Goal: Task Accomplishment & Management: Manage account settings

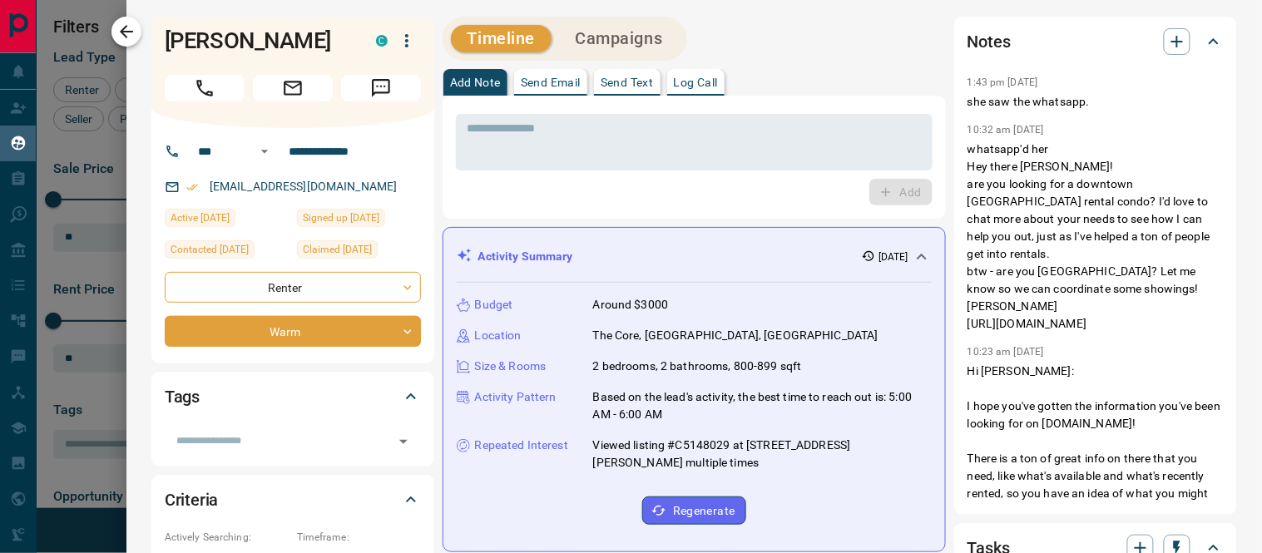
click at [134, 30] on icon "button" at bounding box center [126, 32] width 20 height 20
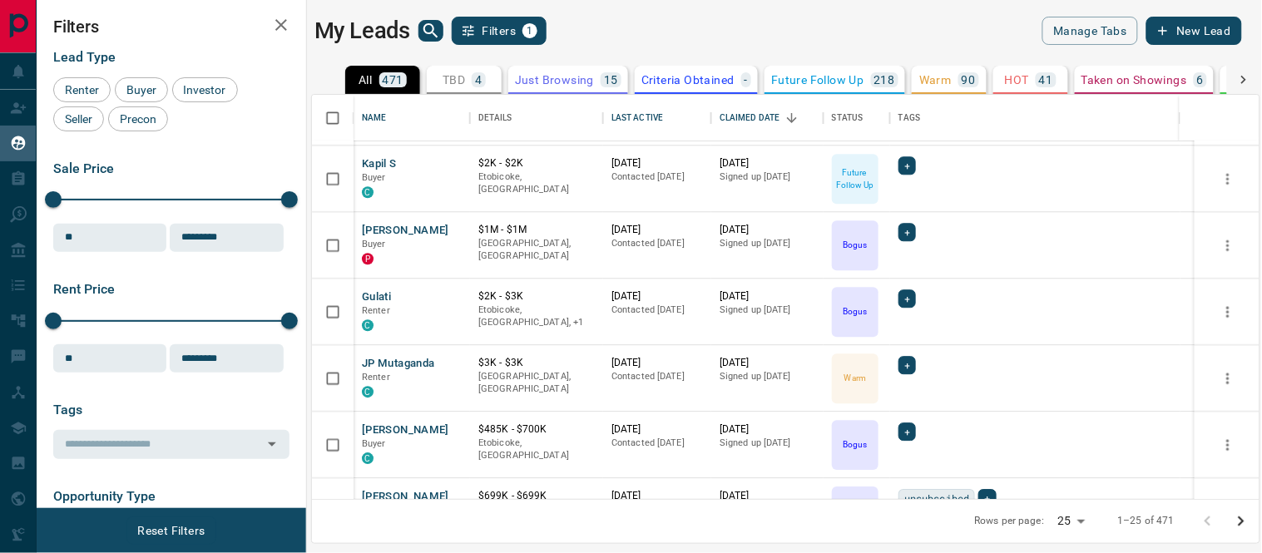
scroll to position [1306, 0]
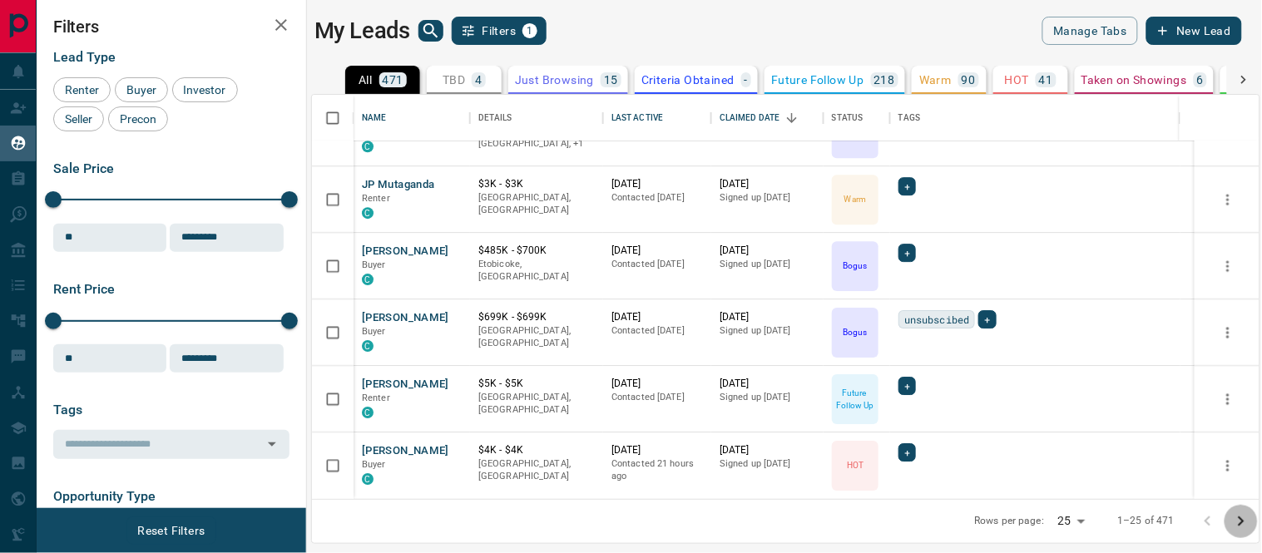
click at [1242, 518] on icon "Go to next page" at bounding box center [1241, 522] width 6 height 10
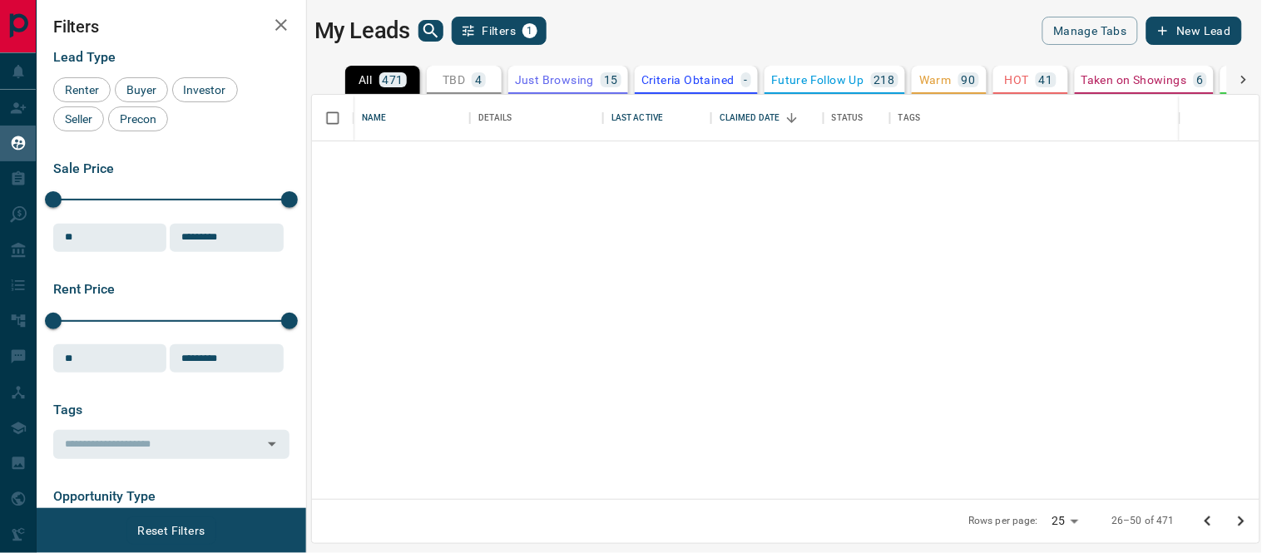
scroll to position [0, 0]
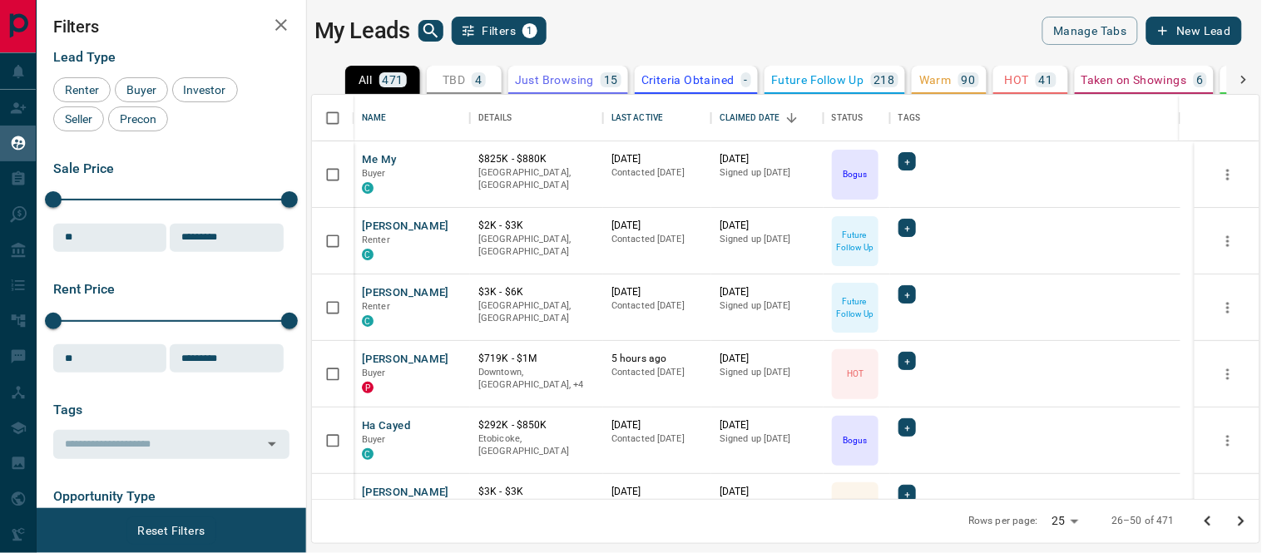
click at [1209, 518] on icon "Go to previous page" at bounding box center [1208, 522] width 20 height 20
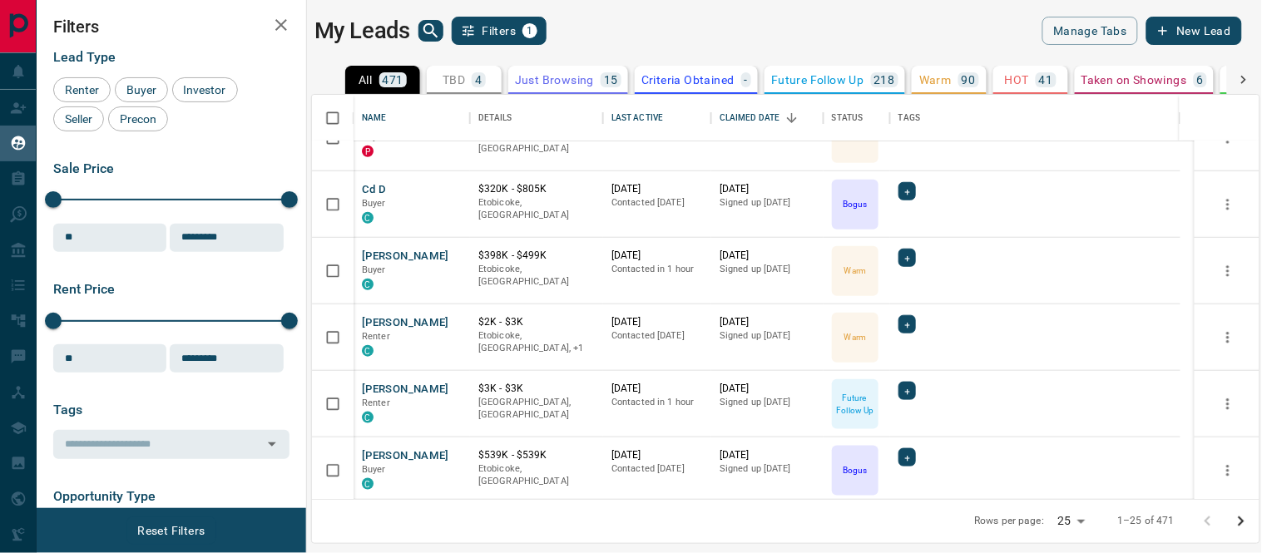
scroll to position [1306, 0]
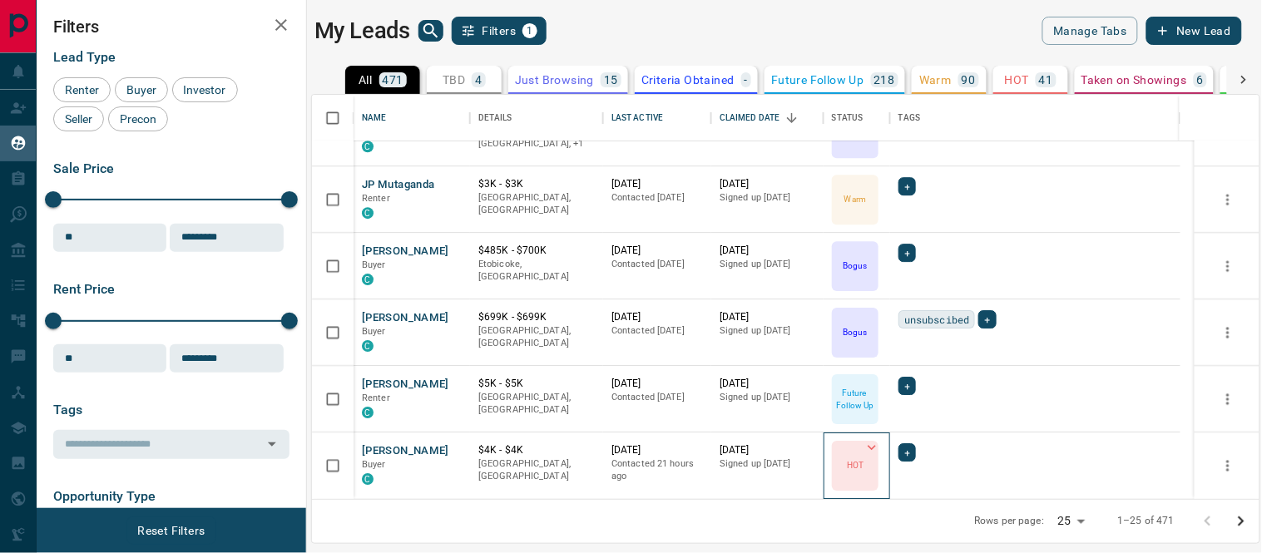
click at [868, 449] on icon at bounding box center [871, 447] width 17 height 17
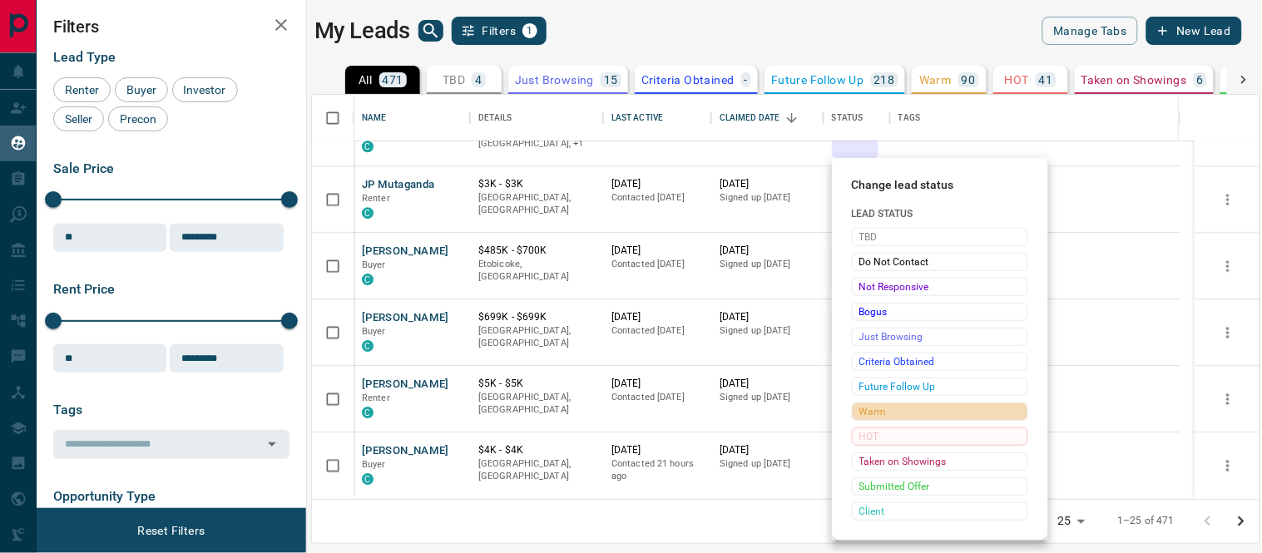
click at [882, 412] on span "Warm" at bounding box center [939, 411] width 161 height 17
click at [381, 449] on div at bounding box center [631, 276] width 1262 height 553
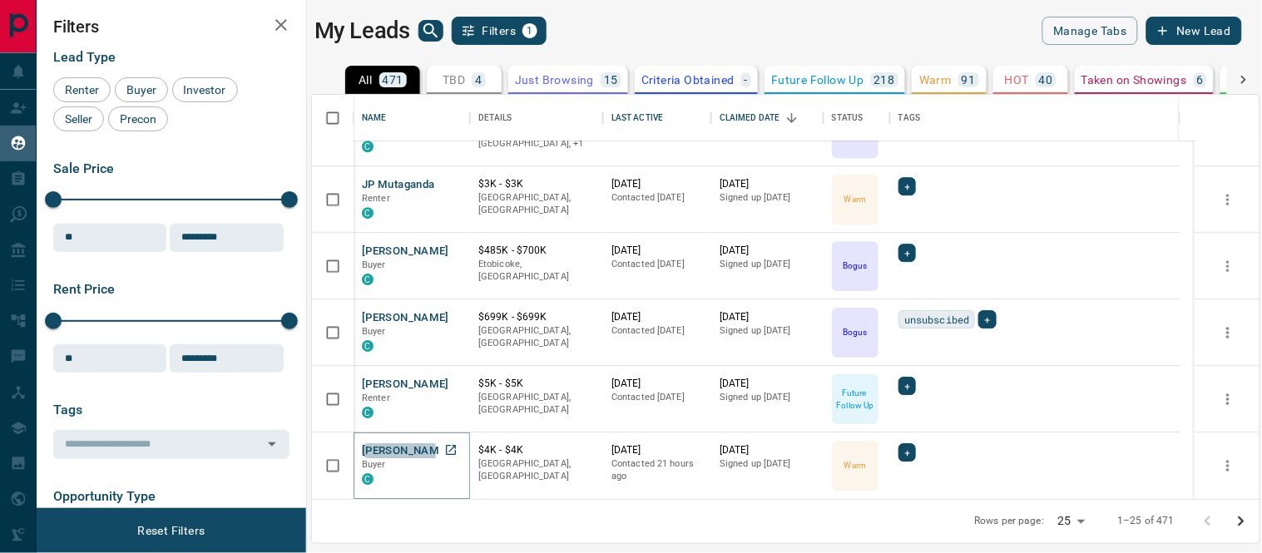
click at [381, 451] on button "[PERSON_NAME]" at bounding box center [405, 451] width 87 height 16
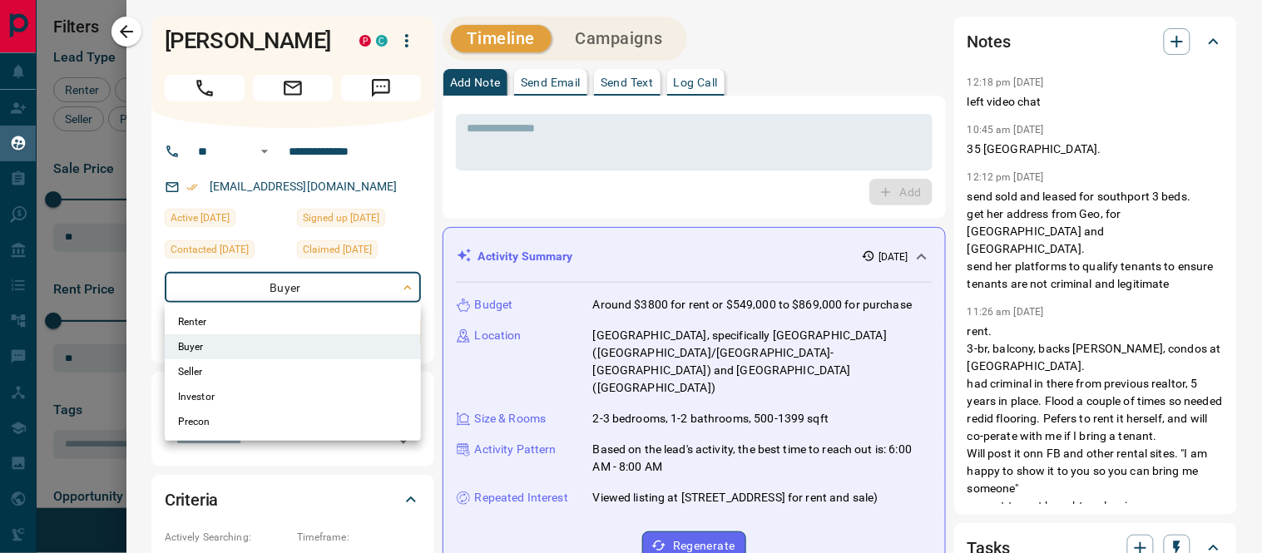
click at [411, 283] on body "Lead Transfers Claim Leads My Leads Tasks Opportunities Deals Campaigns Automat…" at bounding box center [631, 266] width 1262 height 532
click at [210, 371] on li "Seller" at bounding box center [293, 371] width 256 height 25
type input "**********"
click at [757, 160] on div at bounding box center [631, 276] width 1262 height 553
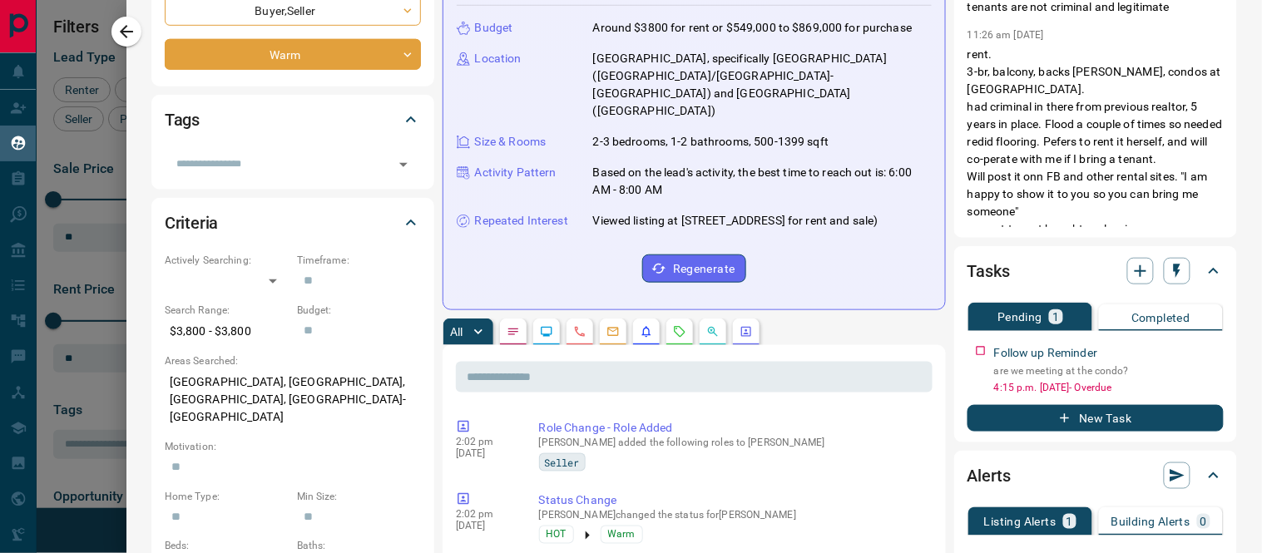
scroll to position [0, 0]
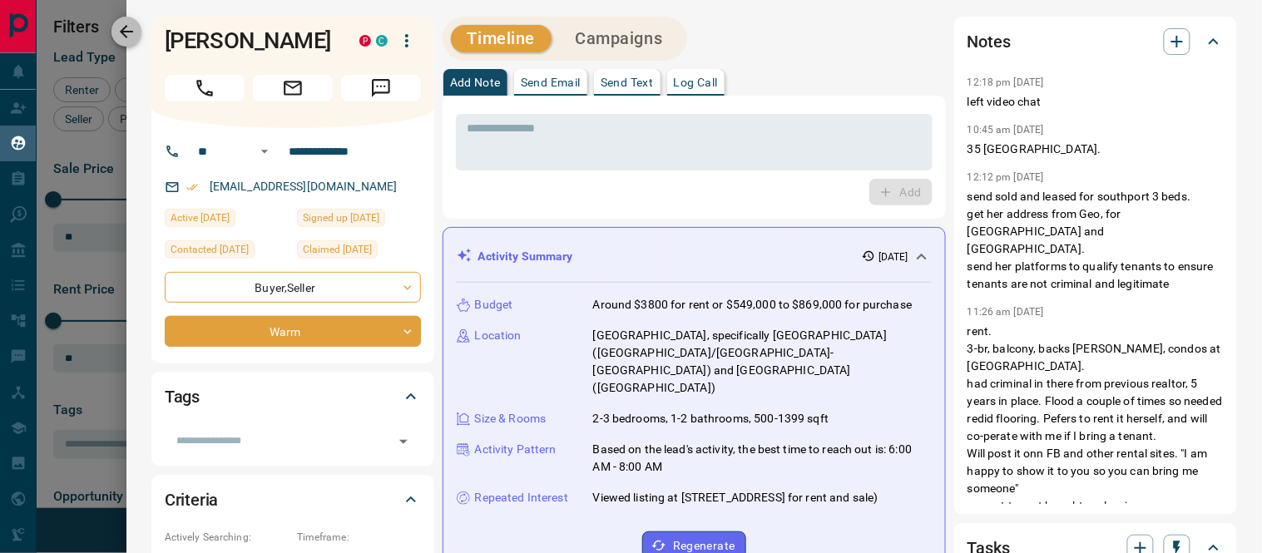
click at [112, 26] on button "button" at bounding box center [126, 32] width 30 height 30
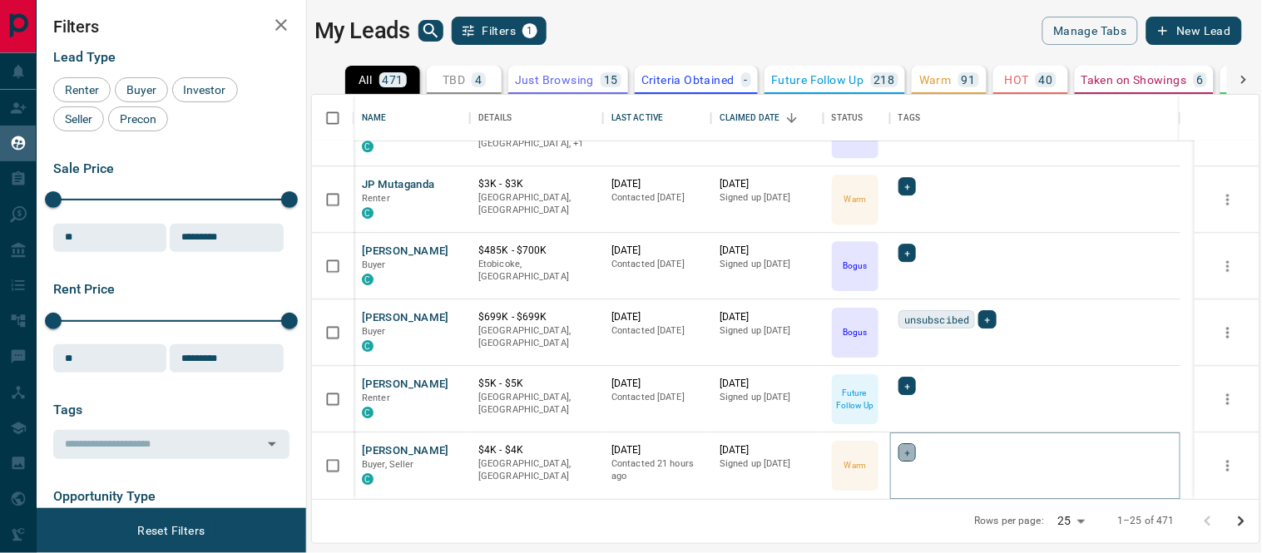
click at [907, 450] on span "+" at bounding box center [907, 452] width 6 height 17
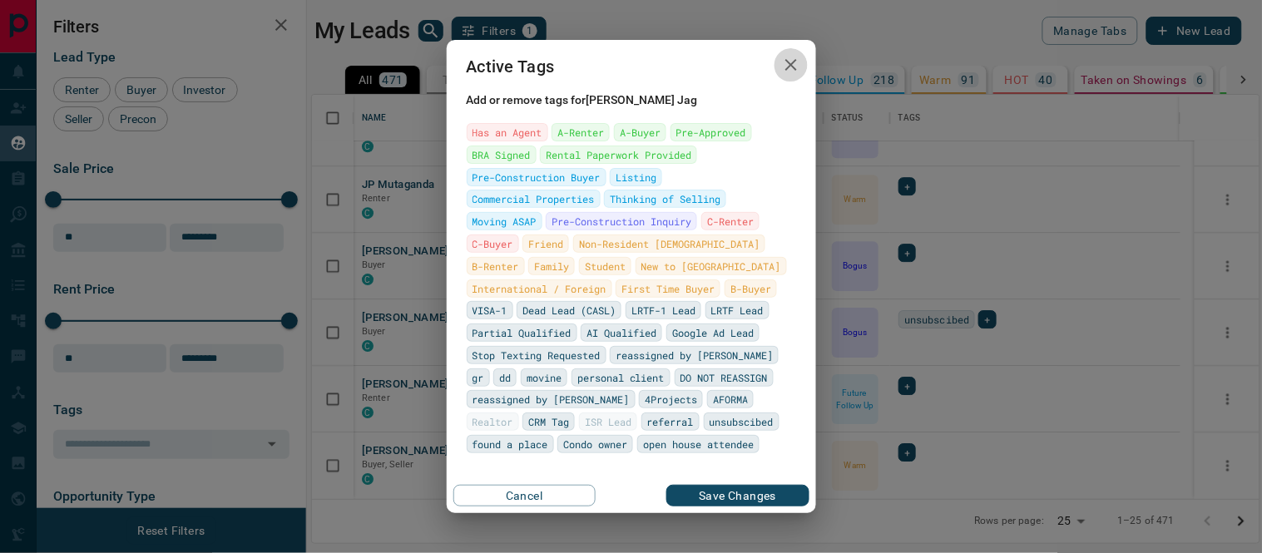
click at [793, 65] on icon "button" at bounding box center [791, 65] width 20 height 20
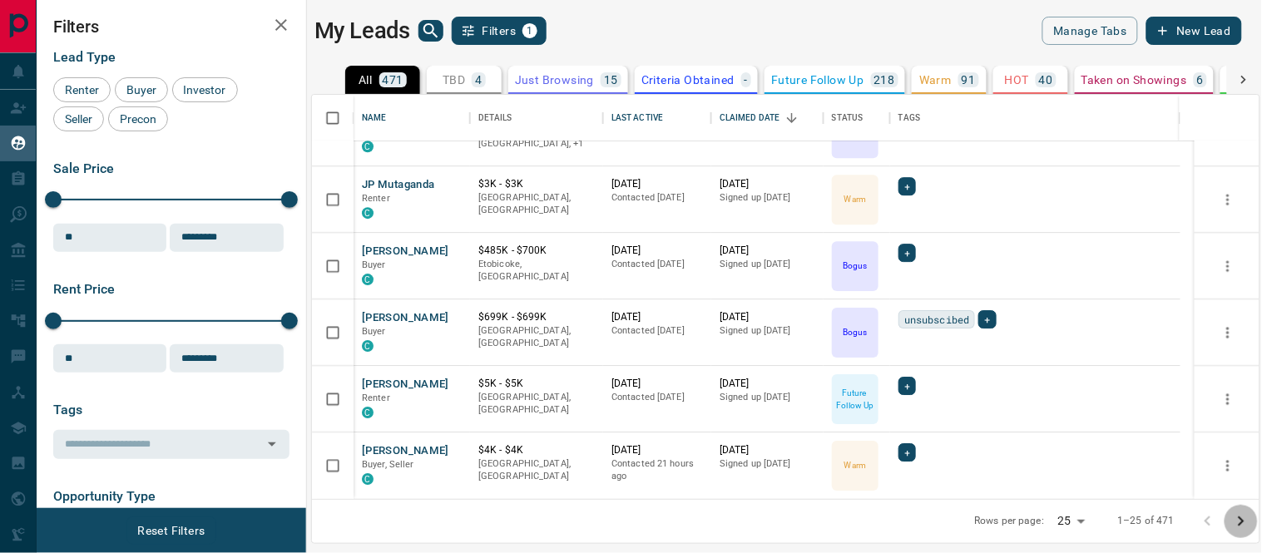
click at [1243, 521] on icon "Go to next page" at bounding box center [1241, 522] width 20 height 20
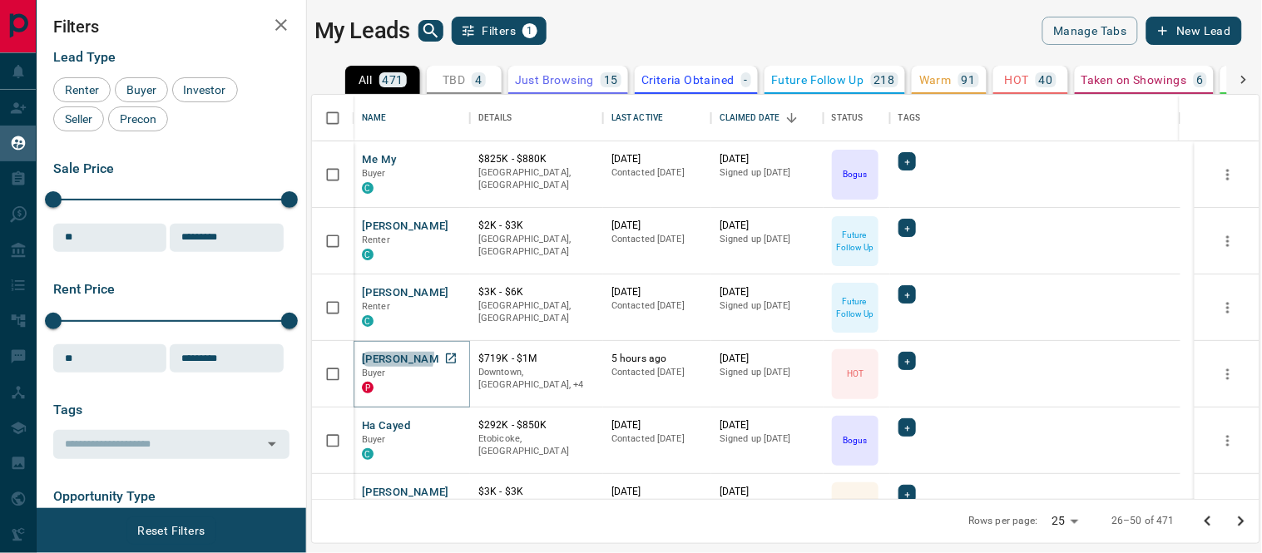
click at [388, 354] on button "[PERSON_NAME]" at bounding box center [405, 360] width 87 height 16
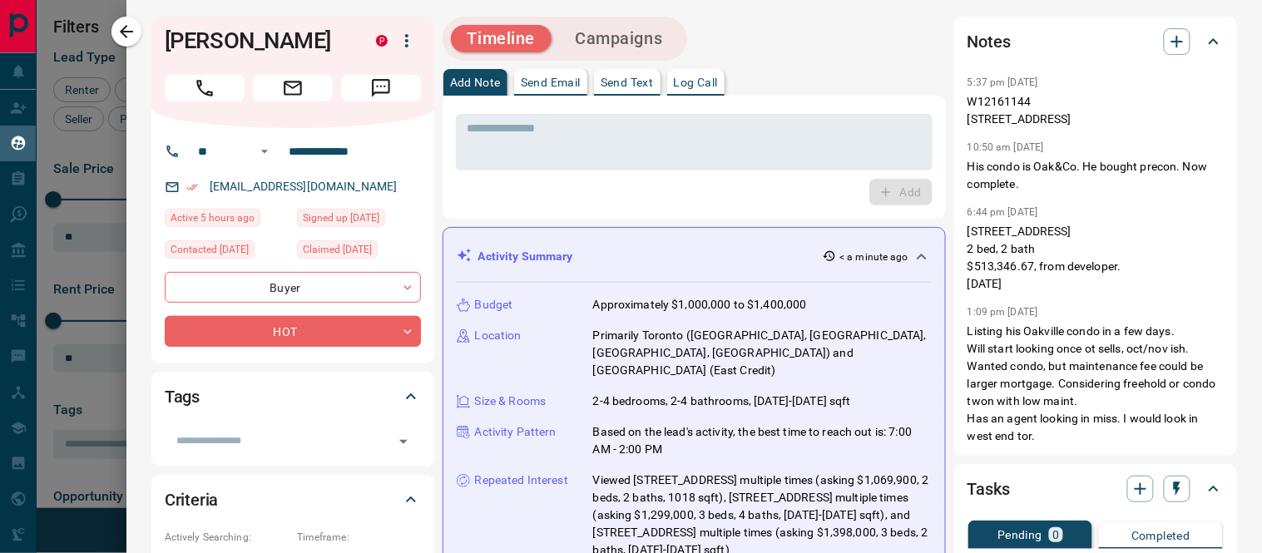
scroll to position [462, 0]
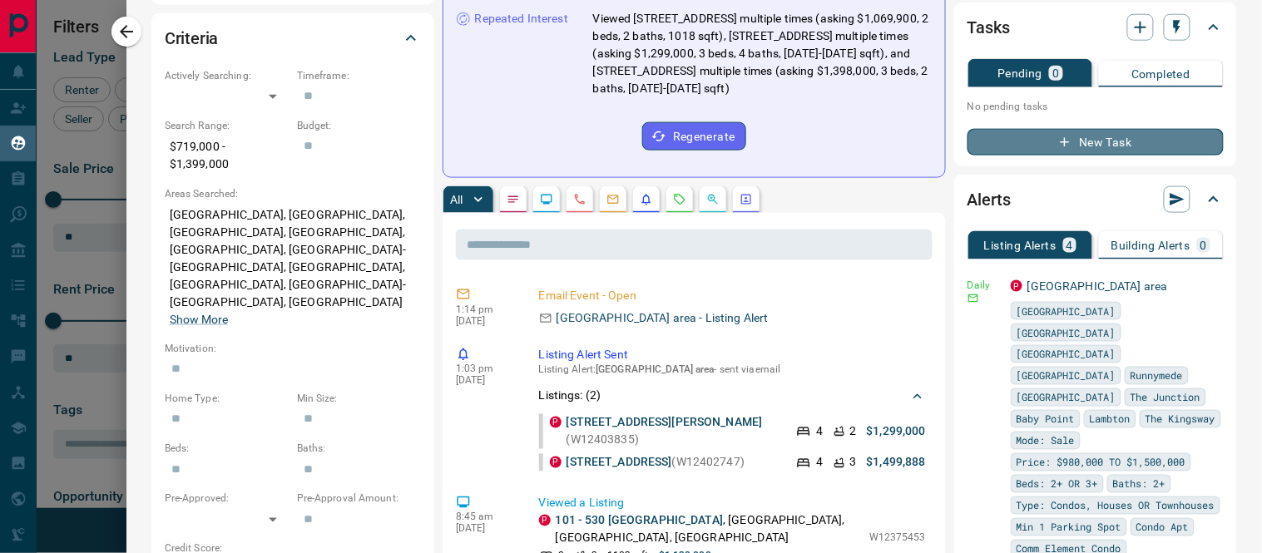
click at [1094, 156] on button "New Task" at bounding box center [1095, 142] width 256 height 27
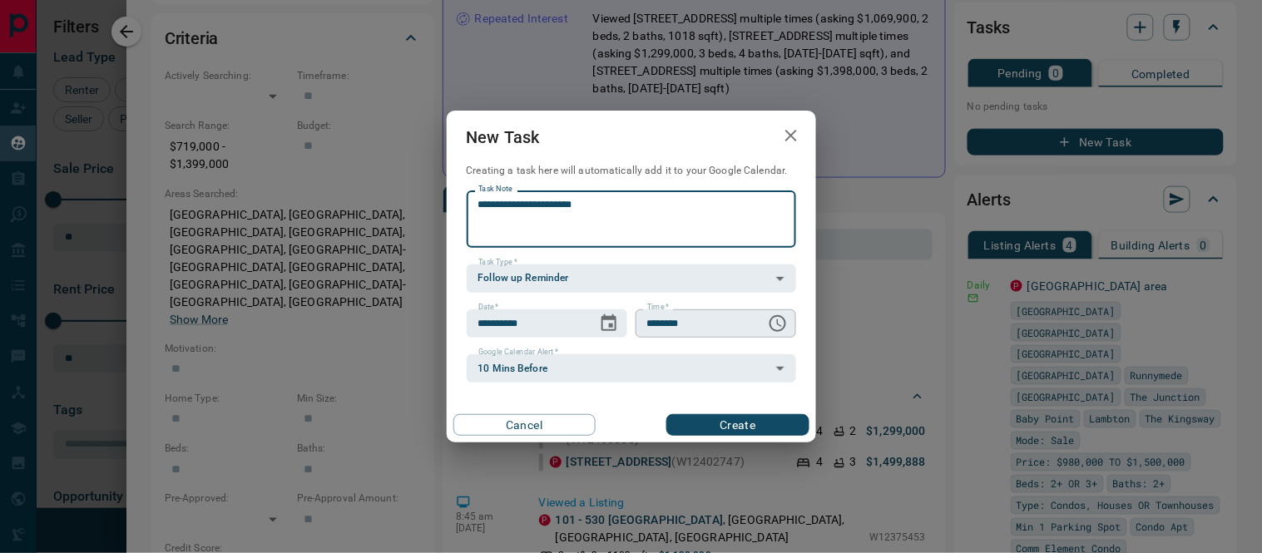
type textarea "**********"
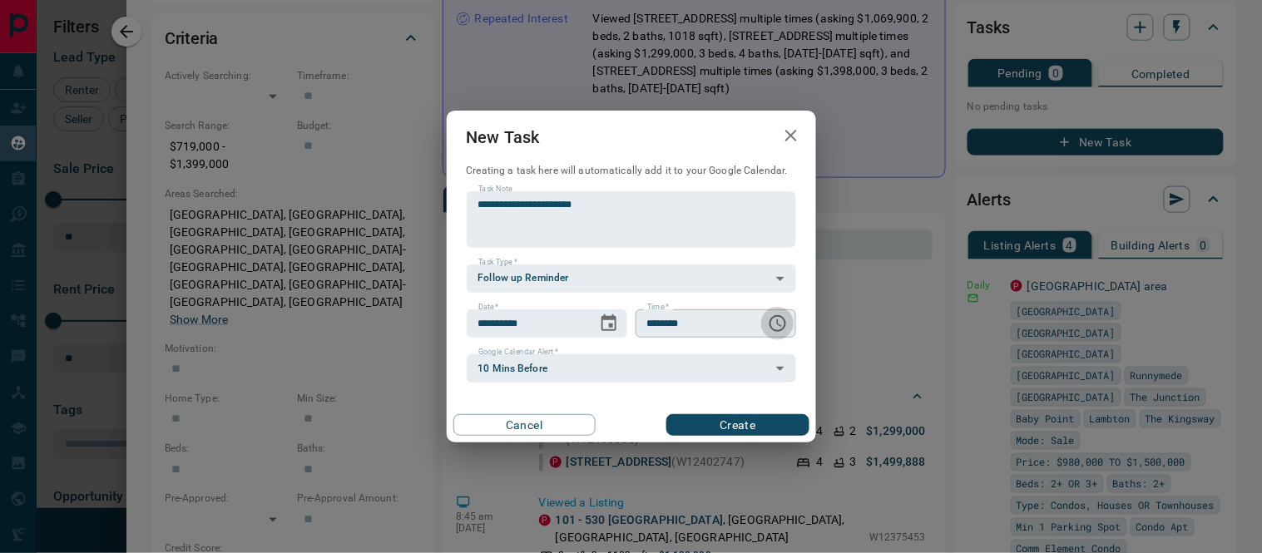
click at [783, 326] on icon "Choose time, selected time is 6:00 AM" at bounding box center [778, 324] width 20 height 20
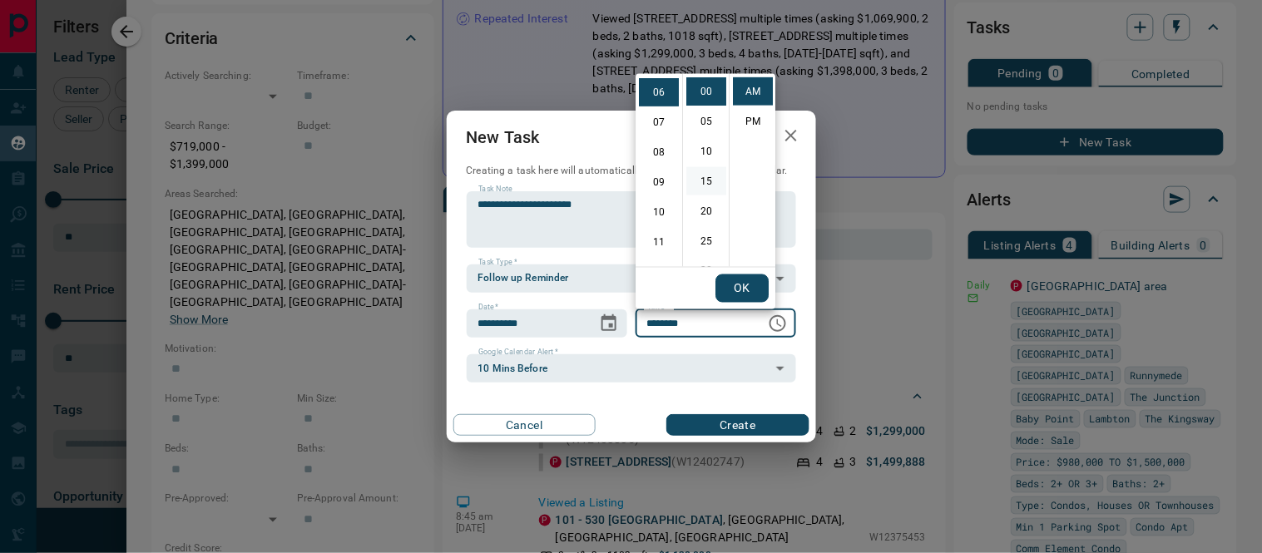
drag, startPoint x: 659, startPoint y: 178, endPoint x: 685, endPoint y: 180, distance: 26.7
click at [662, 178] on li "09" at bounding box center [659, 182] width 40 height 28
click at [699, 183] on li "15" at bounding box center [706, 181] width 40 height 28
type input "********"
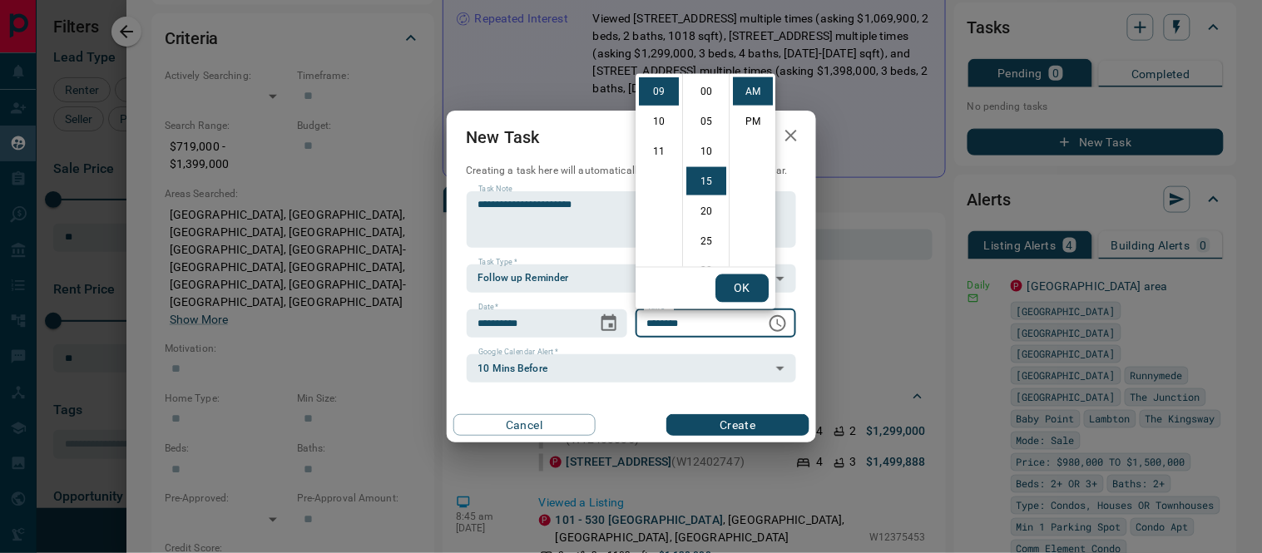
scroll to position [89, 0]
click at [754, 281] on button "OK" at bounding box center [741, 288] width 53 height 28
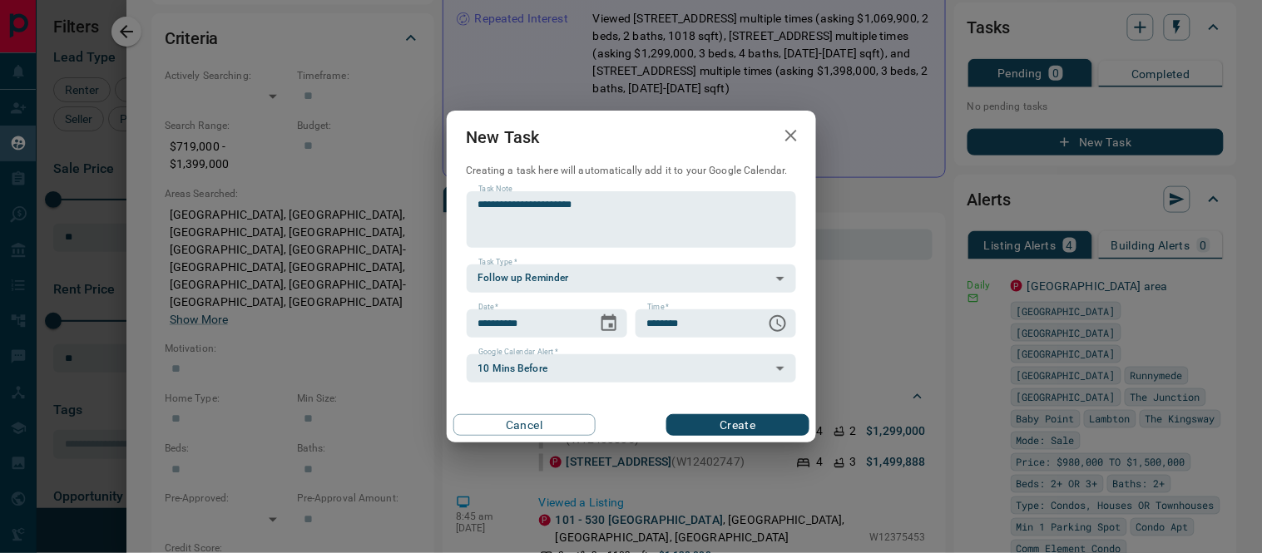
click at [749, 420] on button "Create" at bounding box center [737, 425] width 142 height 22
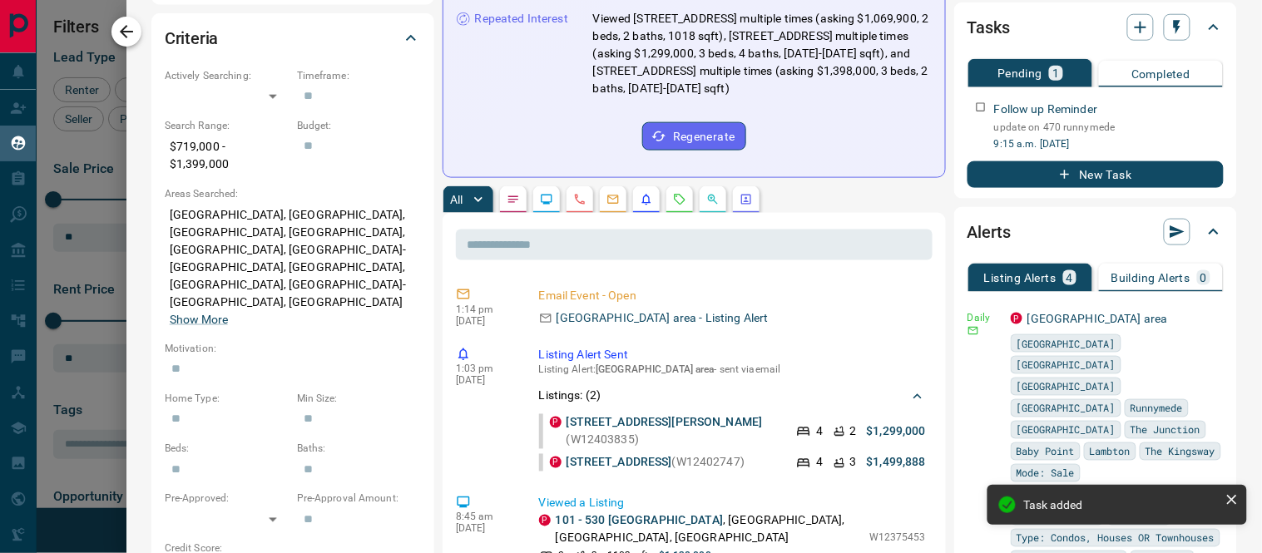
click at [122, 27] on icon "button" at bounding box center [126, 32] width 20 height 20
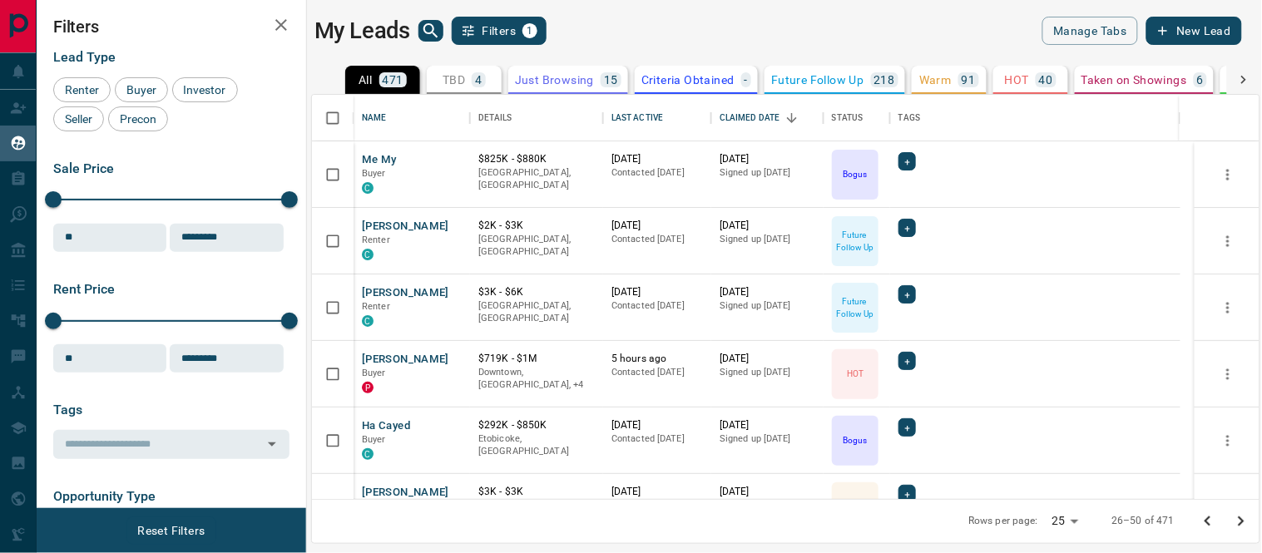
scroll to position [185, 0]
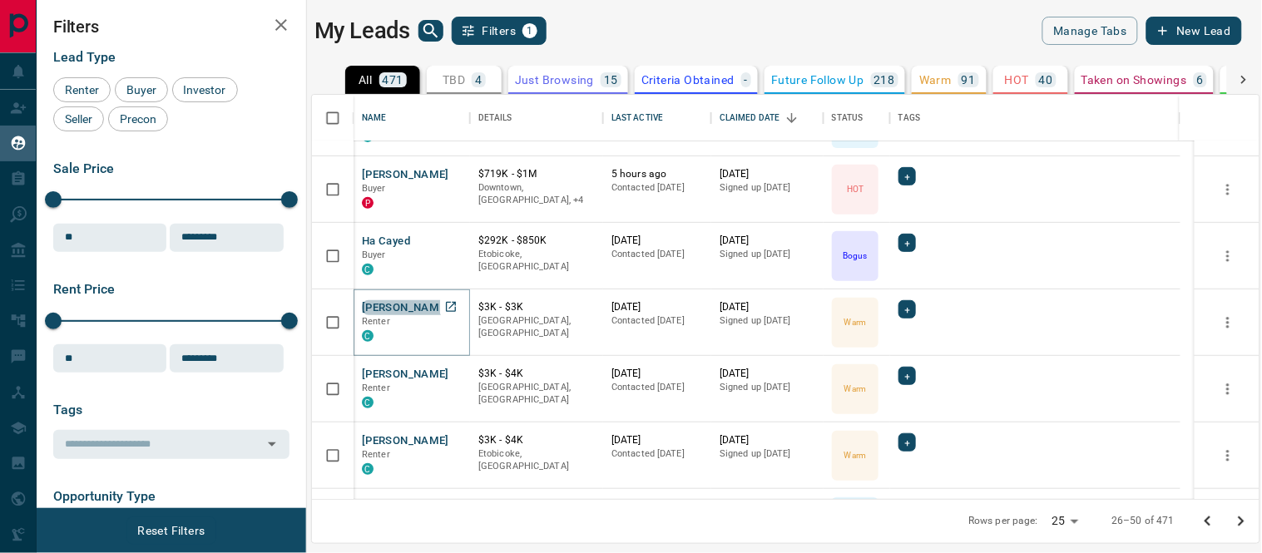
click at [372, 305] on button "[PERSON_NAME]" at bounding box center [405, 308] width 87 height 16
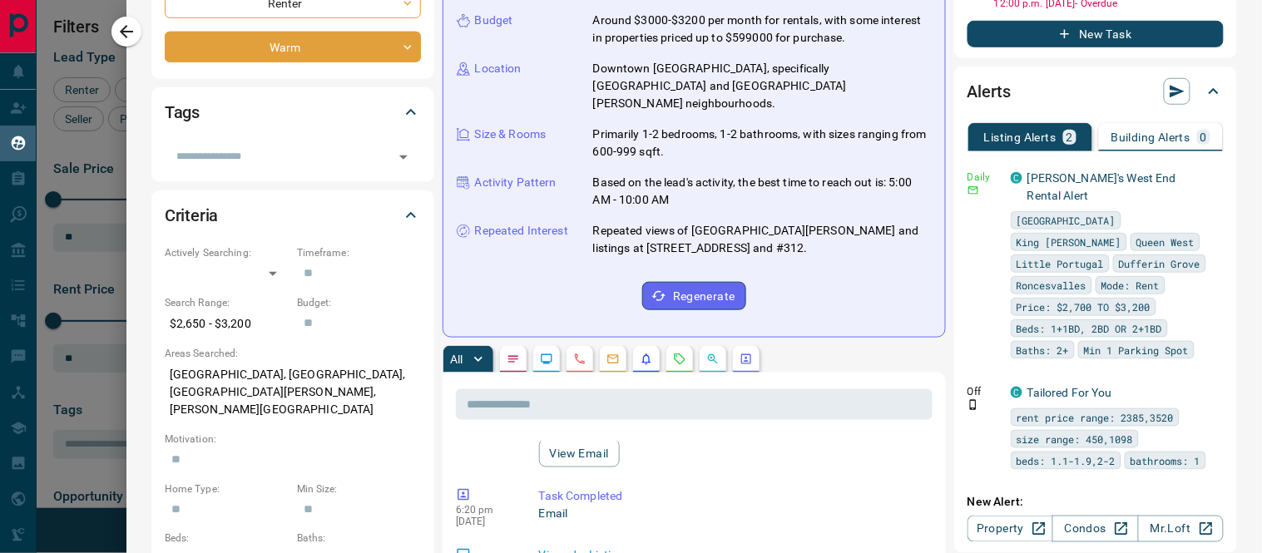
scroll to position [0, 0]
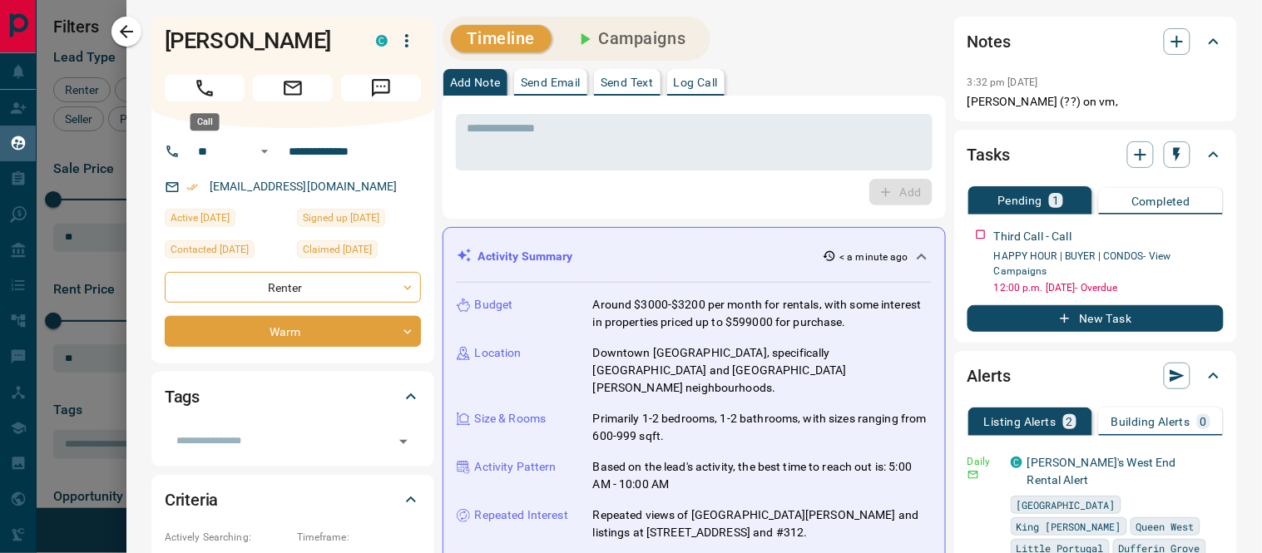
click at [211, 89] on icon "Call" at bounding box center [205, 88] width 22 height 22
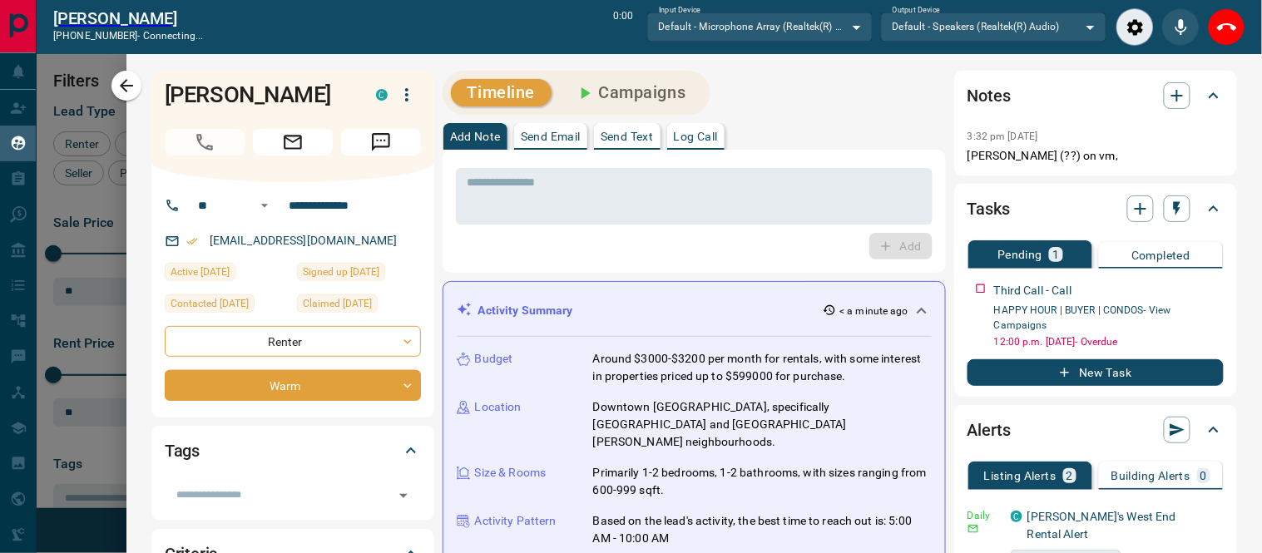
scroll to position [14, 14]
click at [712, 141] on button "Log Call" at bounding box center [695, 136] width 57 height 27
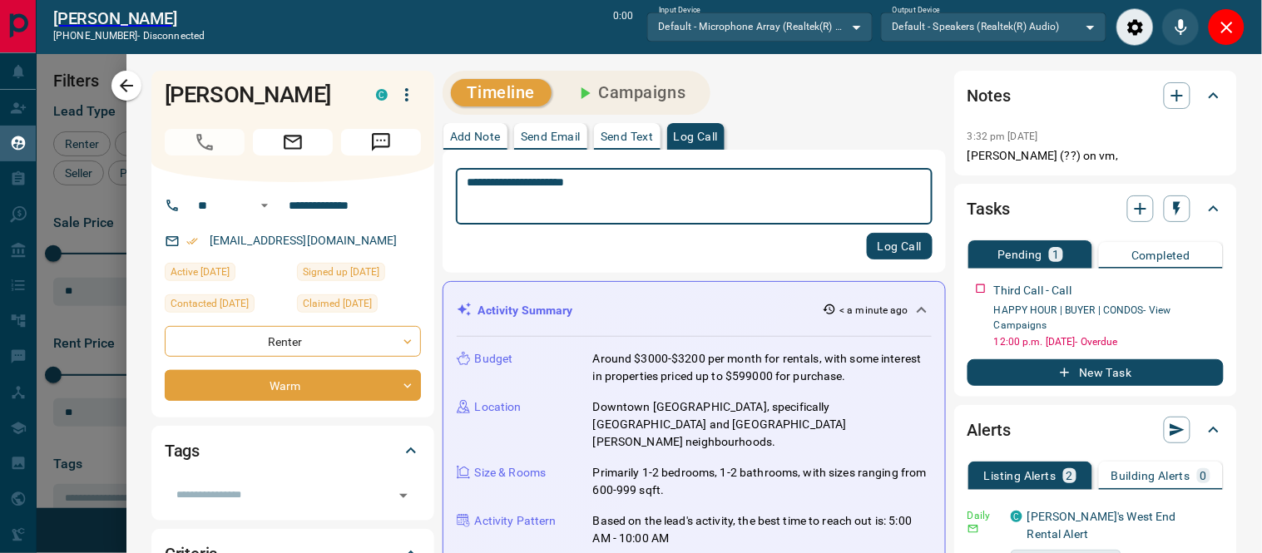
type textarea "**********"
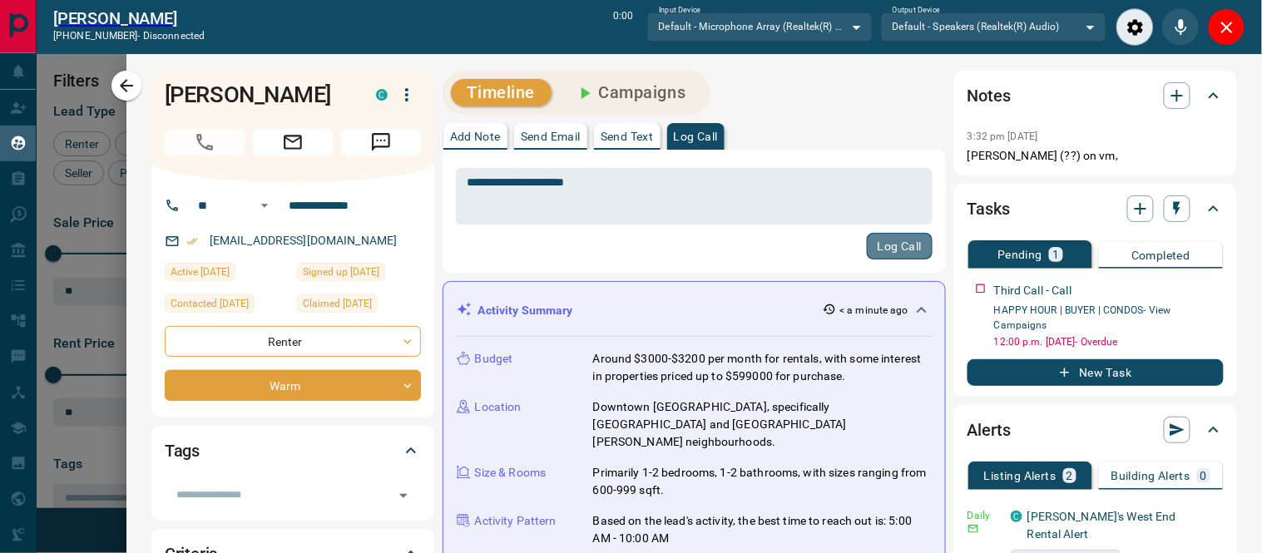
click at [891, 235] on button "Log Call" at bounding box center [900, 246] width 66 height 27
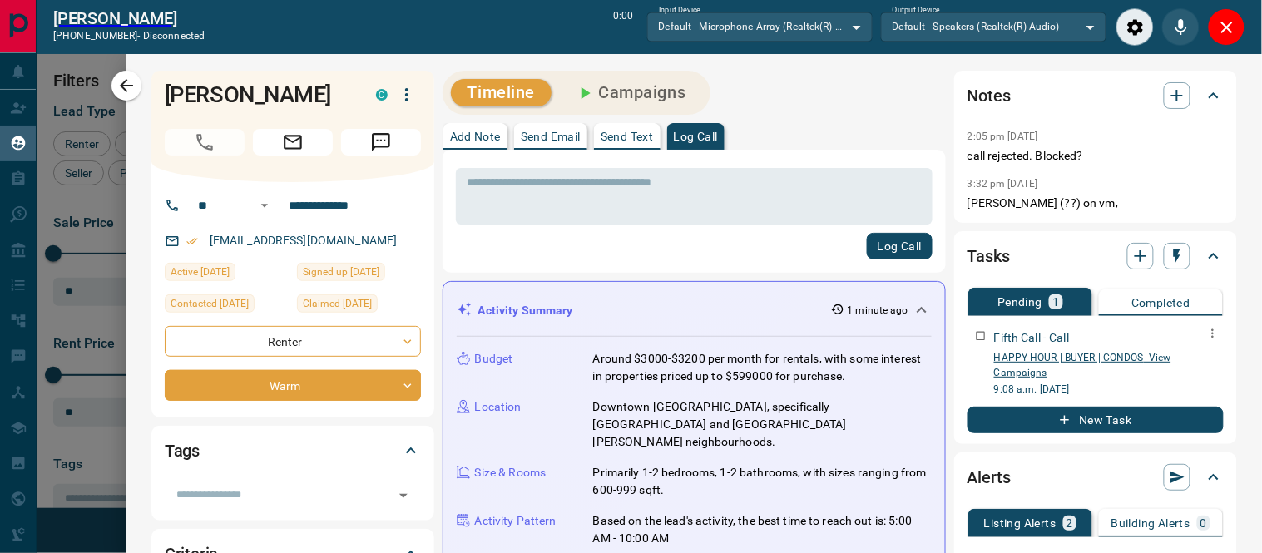
scroll to position [277, 0]
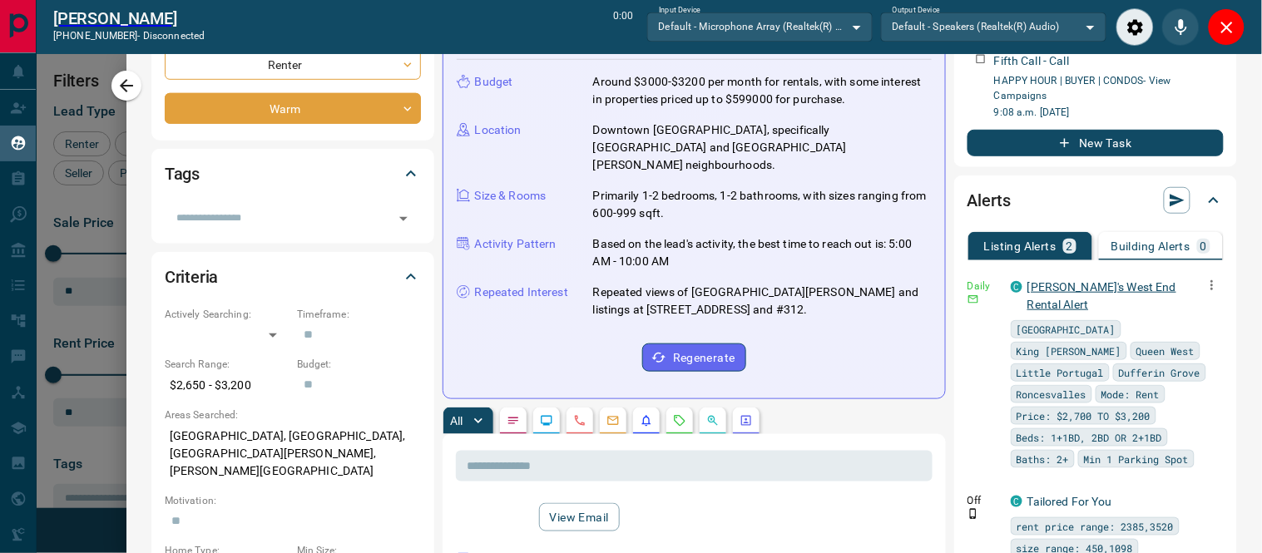
click at [1046, 287] on link "[PERSON_NAME]'s West End Rental Alert" at bounding box center [1101, 295] width 149 height 31
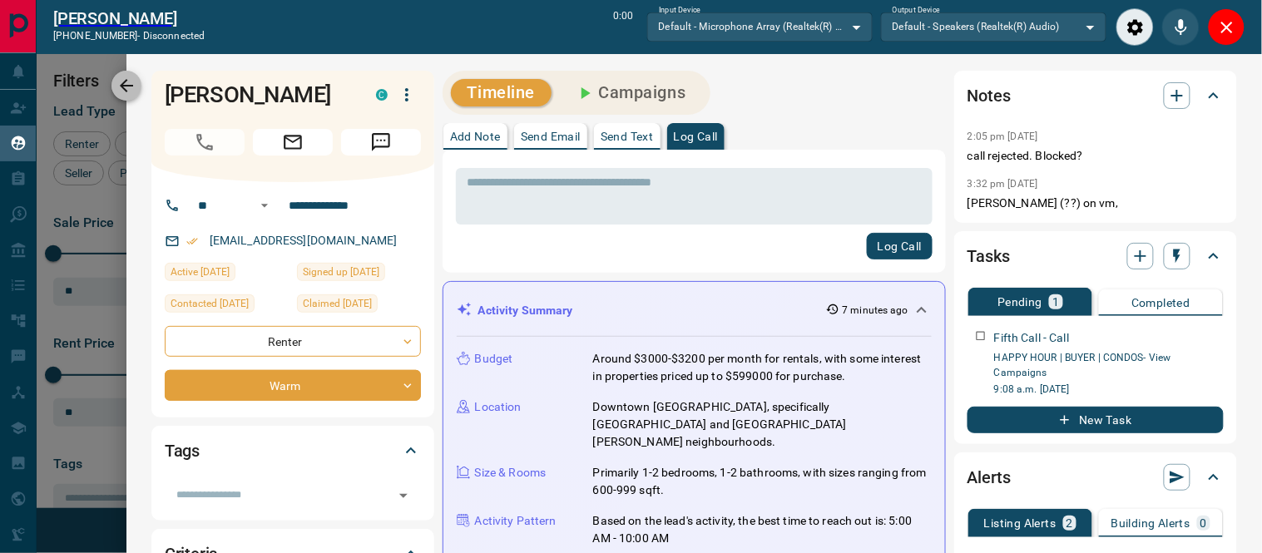
scroll to position [868, 0]
click at [125, 87] on icon "button" at bounding box center [126, 86] width 20 height 20
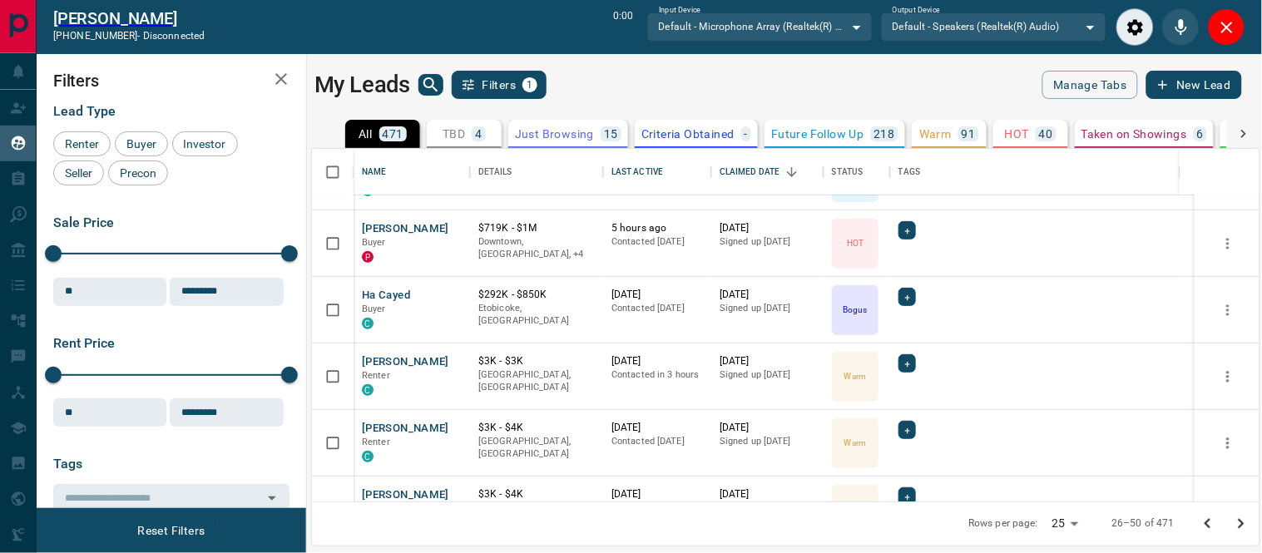
click at [121, 68] on div "Filters Lead Type Renter Buyer Investor Seller Precon Sale Price 0 5500000 Sale…" at bounding box center [171, 281] width 269 height 454
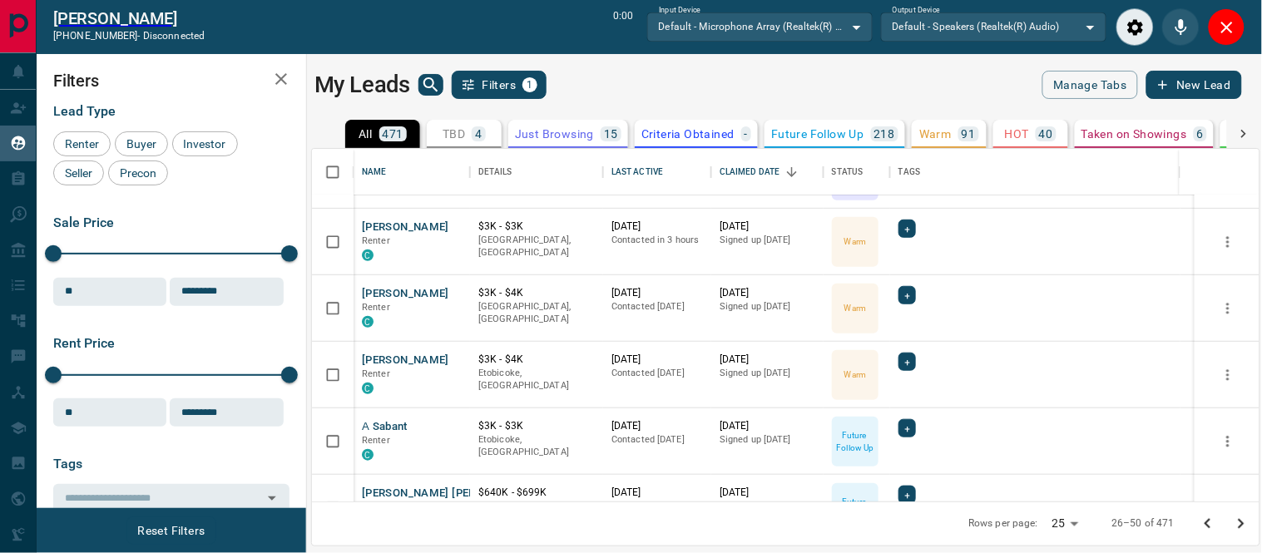
scroll to position [348, 0]
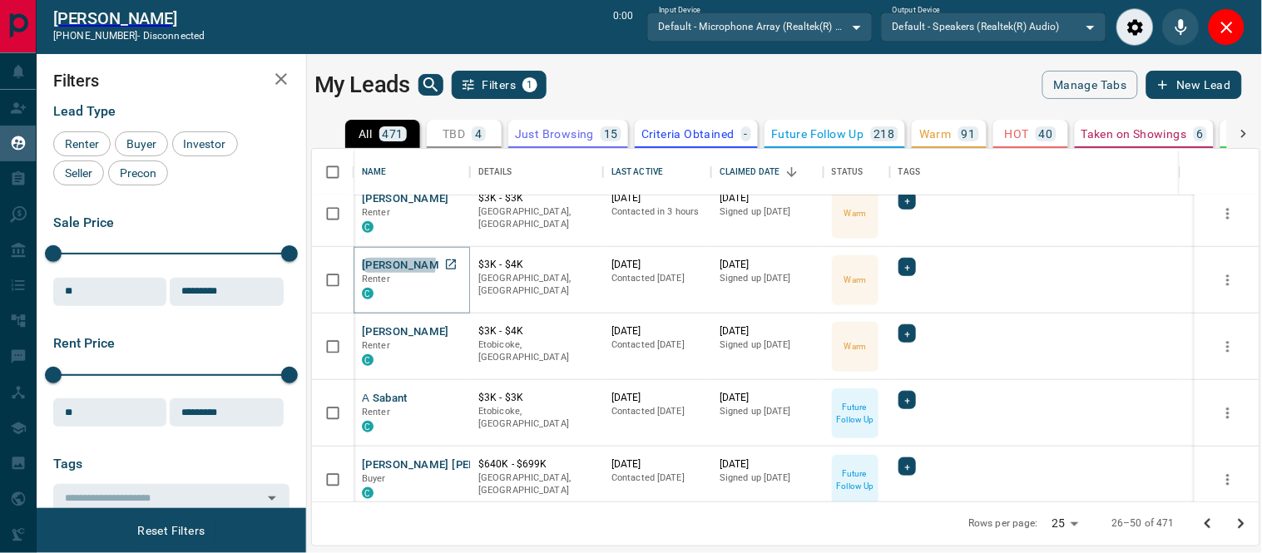
click at [387, 262] on button "[PERSON_NAME]" at bounding box center [405, 266] width 87 height 16
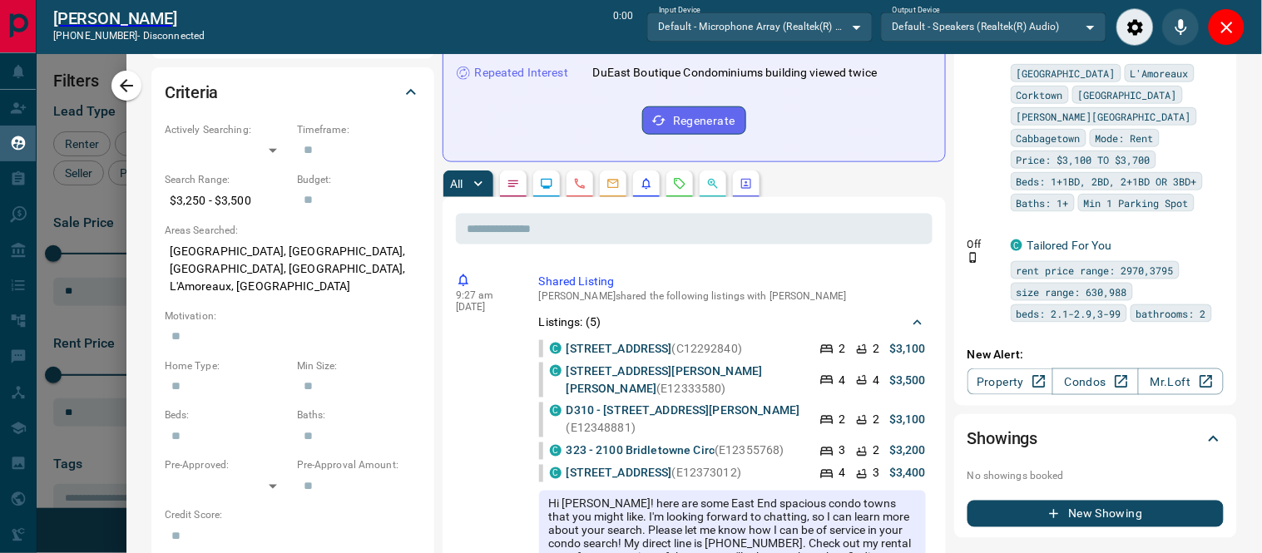
scroll to position [0, 0]
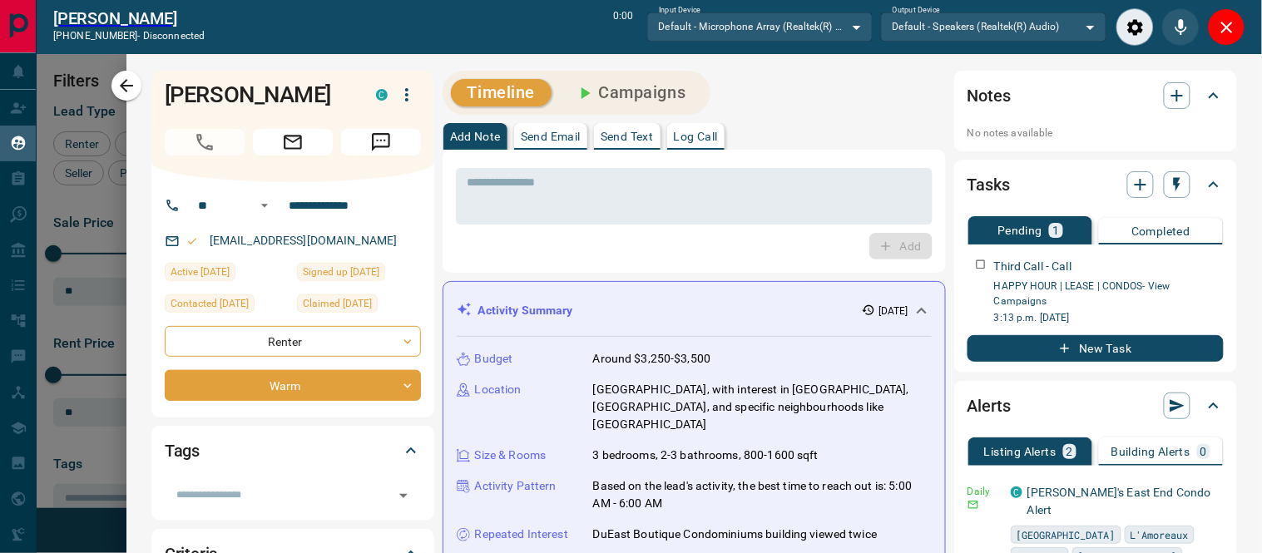
click at [1204, 98] on icon at bounding box center [1214, 96] width 20 height 20
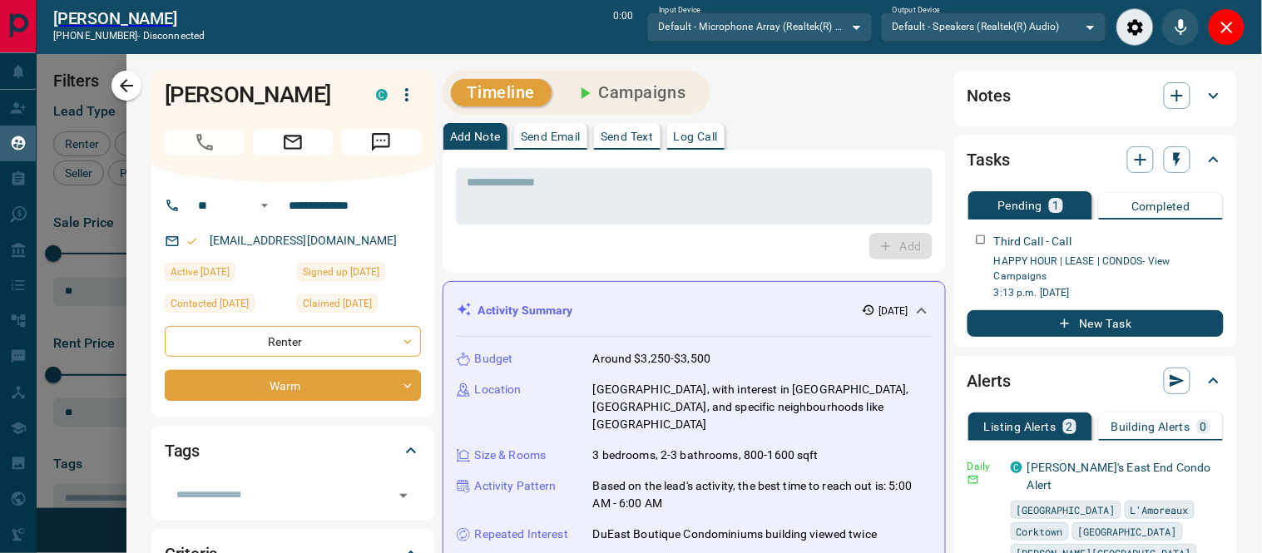
click at [1204, 98] on icon at bounding box center [1214, 96] width 20 height 20
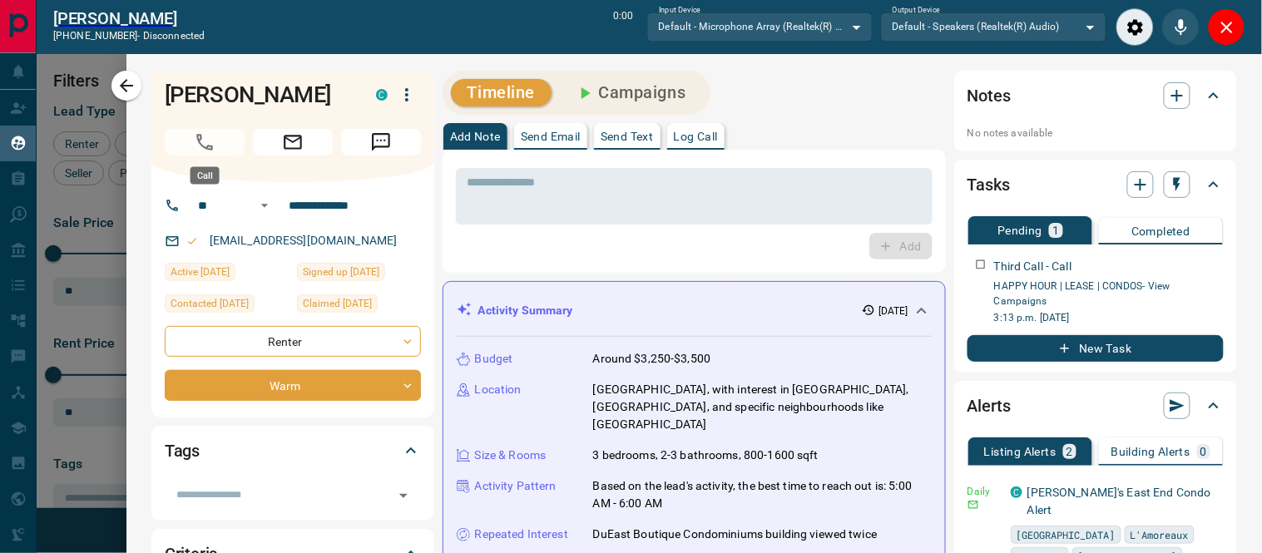
click at [197, 146] on span "Call" at bounding box center [205, 142] width 80 height 27
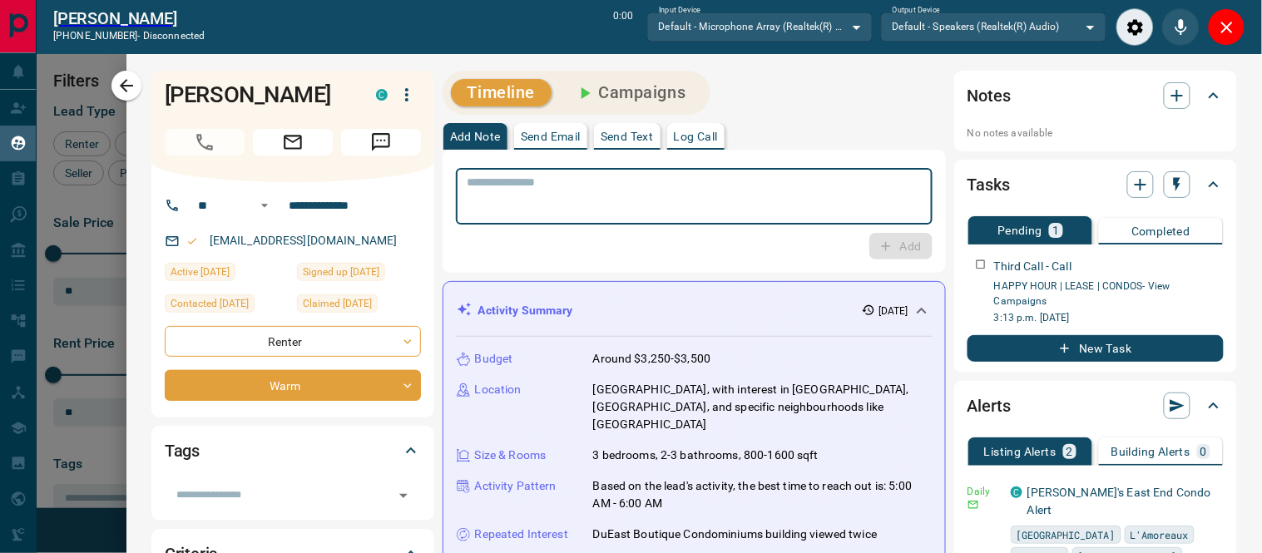
click at [561, 217] on textarea at bounding box center [693, 196] width 453 height 42
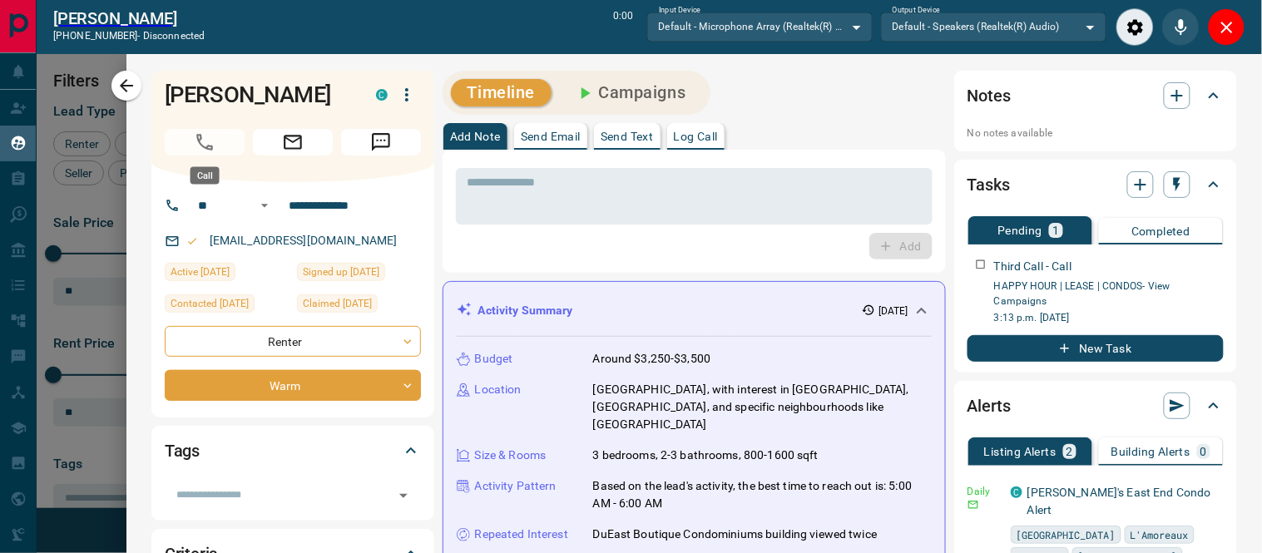
click at [200, 134] on span "Call" at bounding box center [205, 142] width 80 height 27
click at [1238, 23] on button "Close" at bounding box center [1226, 26] width 37 height 37
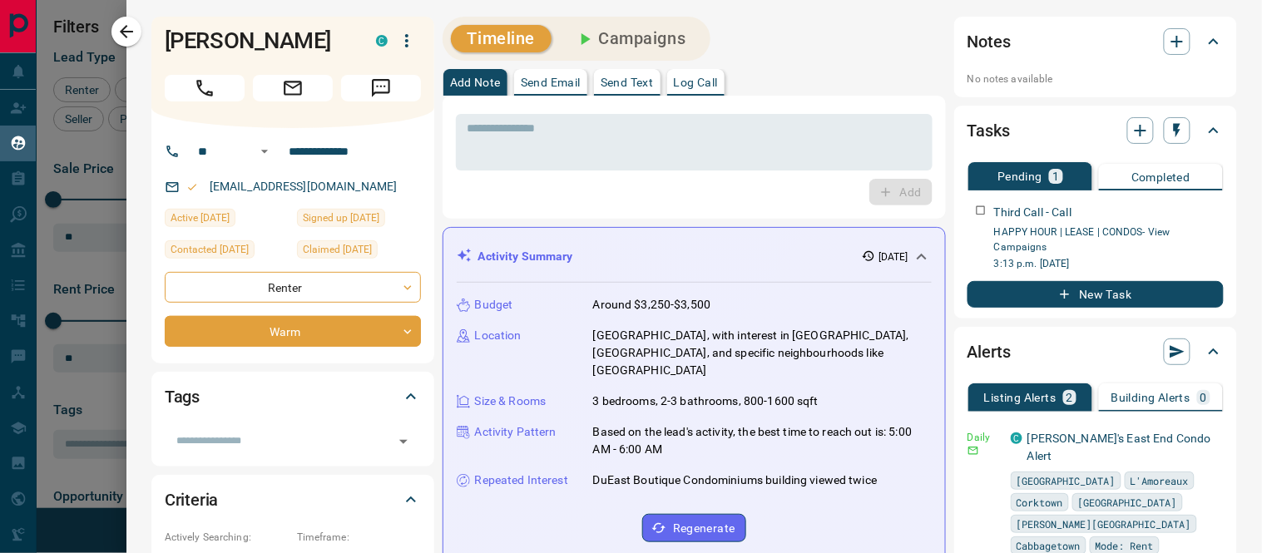
scroll to position [389, 933]
drag, startPoint x: 197, startPoint y: 85, endPoint x: 760, endPoint y: 175, distance: 570.3
click at [197, 85] on icon "Call" at bounding box center [204, 88] width 17 height 17
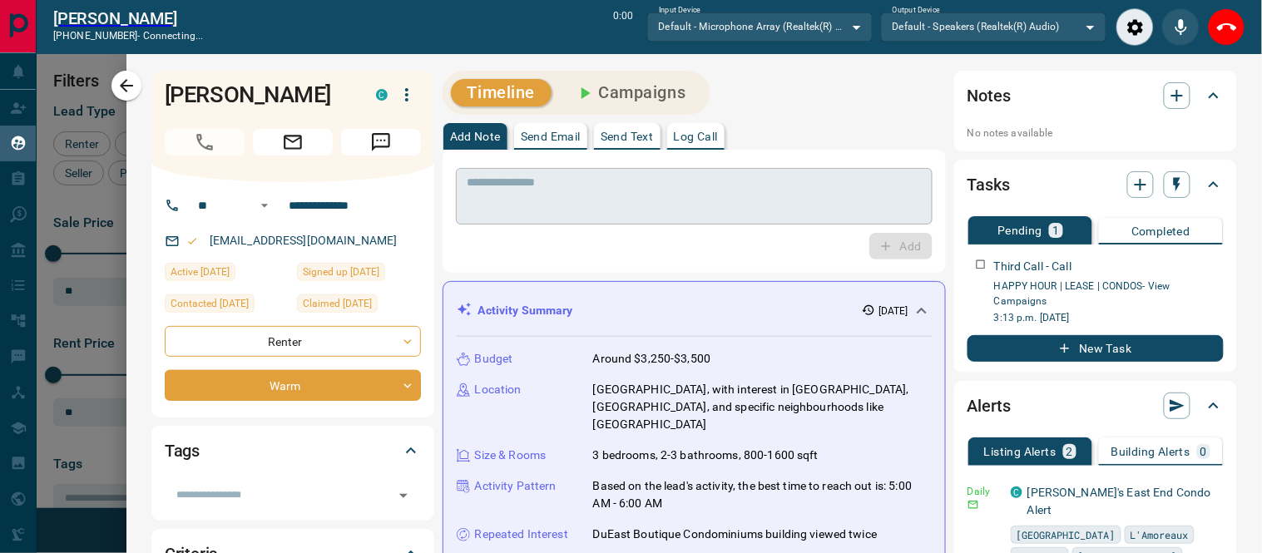
scroll to position [14, 14]
drag, startPoint x: 1218, startPoint y: 29, endPoint x: 408, endPoint y: 384, distance: 884.5
click at [1218, 27] on icon "Close" at bounding box center [1227, 27] width 20 height 20
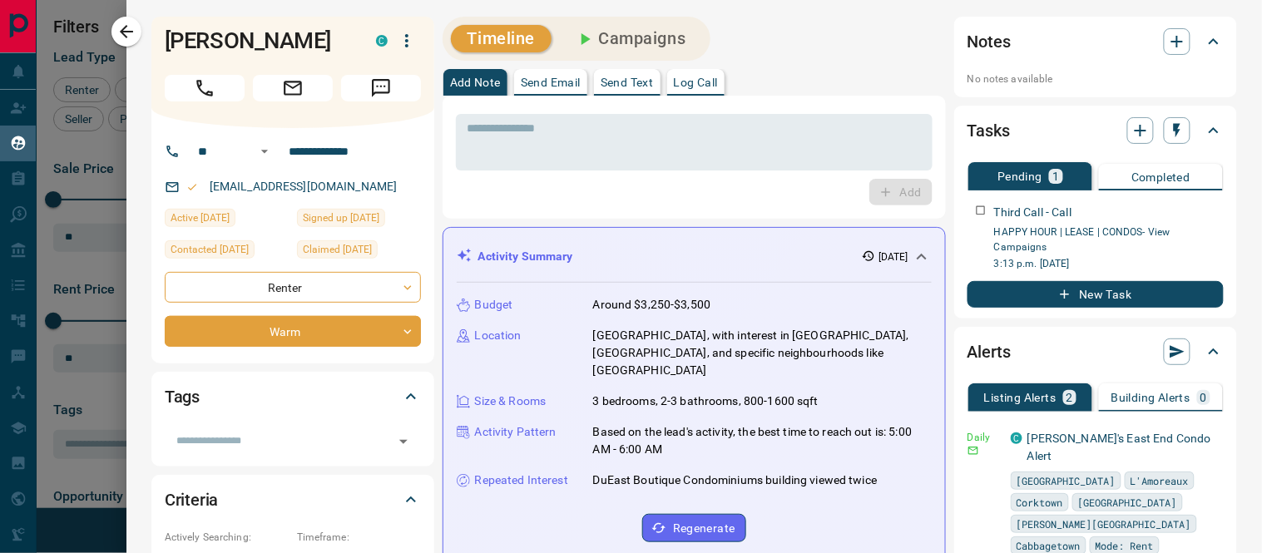
scroll to position [389, 933]
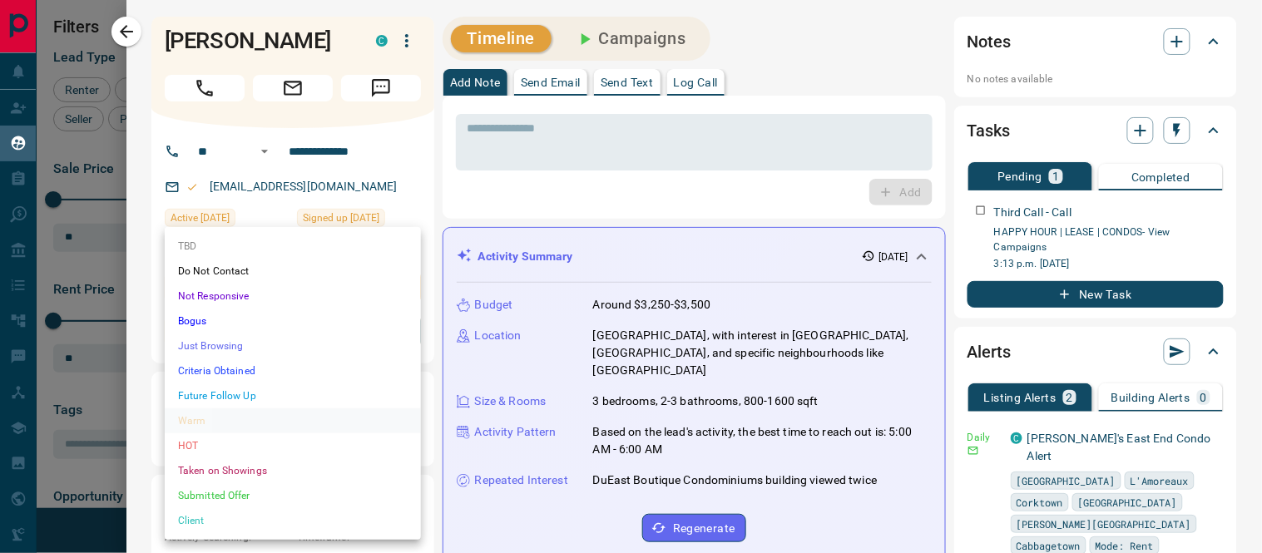
click at [410, 328] on body "Lead Transfers Claim Leads My Leads Tasks Opportunities Deals Campaigns Automat…" at bounding box center [631, 266] width 1262 height 532
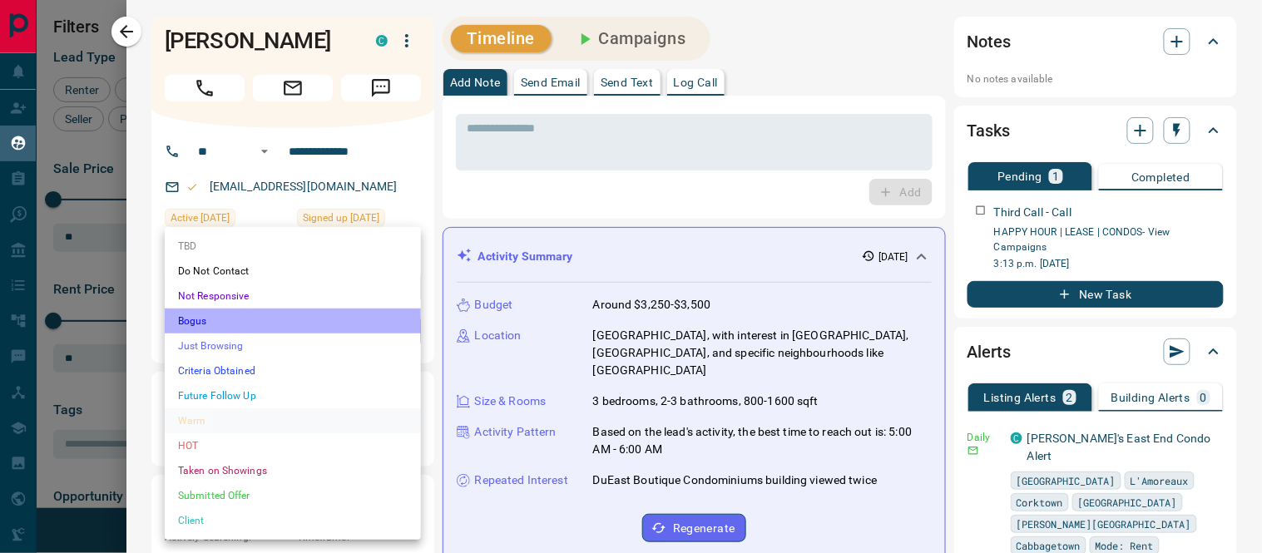
click at [202, 324] on li "Bogus" at bounding box center [293, 321] width 256 height 25
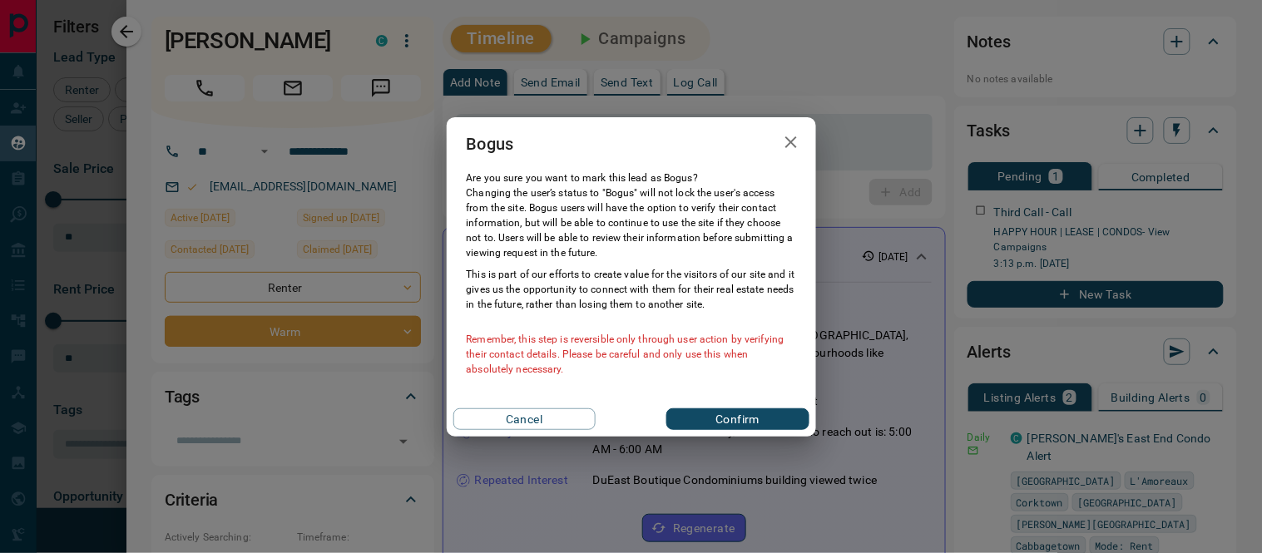
click at [694, 421] on button "Confirm" at bounding box center [737, 419] width 142 height 22
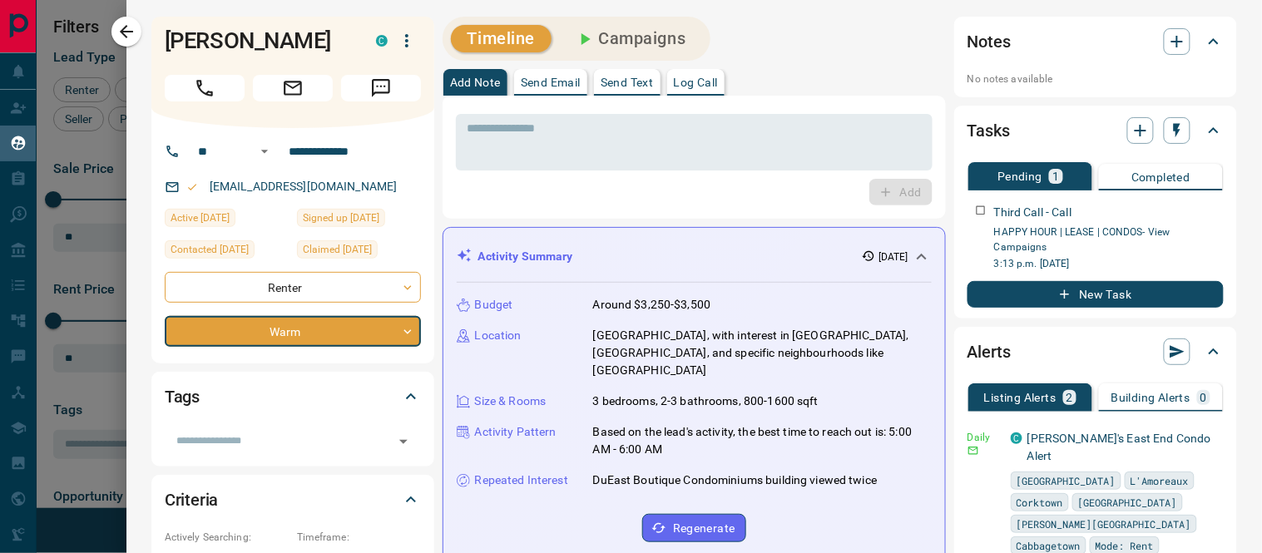
click at [694, 88] on button "Log Call" at bounding box center [695, 82] width 57 height 27
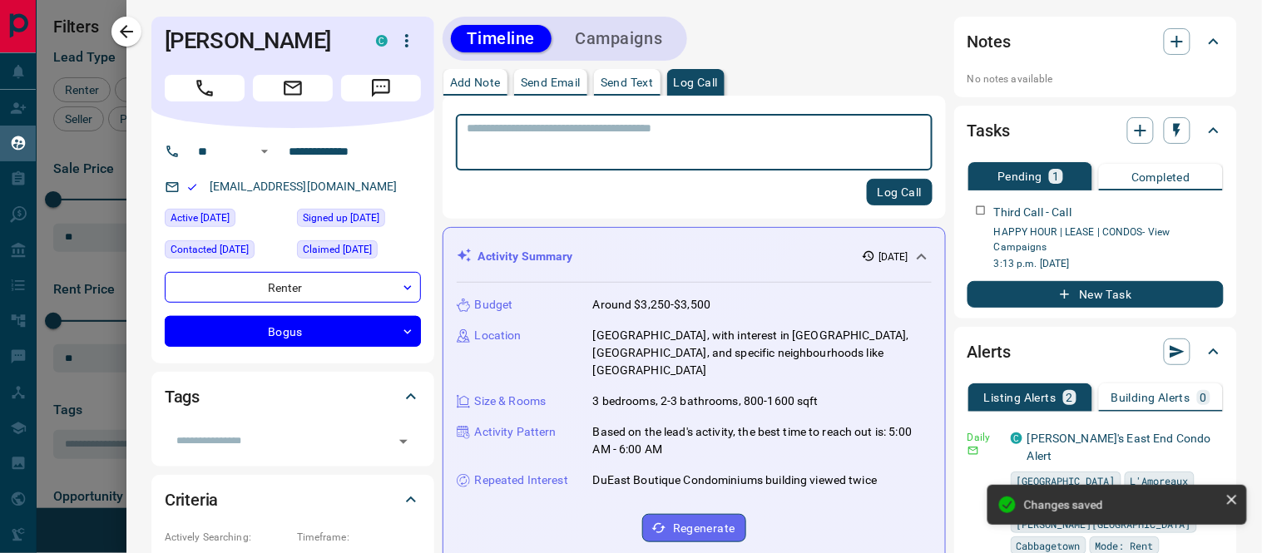
type input "**********"
type input "*"
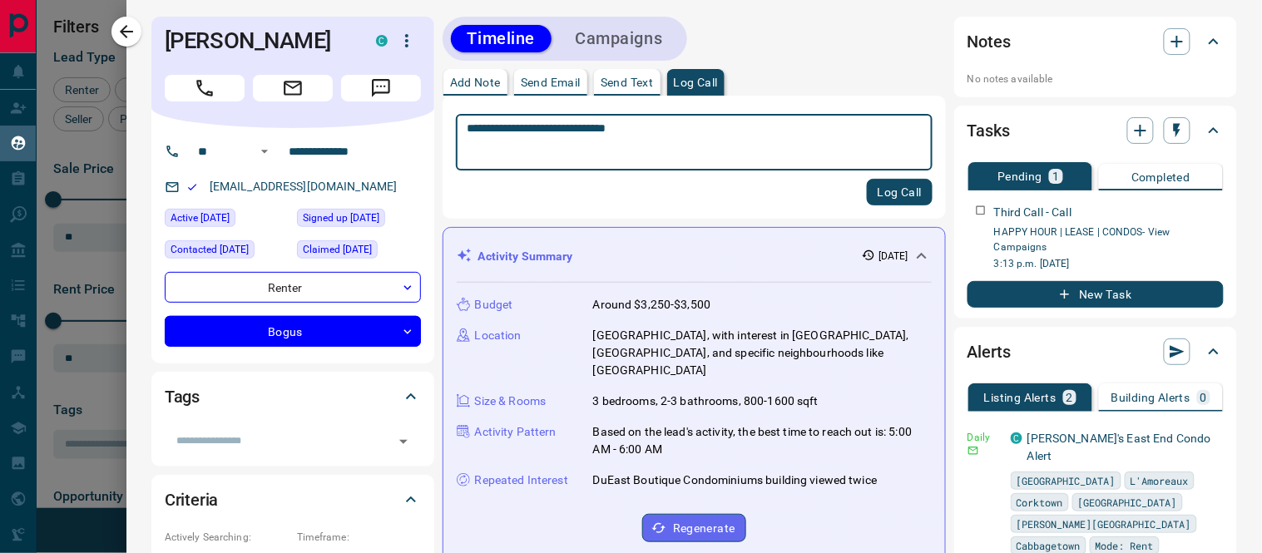
type textarea "**********"
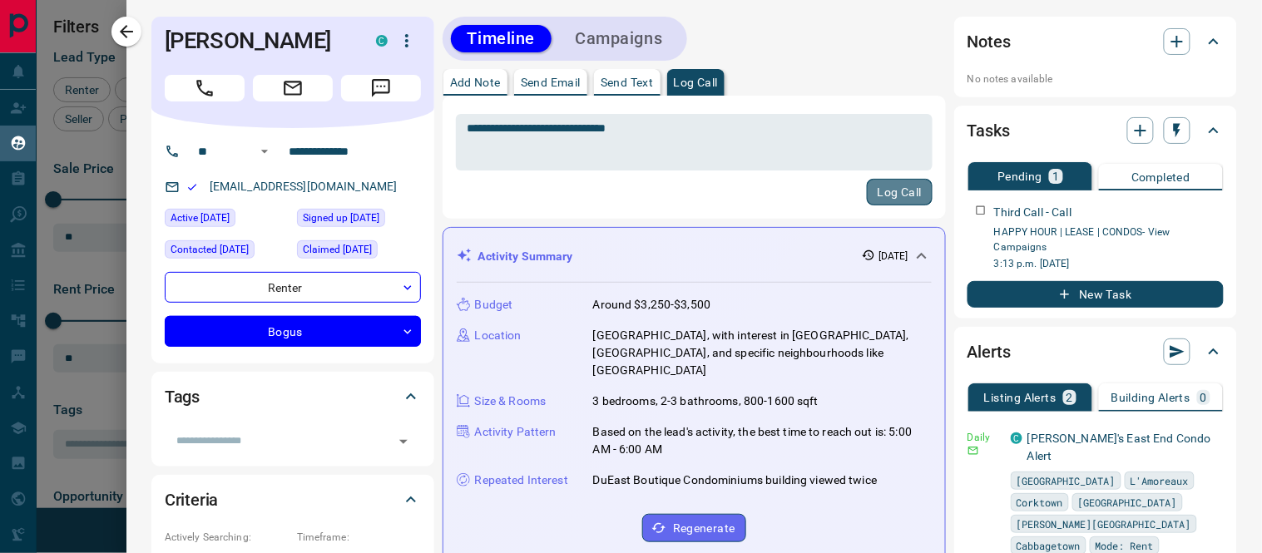
click at [870, 191] on button "Log Call" at bounding box center [900, 192] width 66 height 27
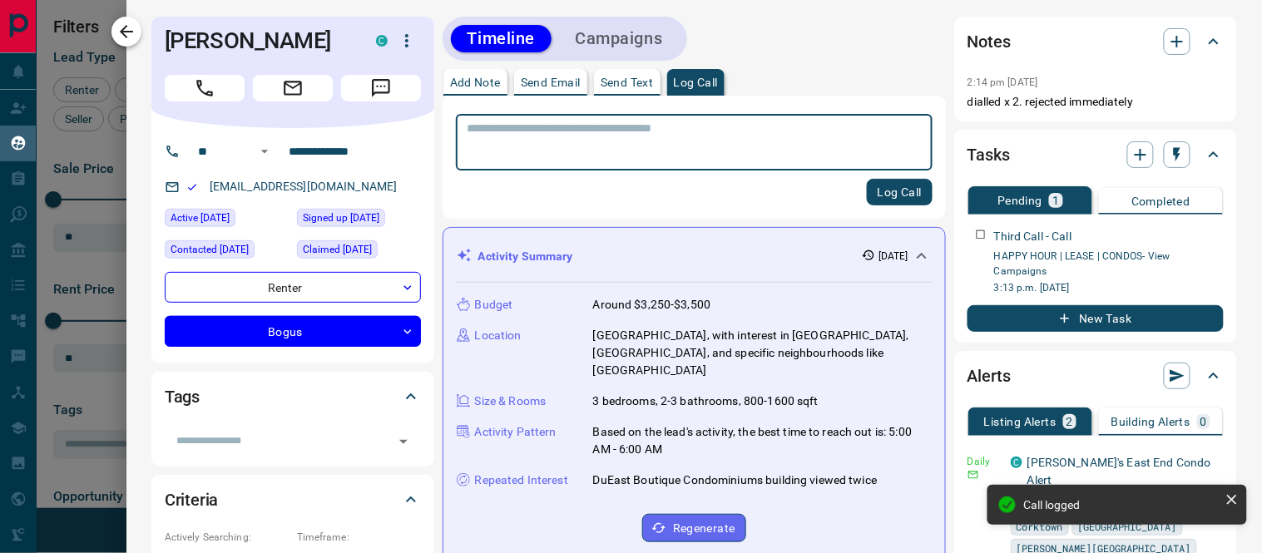
click at [115, 30] on button "button" at bounding box center [126, 32] width 30 height 30
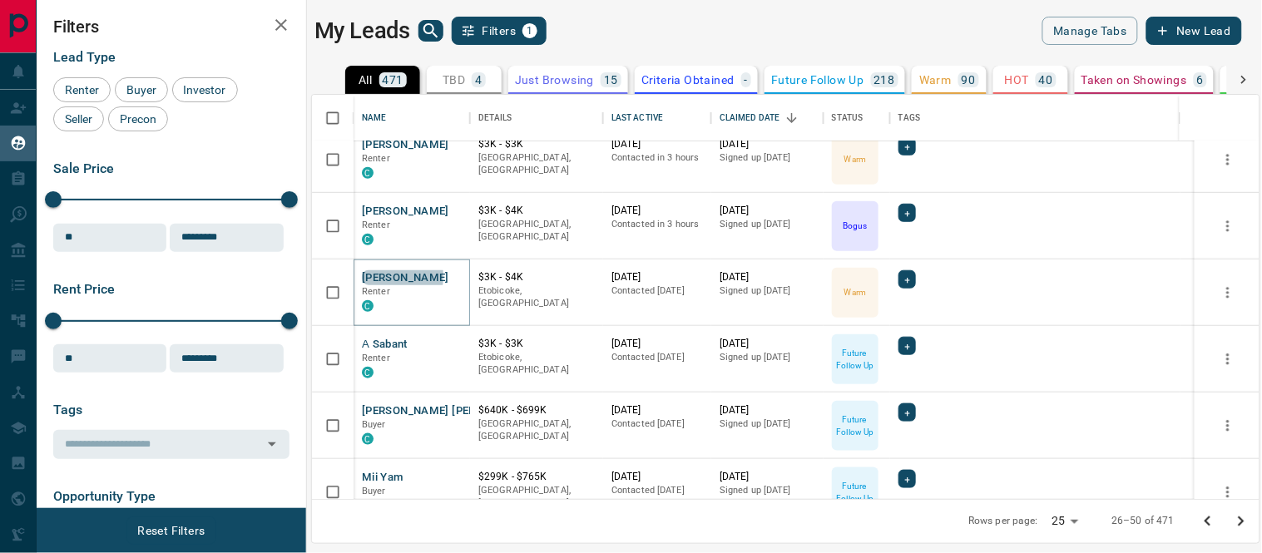
click at [381, 275] on button "[PERSON_NAME]" at bounding box center [405, 278] width 87 height 16
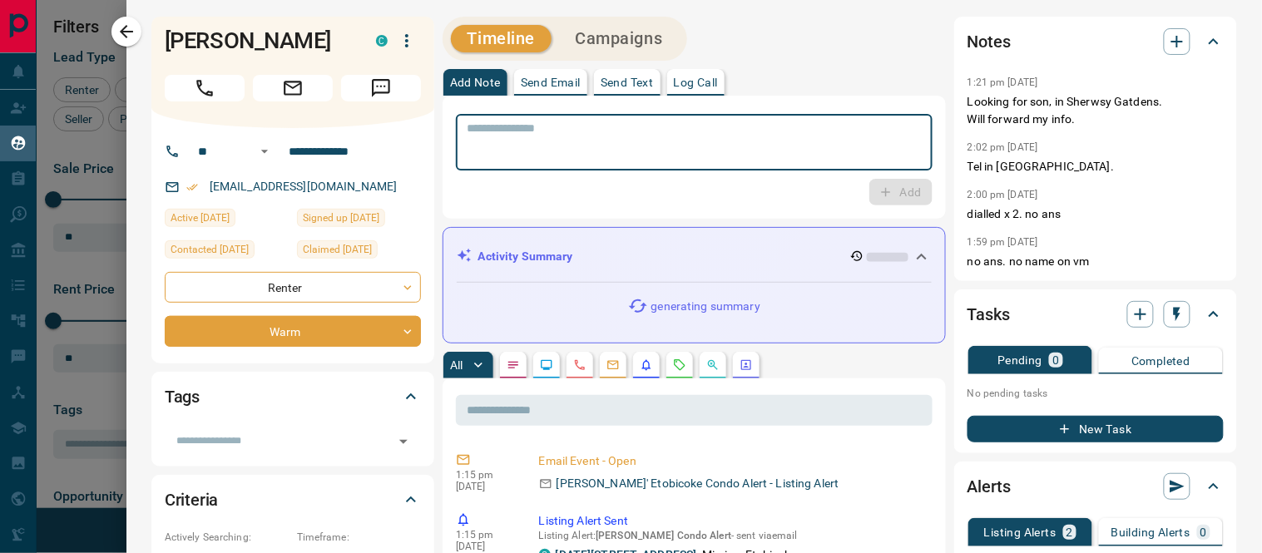
click at [582, 136] on textarea at bounding box center [693, 142] width 453 height 42
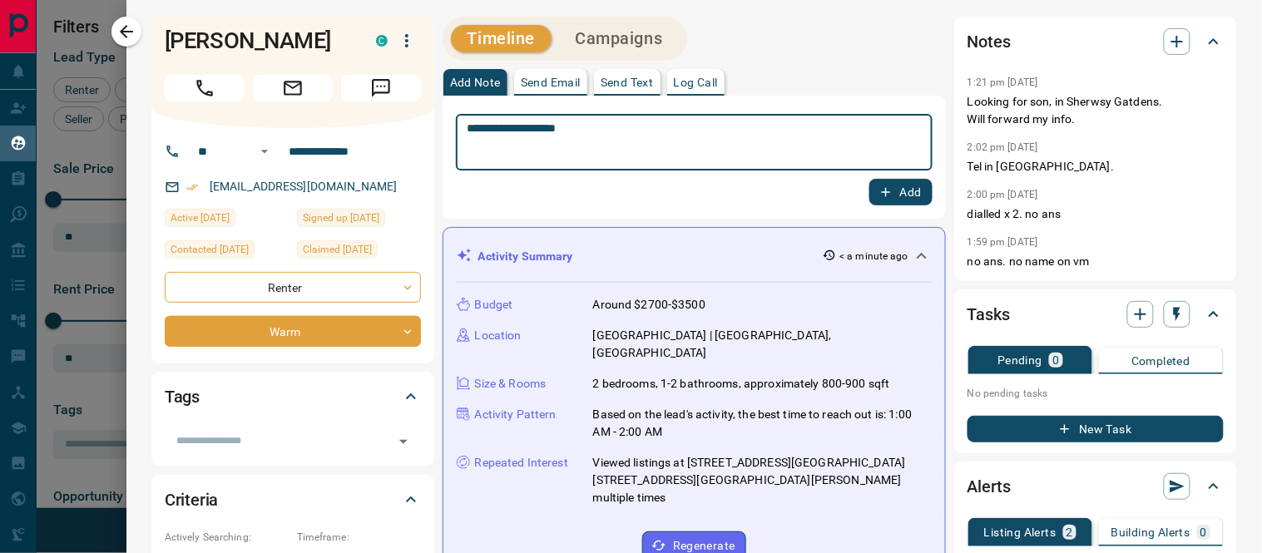
type textarea "**********"
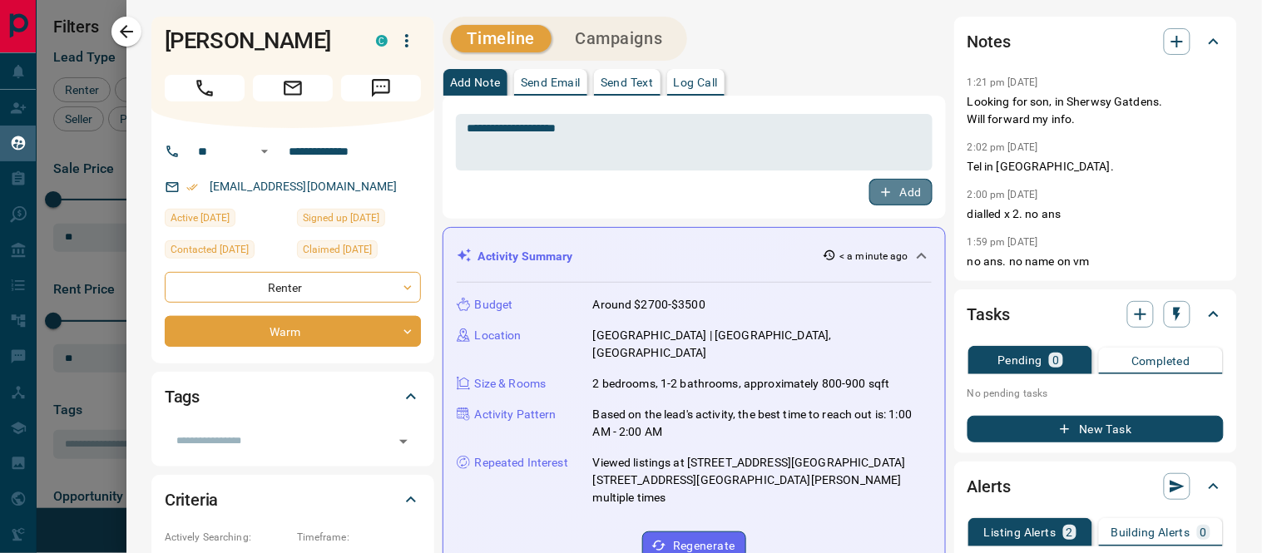
click at [880, 195] on button "Add" at bounding box center [900, 192] width 63 height 27
drag, startPoint x: 366, startPoint y: 185, endPoint x: 213, endPoint y: 185, distance: 153.0
click at [206, 184] on div "[EMAIL_ADDRESS][DOMAIN_NAME]" at bounding box center [293, 186] width 256 height 27
copy link "[EMAIL_ADDRESS][DOMAIN_NAME]"
click at [507, 123] on textarea at bounding box center [687, 142] width 440 height 42
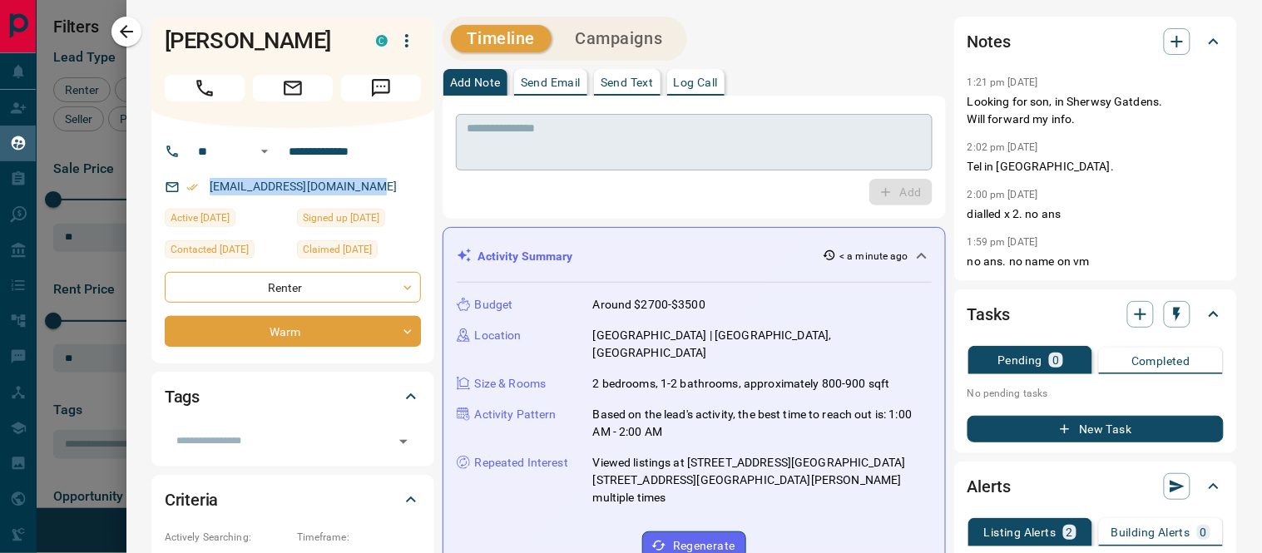
paste textarea "**********"
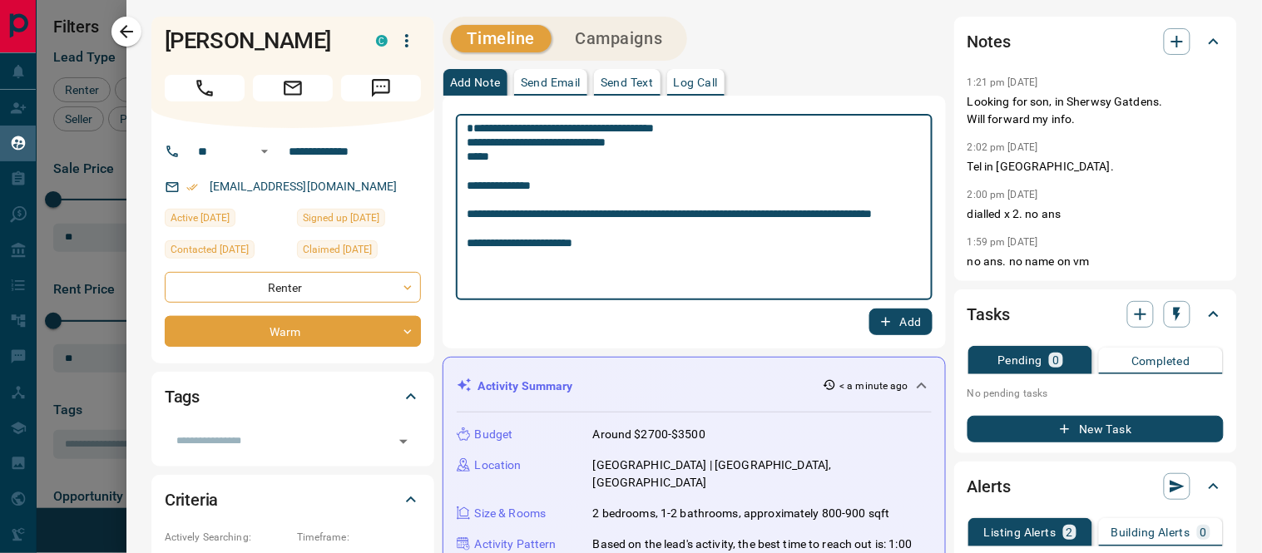
click at [468, 138] on textarea "**********" at bounding box center [687, 207] width 440 height 172
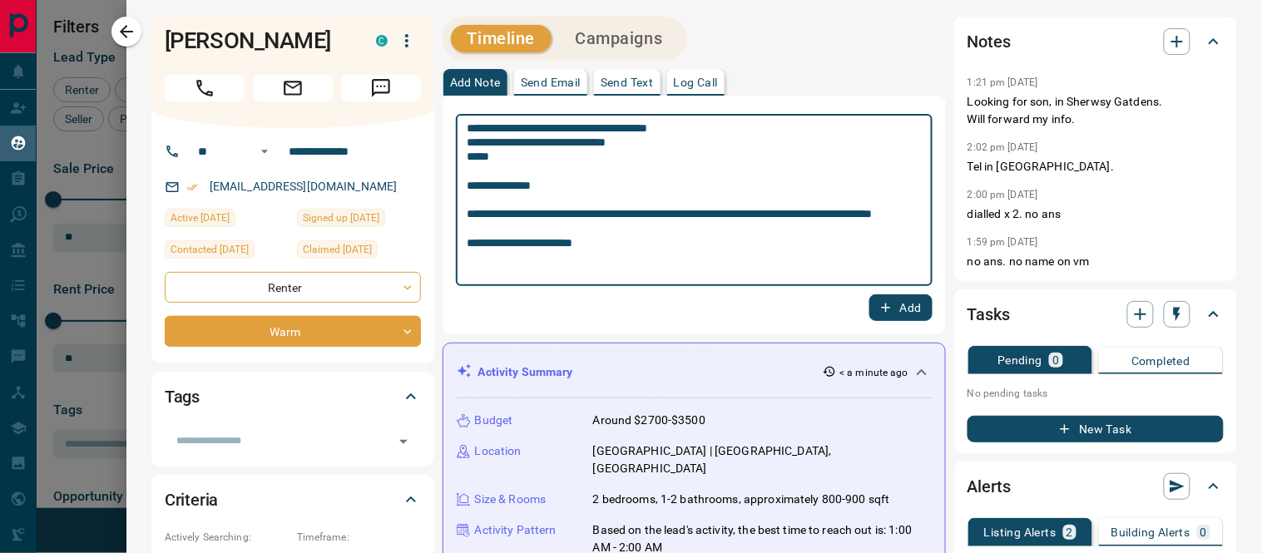
type textarea "**********"
click at [885, 304] on button "Add" at bounding box center [900, 307] width 63 height 27
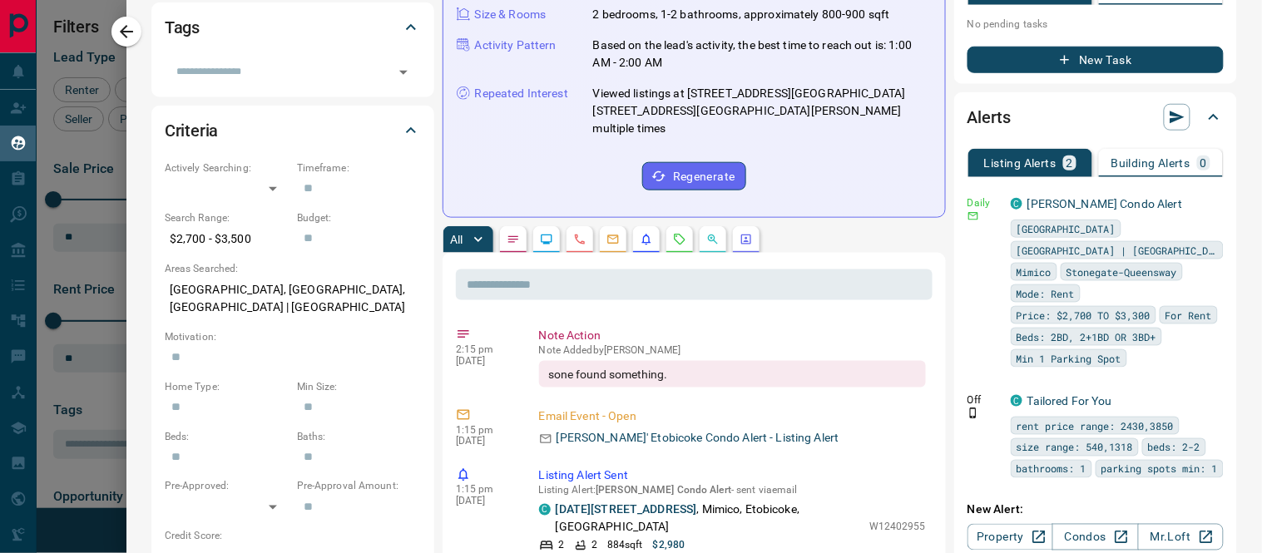
scroll to position [0, 0]
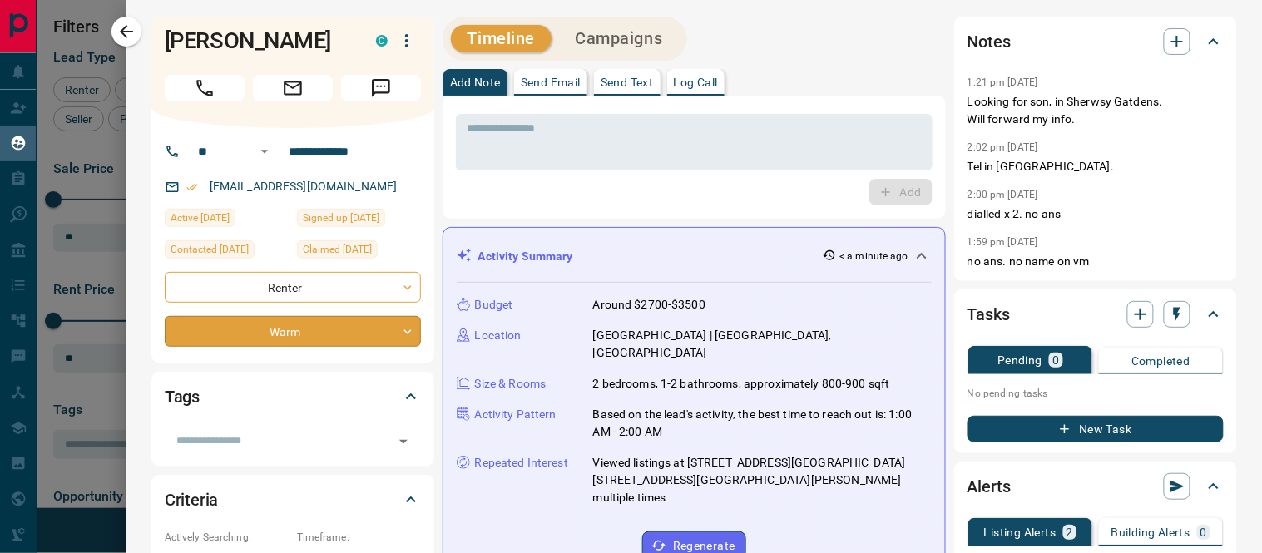
click at [405, 330] on body "Lead Transfers Claim Leads My Leads Tasks Opportunities Deals Campaigns Automat…" at bounding box center [631, 266] width 1262 height 532
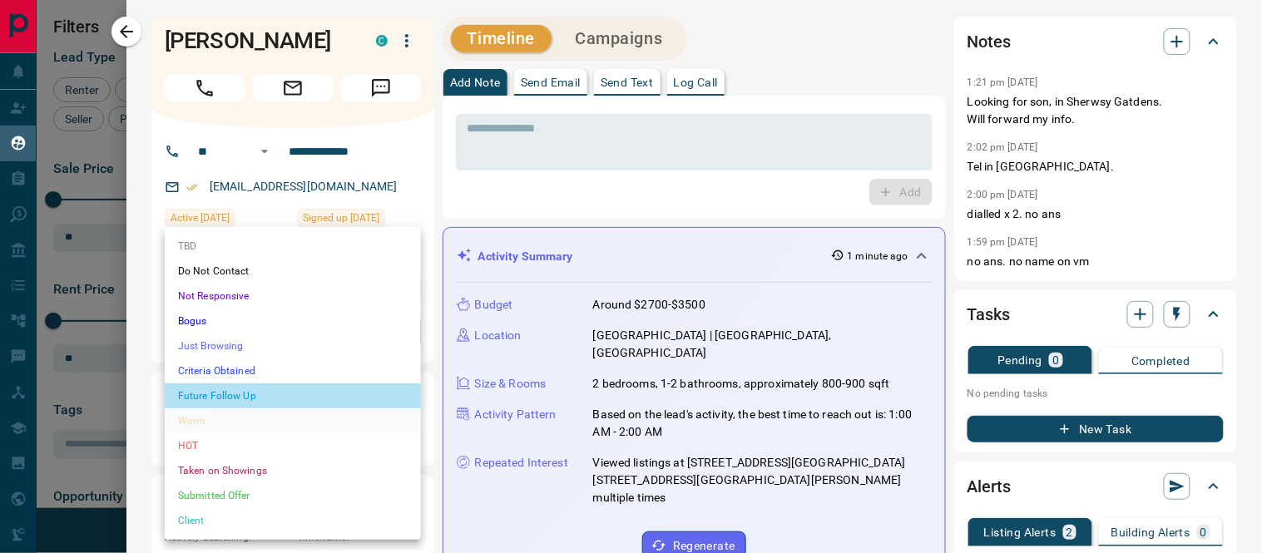
click at [192, 397] on li "Future Follow Up" at bounding box center [293, 395] width 256 height 25
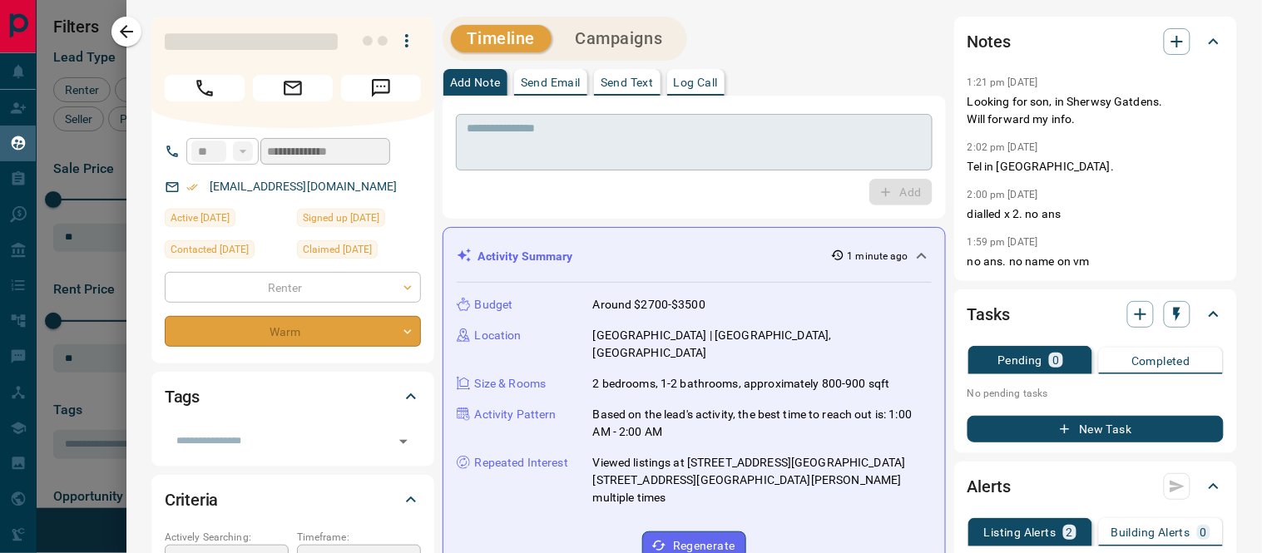
type input "*"
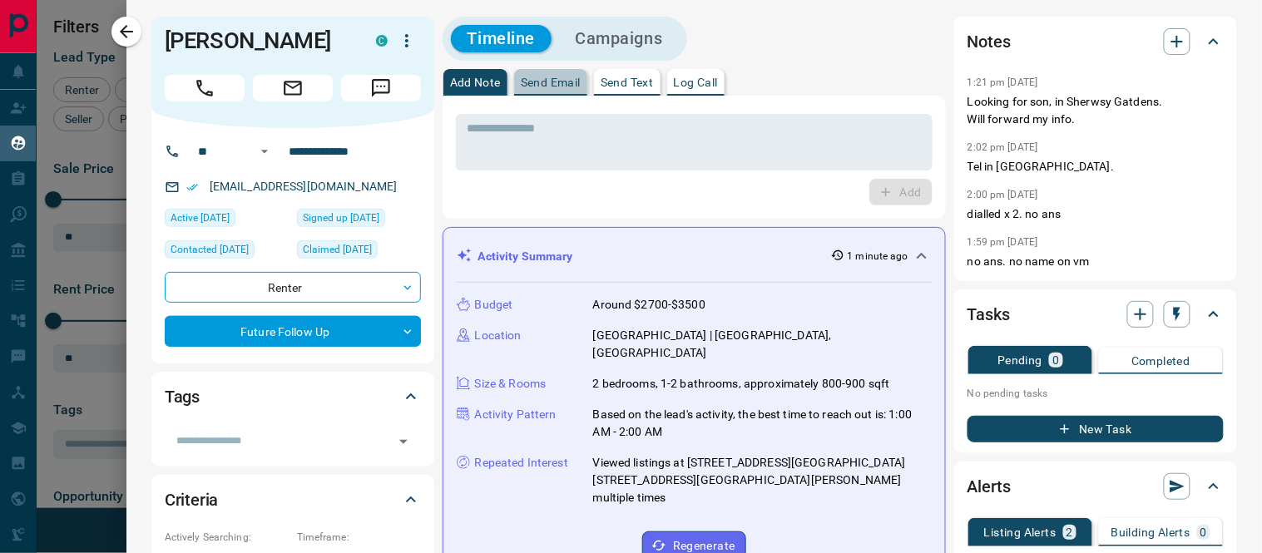
click at [553, 84] on p "Send Email" at bounding box center [551, 83] width 60 height 12
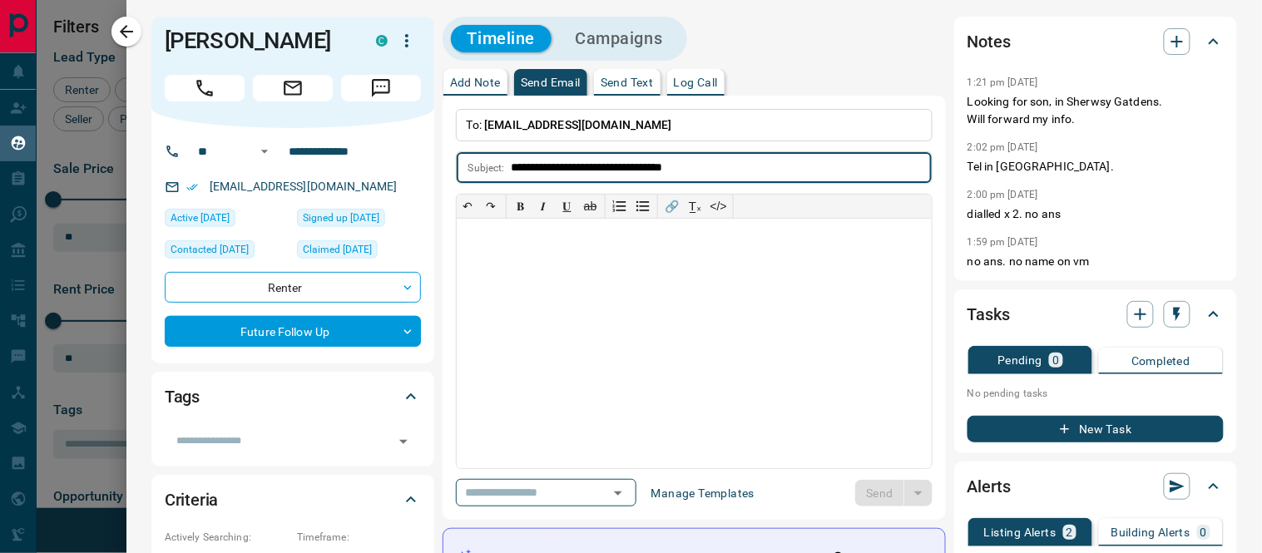
type input "**********"
click at [507, 240] on div at bounding box center [694, 344] width 475 height 250
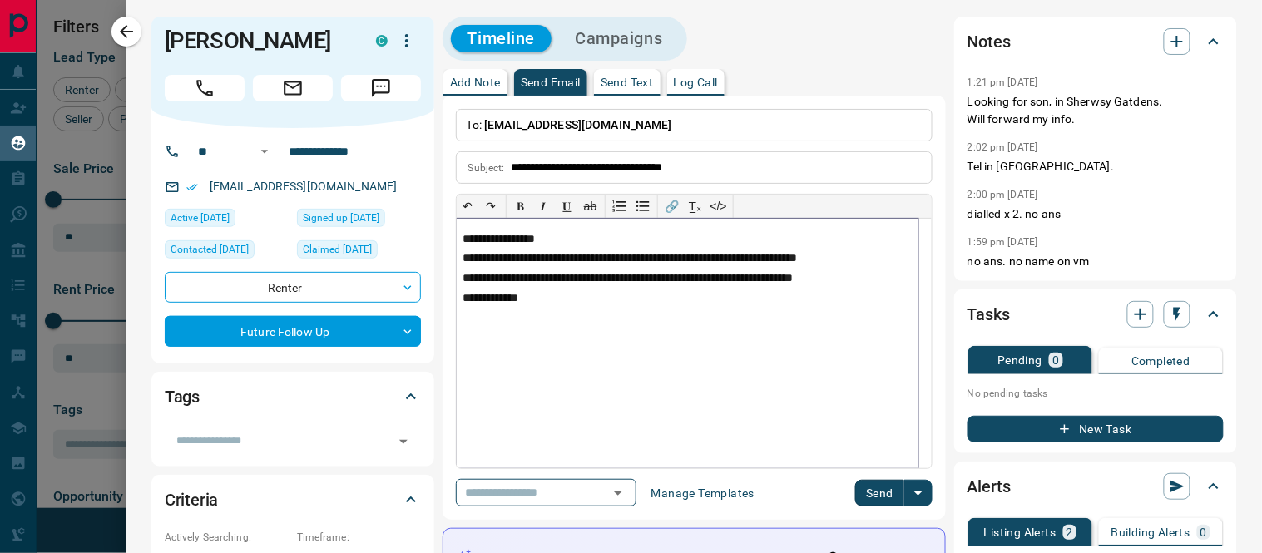
click at [829, 281] on p "**********" at bounding box center [687, 278] width 448 height 13
click at [551, 295] on p "**********" at bounding box center [687, 298] width 448 height 13
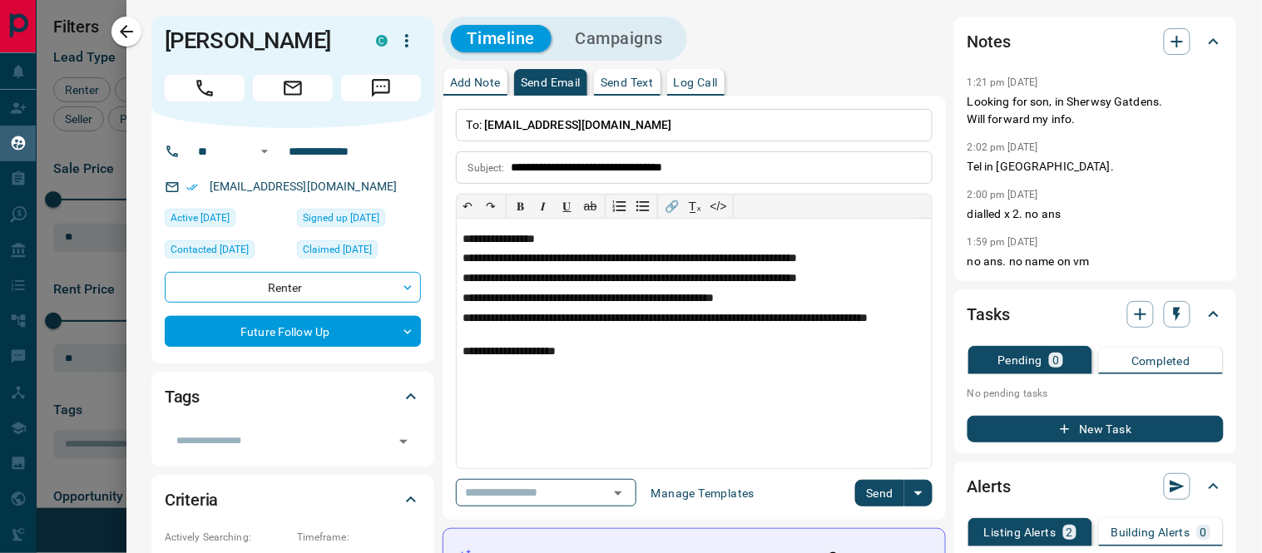
click at [876, 484] on button "Send" at bounding box center [879, 493] width 49 height 27
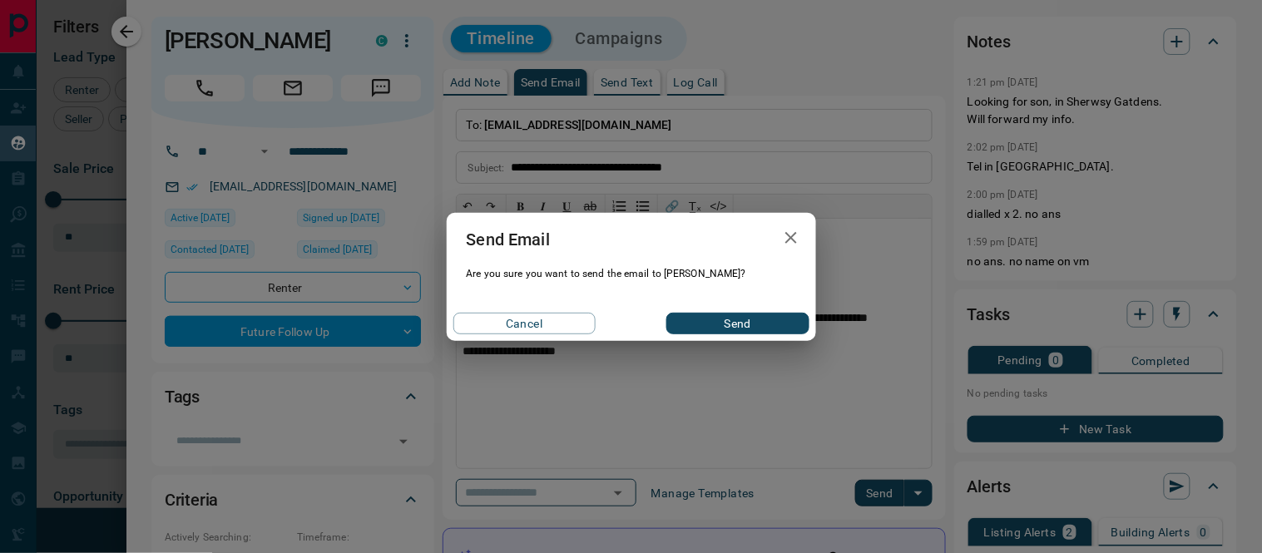
click at [746, 326] on button "Send" at bounding box center [737, 324] width 142 height 22
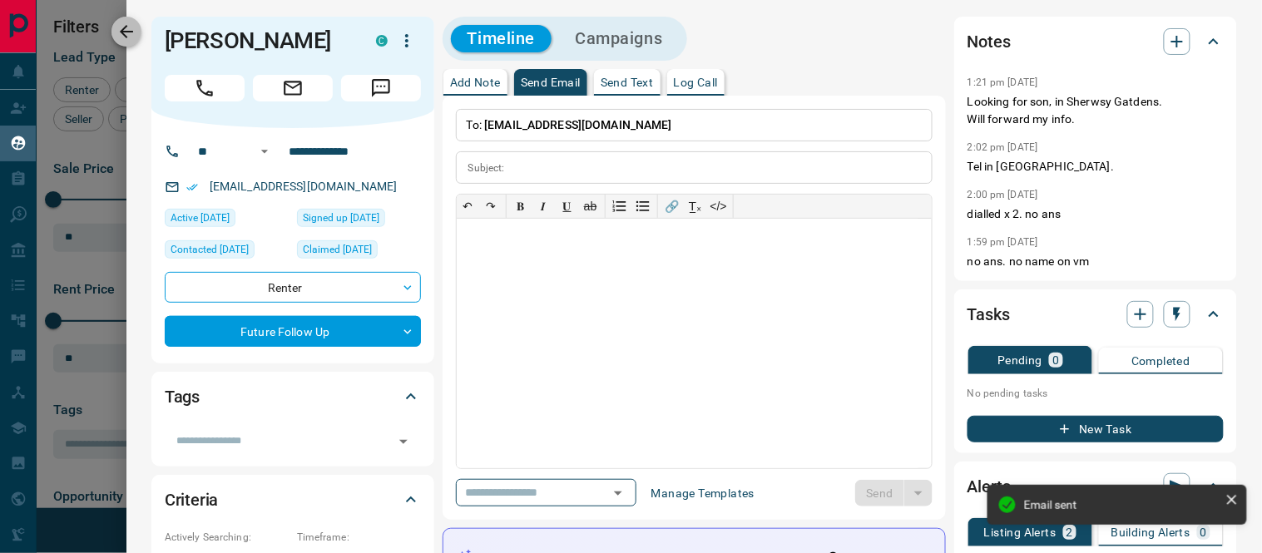
click at [131, 35] on icon "button" at bounding box center [126, 32] width 20 height 20
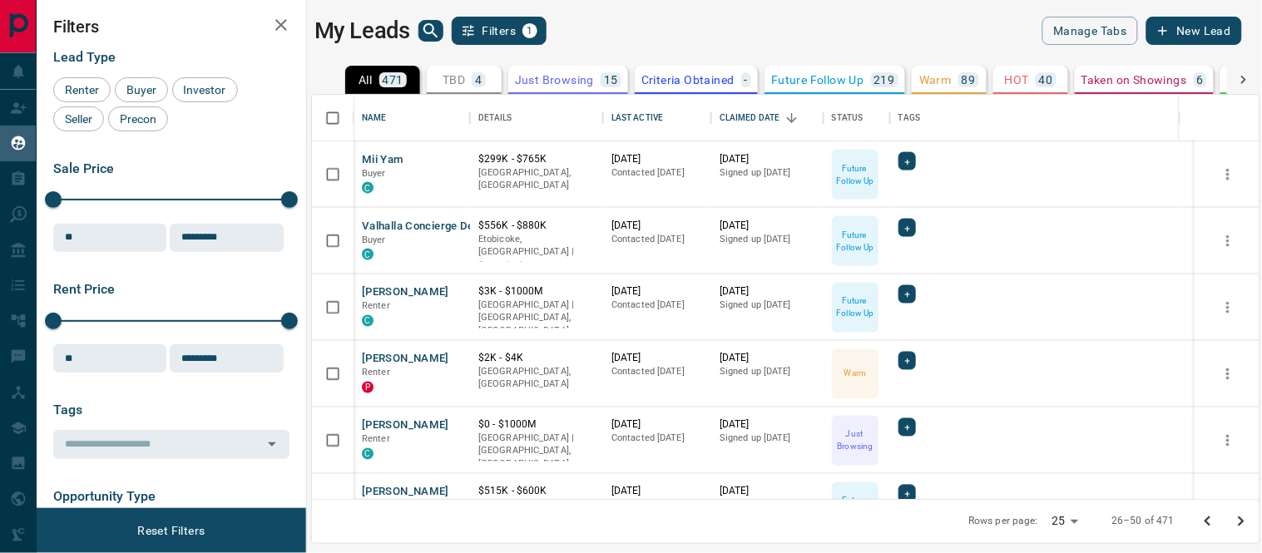
scroll to position [793, 0]
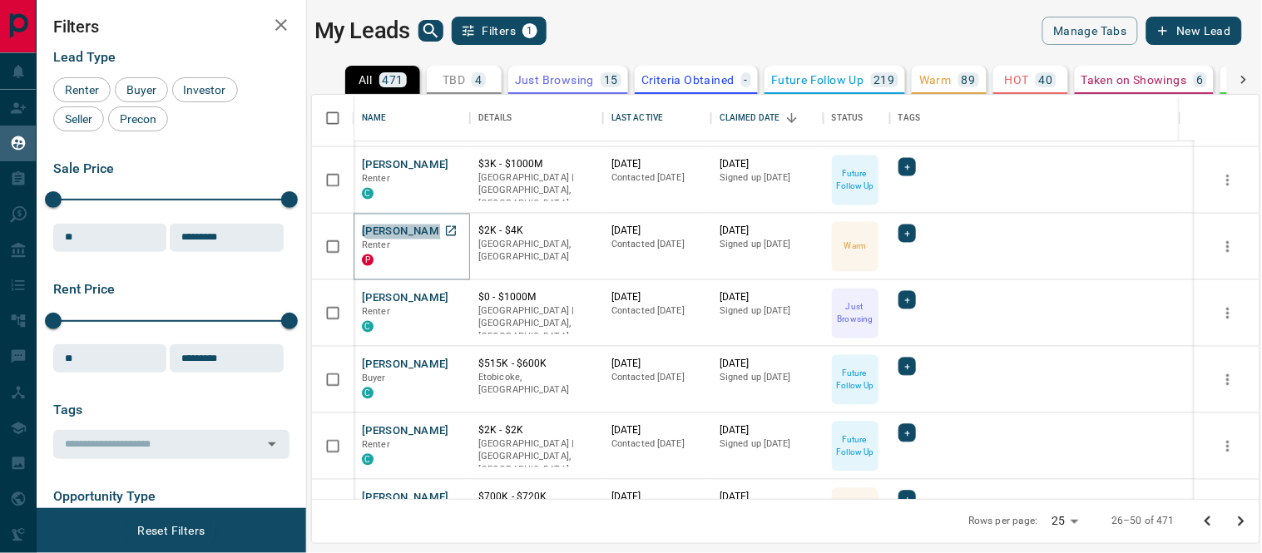
click at [408, 236] on button "[PERSON_NAME]" at bounding box center [405, 233] width 87 height 16
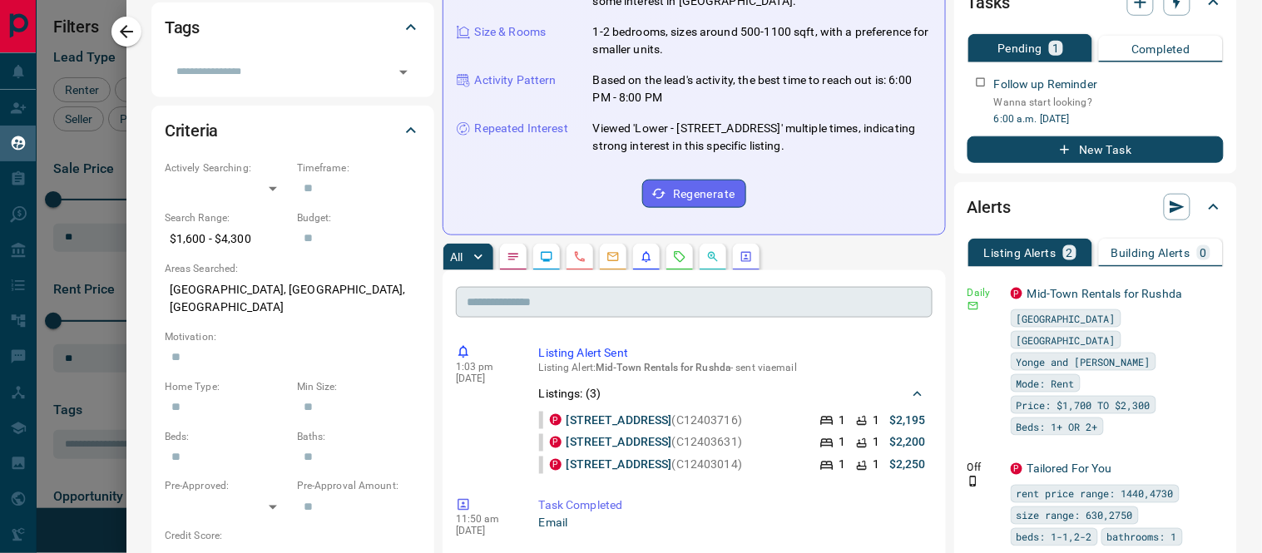
scroll to position [462, 0]
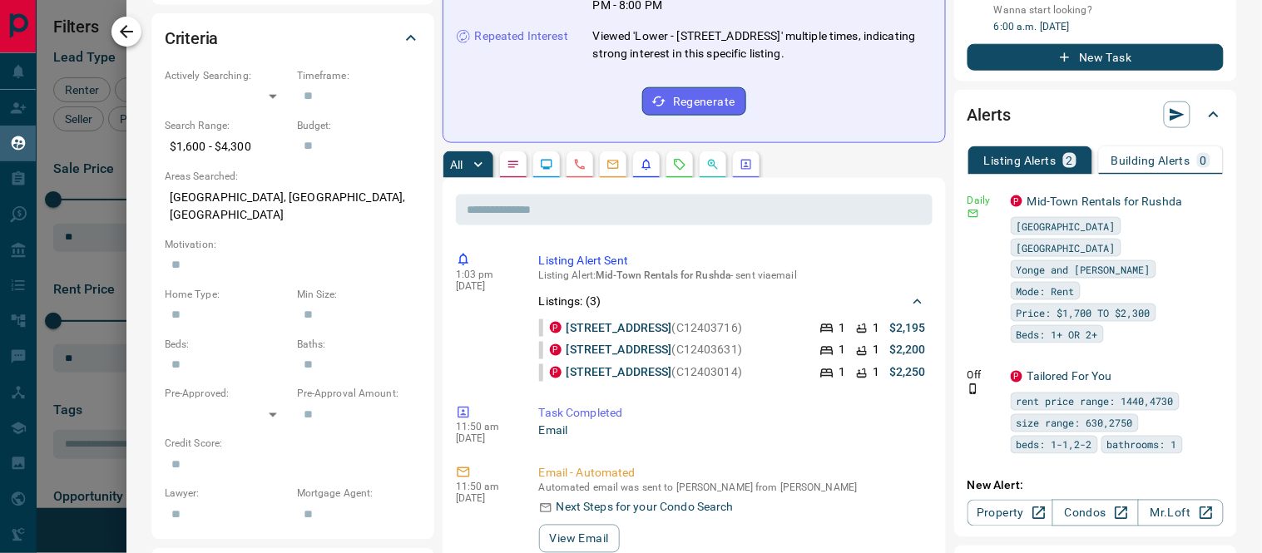
click at [137, 35] on button "button" at bounding box center [126, 32] width 30 height 30
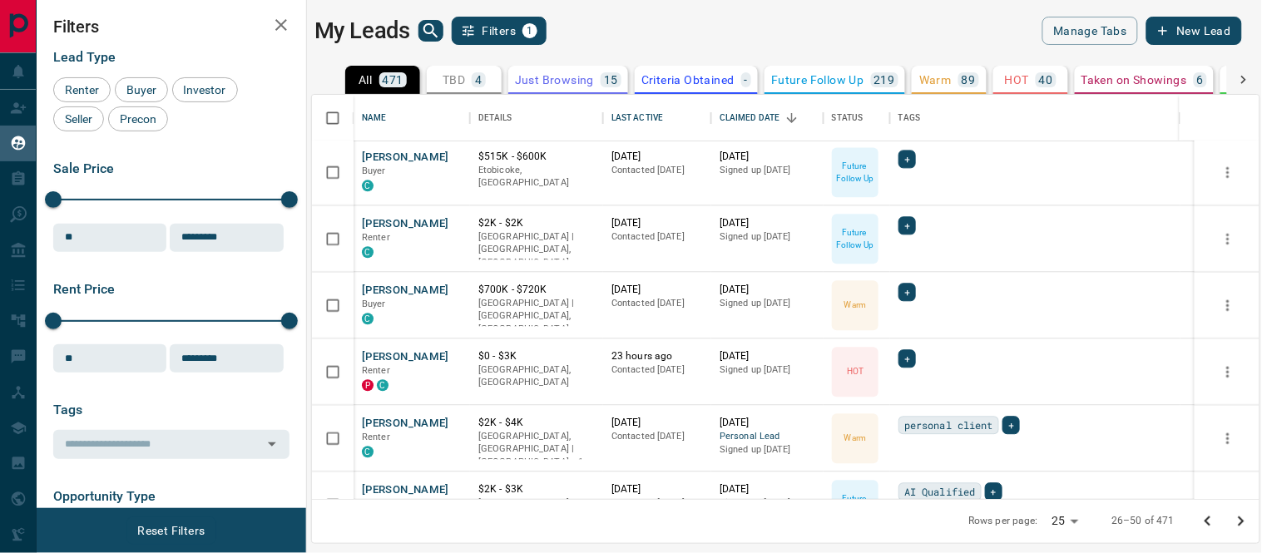
scroll to position [1016, 0]
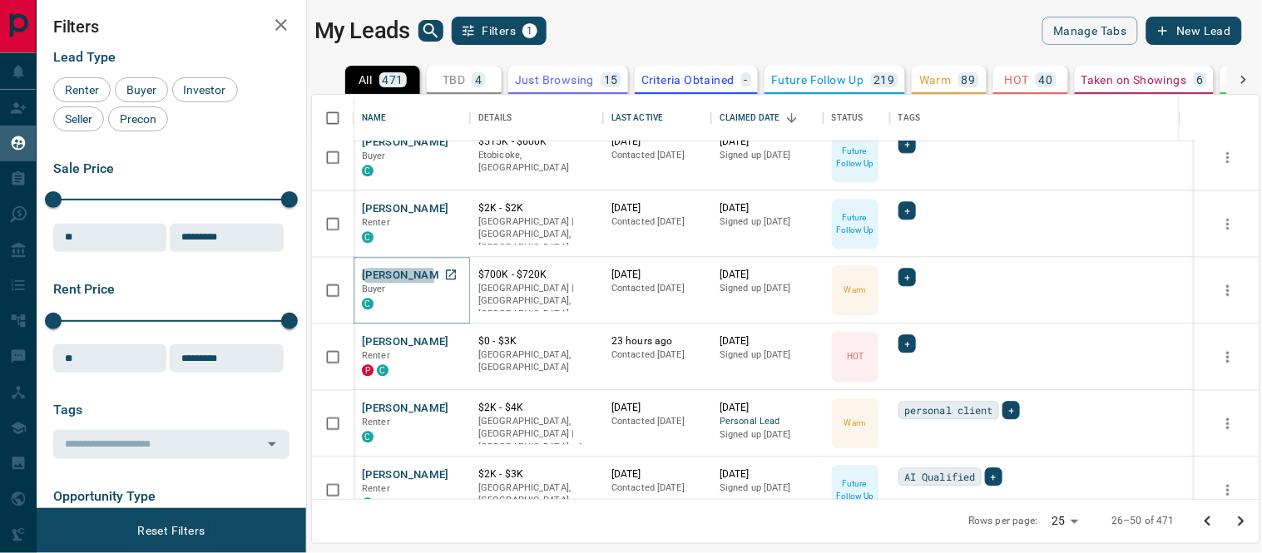
click at [393, 276] on button "[PERSON_NAME]" at bounding box center [405, 276] width 87 height 16
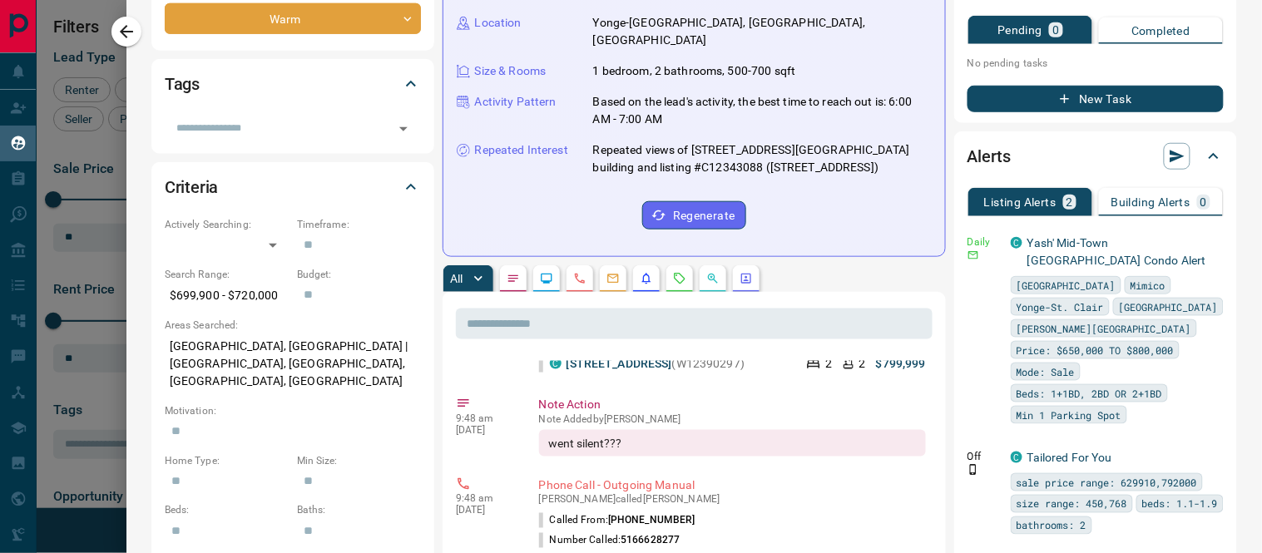
scroll to position [0, 0]
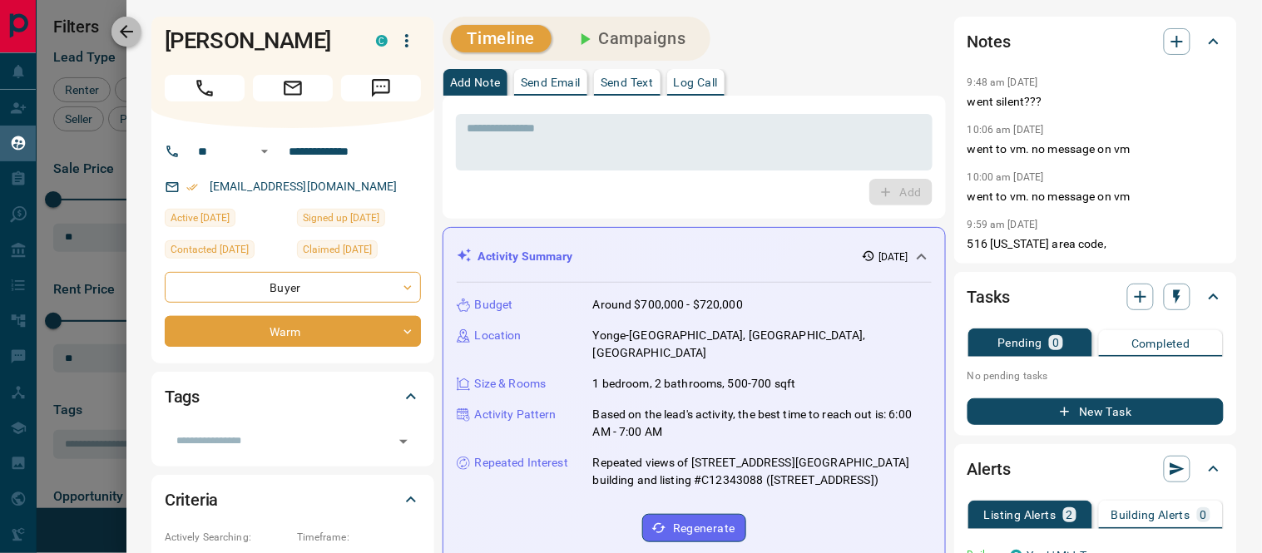
click at [121, 28] on icon "button" at bounding box center [126, 32] width 20 height 20
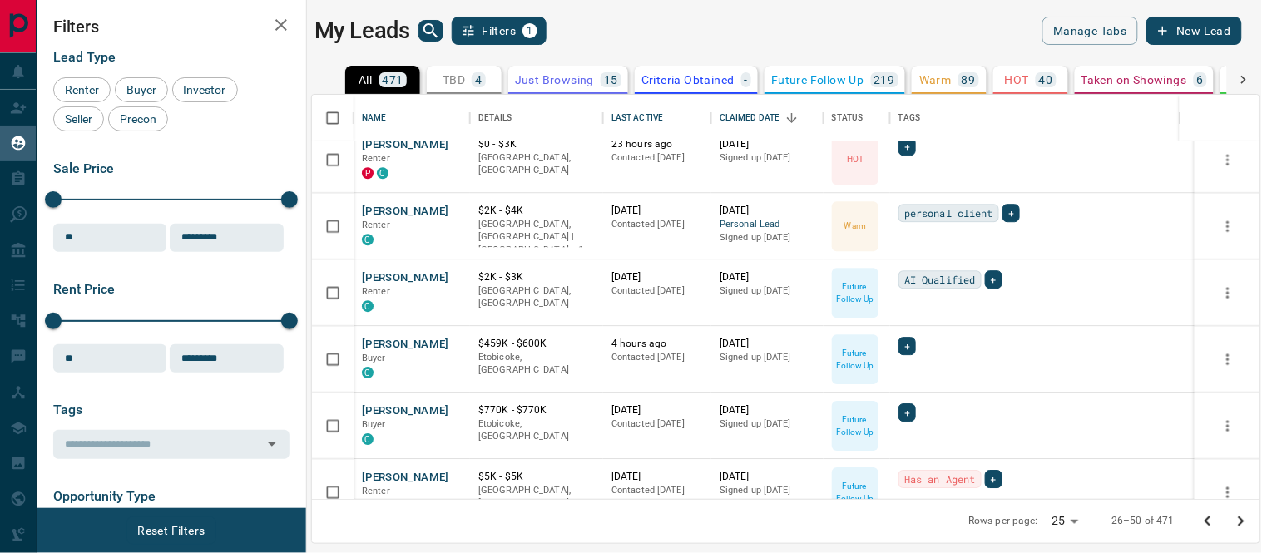
scroll to position [1120, 0]
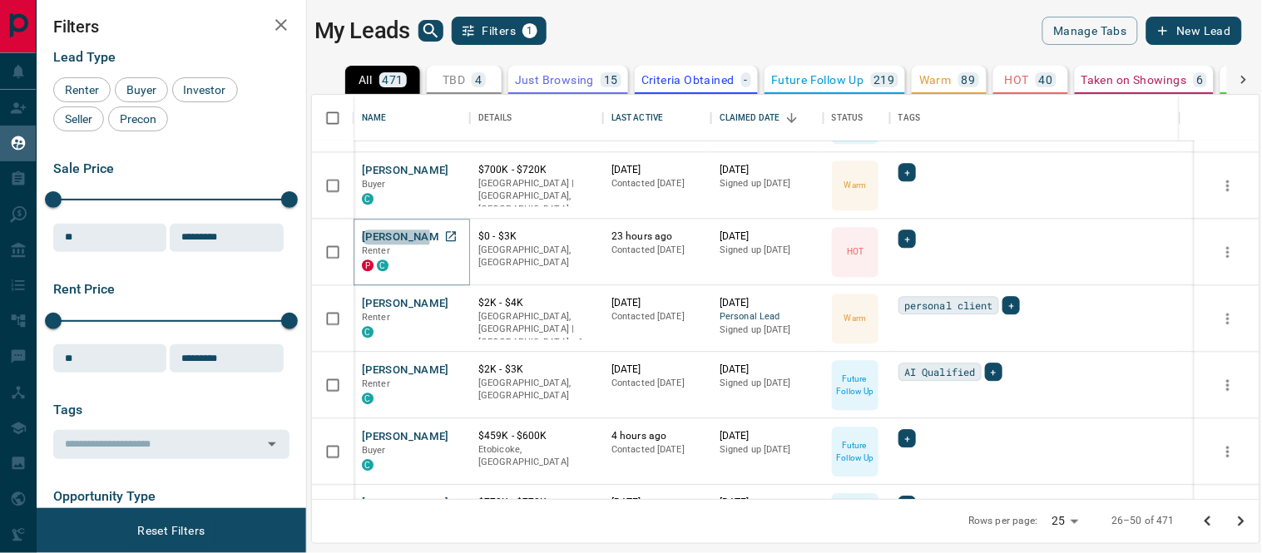
click at [395, 235] on button "[PERSON_NAME]" at bounding box center [405, 238] width 87 height 16
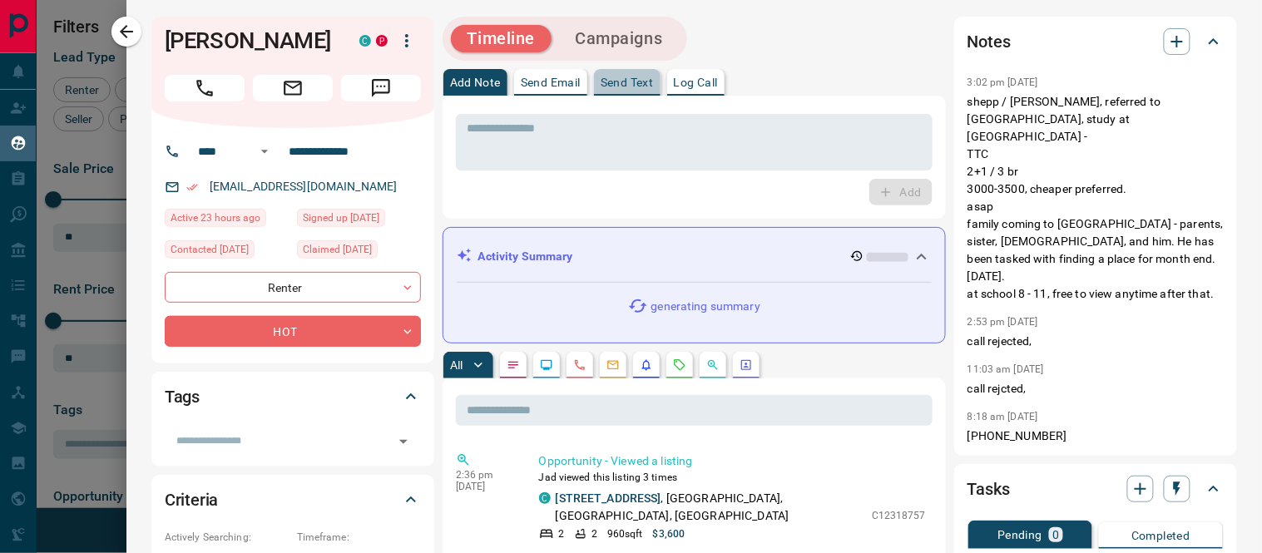
click at [633, 78] on p "Send Text" at bounding box center [627, 83] width 53 height 12
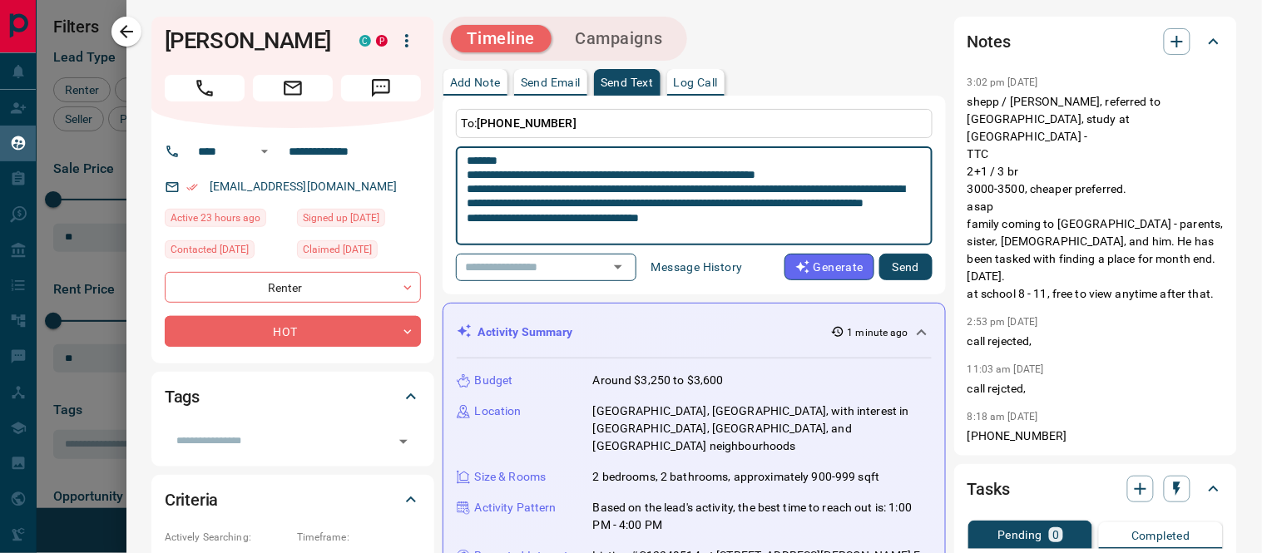
scroll to position [14, 0]
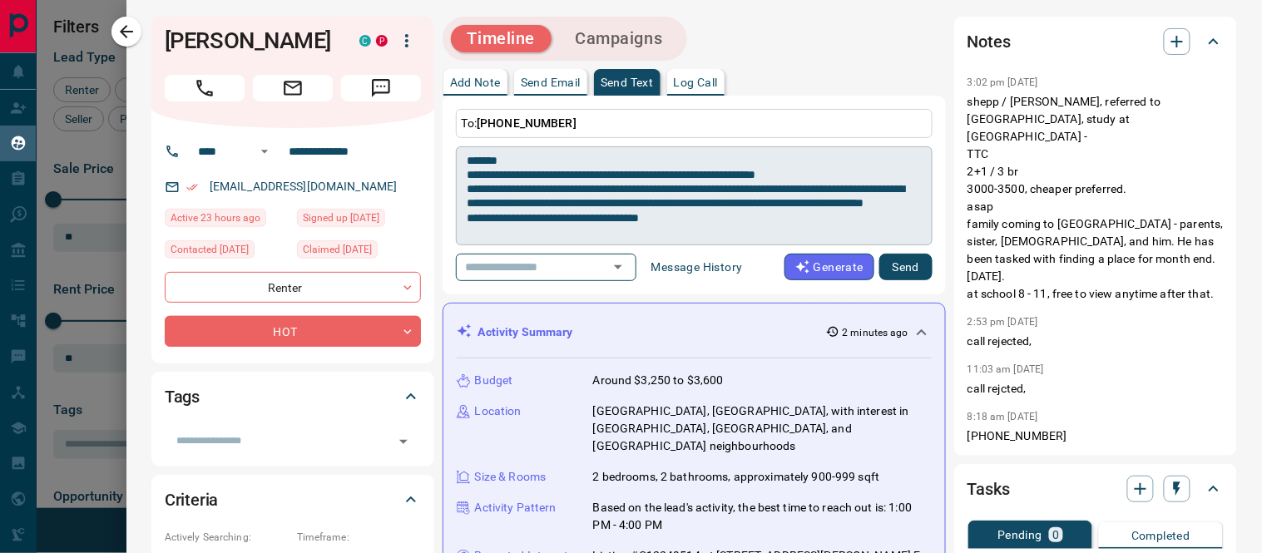
click at [610, 230] on textarea "**********" at bounding box center [687, 196] width 440 height 85
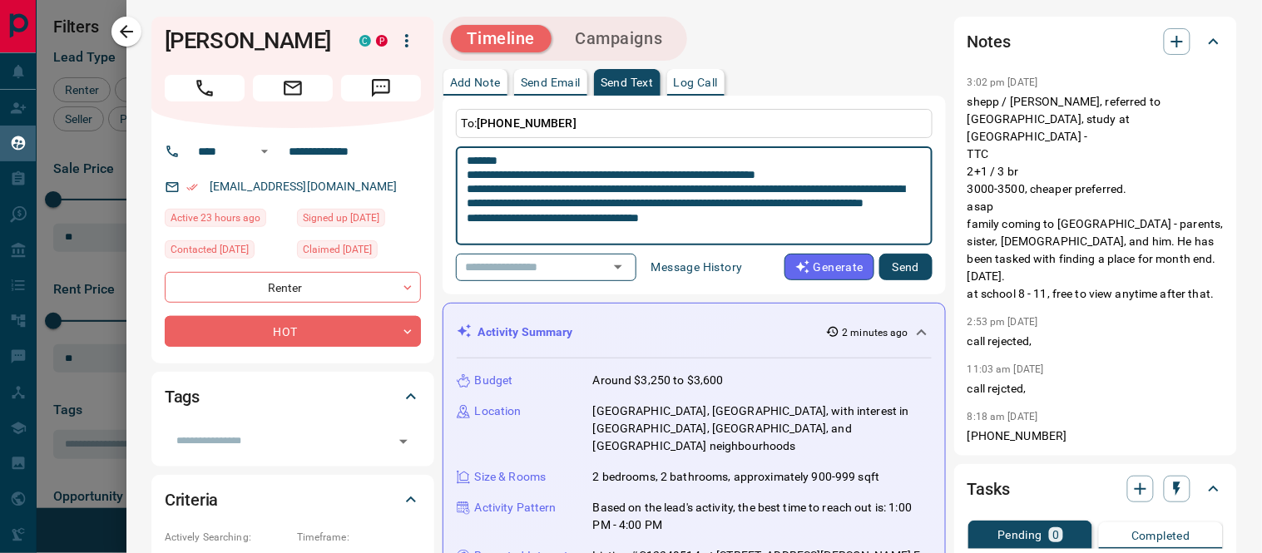
paste textarea "**********"
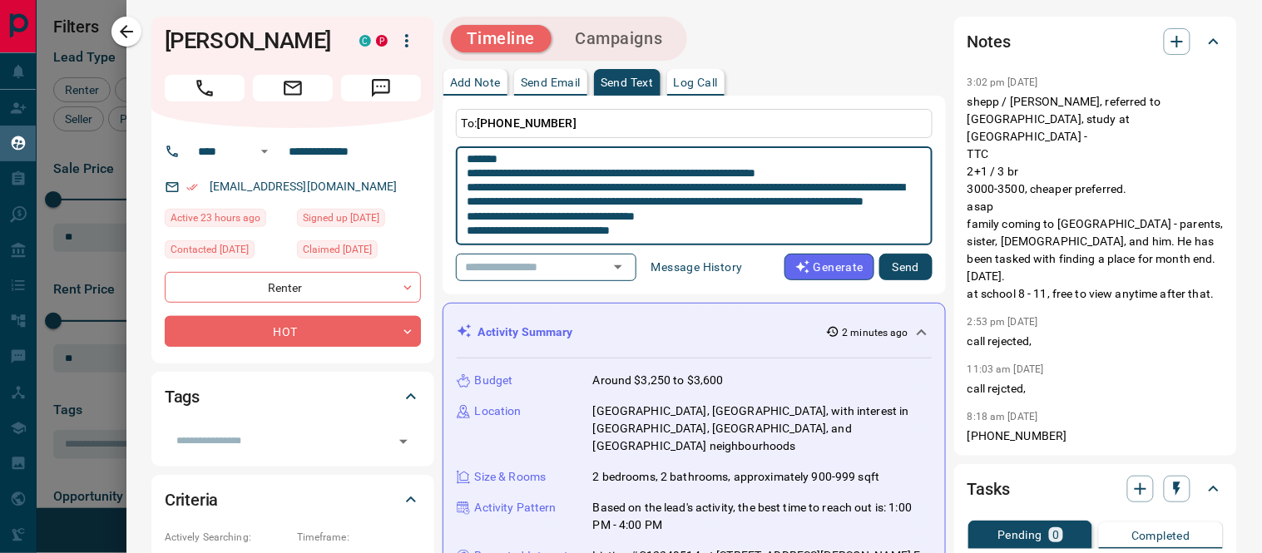
type textarea "**********"
click at [894, 280] on button "Send" at bounding box center [905, 267] width 53 height 27
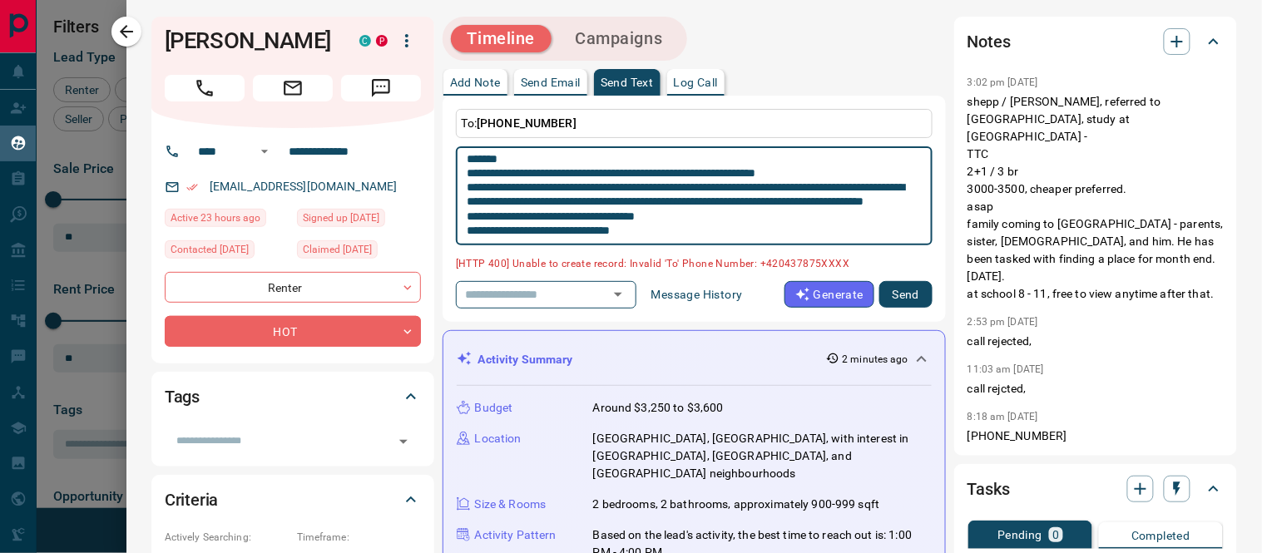
scroll to position [0, 0]
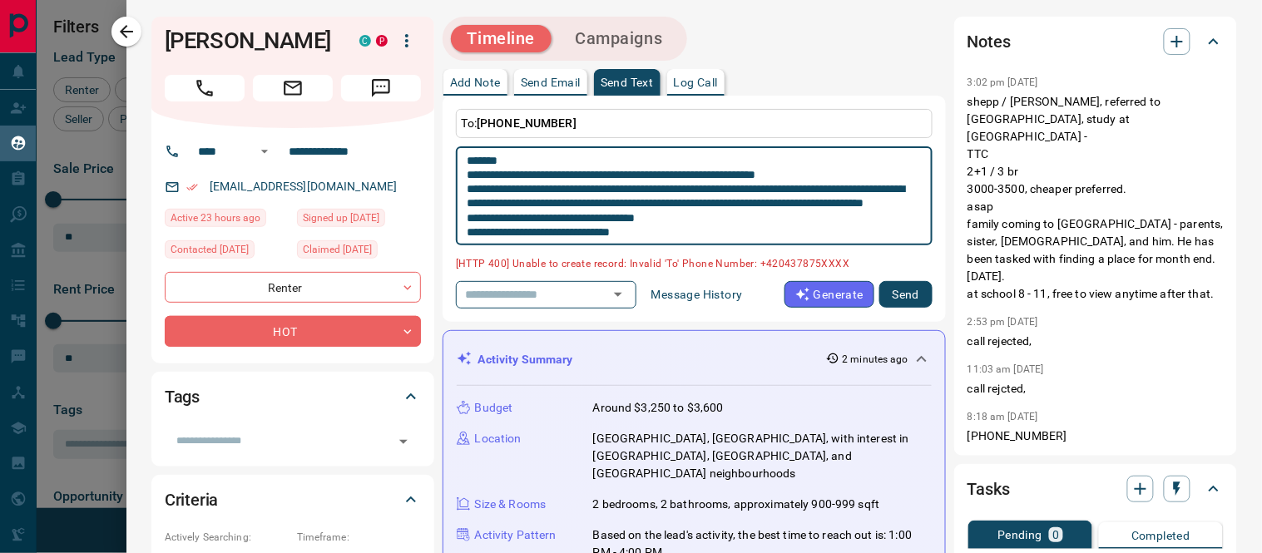
drag, startPoint x: 662, startPoint y: 230, endPoint x: 427, endPoint y: 133, distance: 254.4
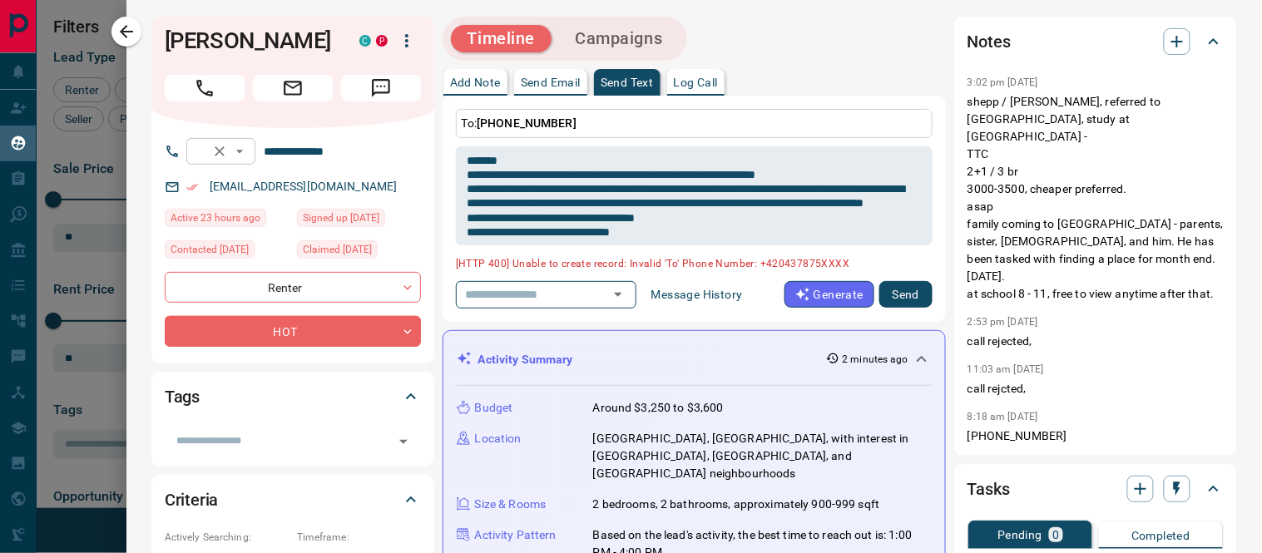
click at [225, 151] on icon "Clear" at bounding box center [220, 151] width 10 height 10
drag, startPoint x: 745, startPoint y: 129, endPoint x: 719, endPoint y: 131, distance: 25.8
click at [745, 127] on p "To: [PHONE_NUMBER]" at bounding box center [694, 123] width 477 height 29
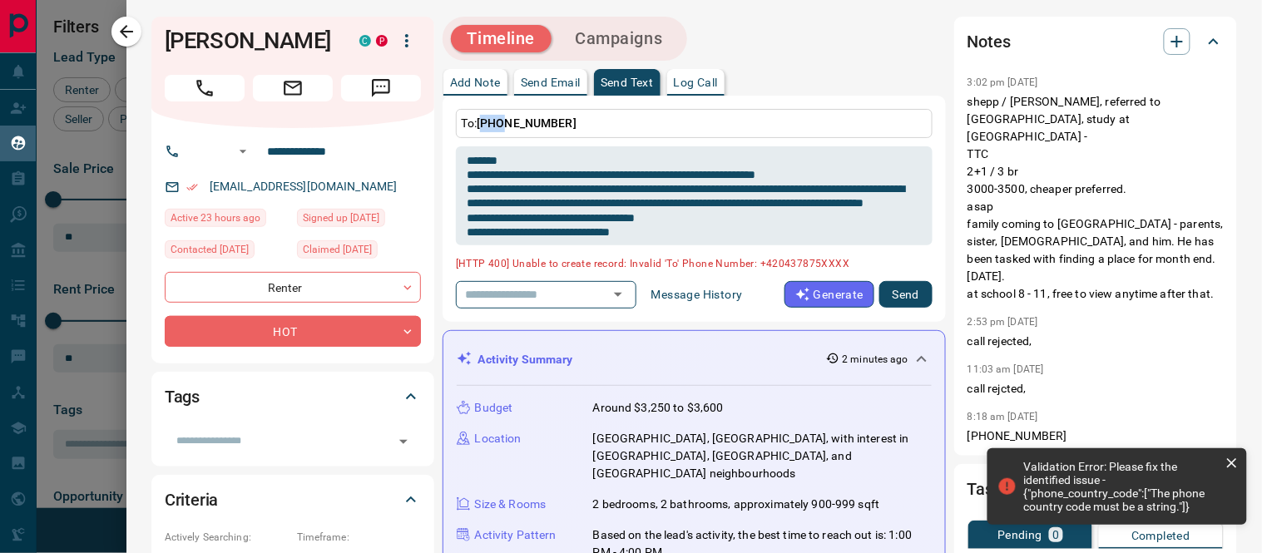
drag, startPoint x: 507, startPoint y: 121, endPoint x: 484, endPoint y: 121, distance: 23.3
click at [484, 121] on span "[PHONE_NUMBER]" at bounding box center [527, 122] width 100 height 13
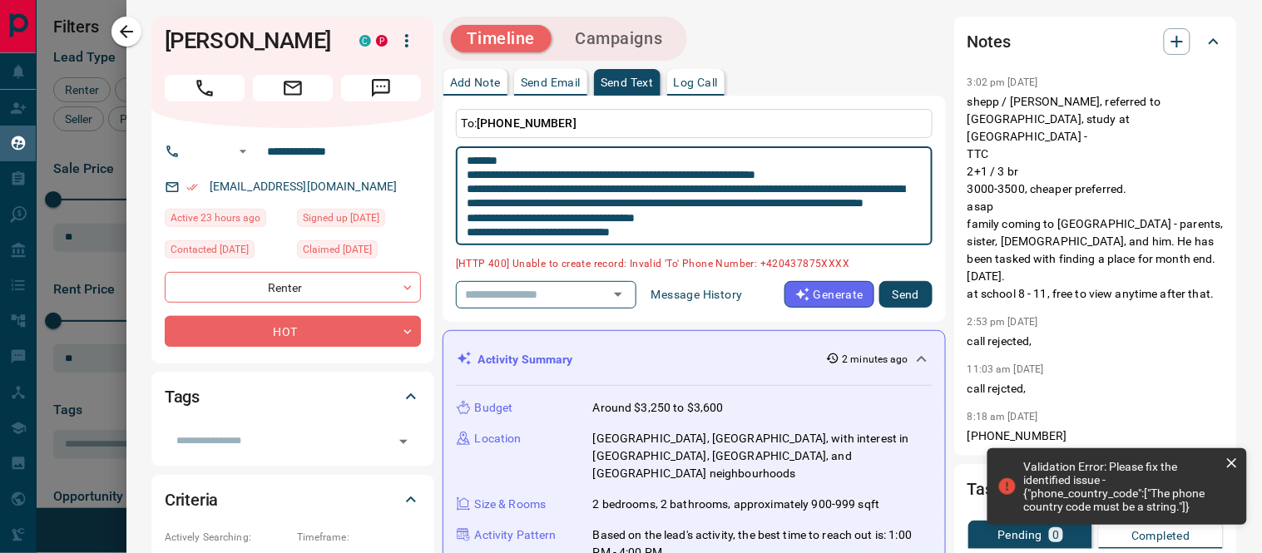
click at [655, 160] on textarea "**********" at bounding box center [687, 196] width 440 height 85
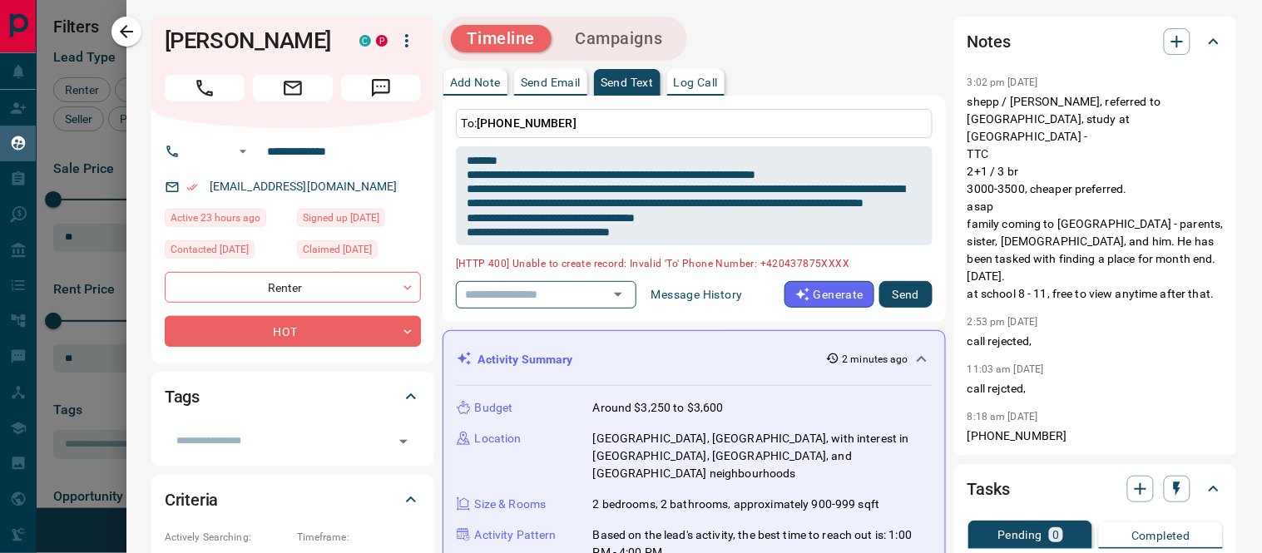
click at [800, 35] on div "Timeline Campaigns" at bounding box center [693, 39] width 503 height 44
click at [216, 151] on input "text" at bounding box center [208, 151] width 35 height 21
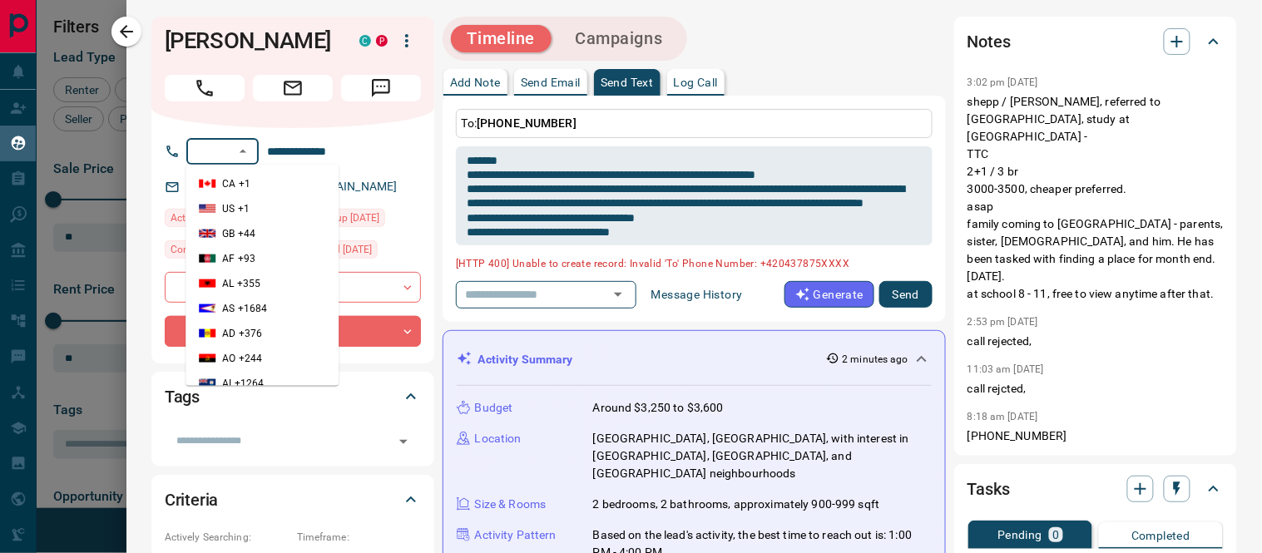
click at [251, 146] on button "Close" at bounding box center [243, 151] width 20 height 20
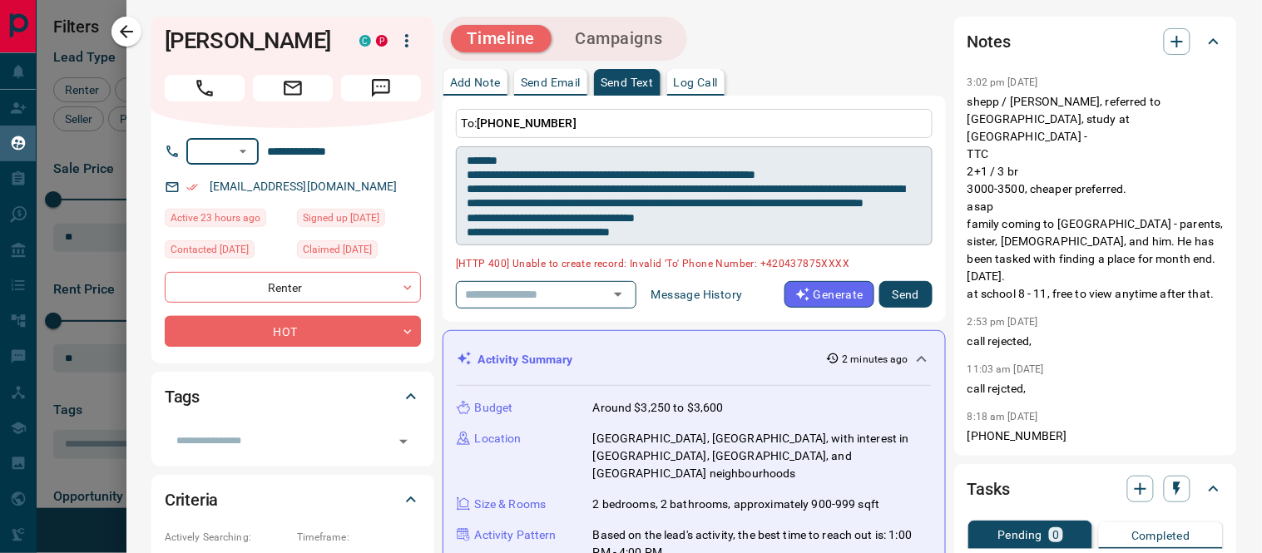
click at [513, 168] on textarea "**********" at bounding box center [687, 196] width 440 height 85
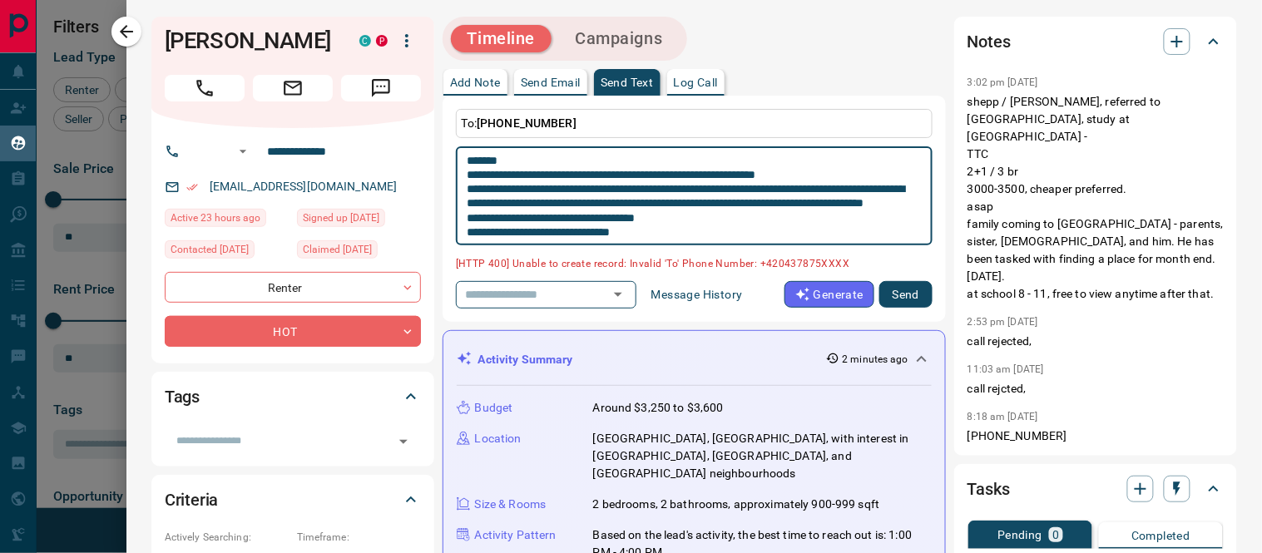
scroll to position [15, 0]
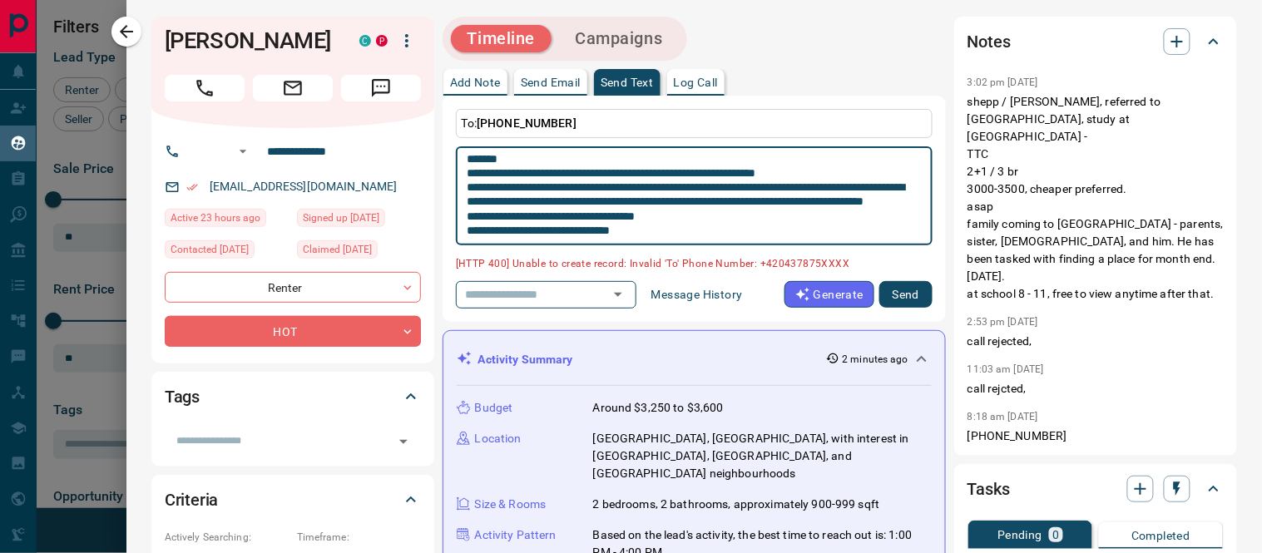
drag, startPoint x: 468, startPoint y: 161, endPoint x: 653, endPoint y: 211, distance: 191.5
click at [747, 228] on textarea "**********" at bounding box center [687, 196] width 440 height 85
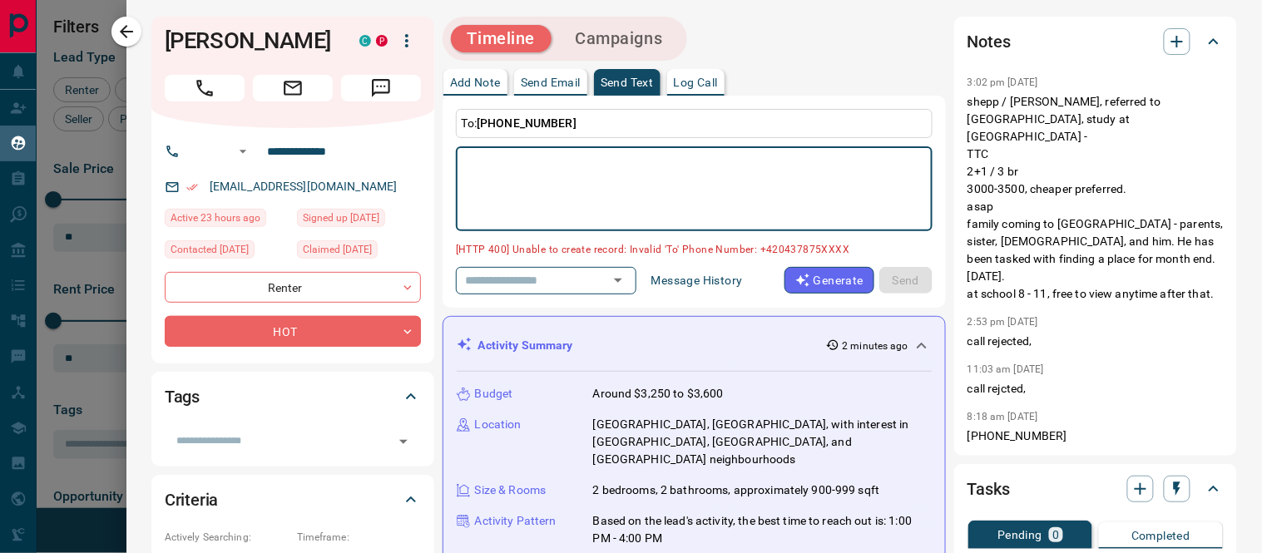
scroll to position [0, 0]
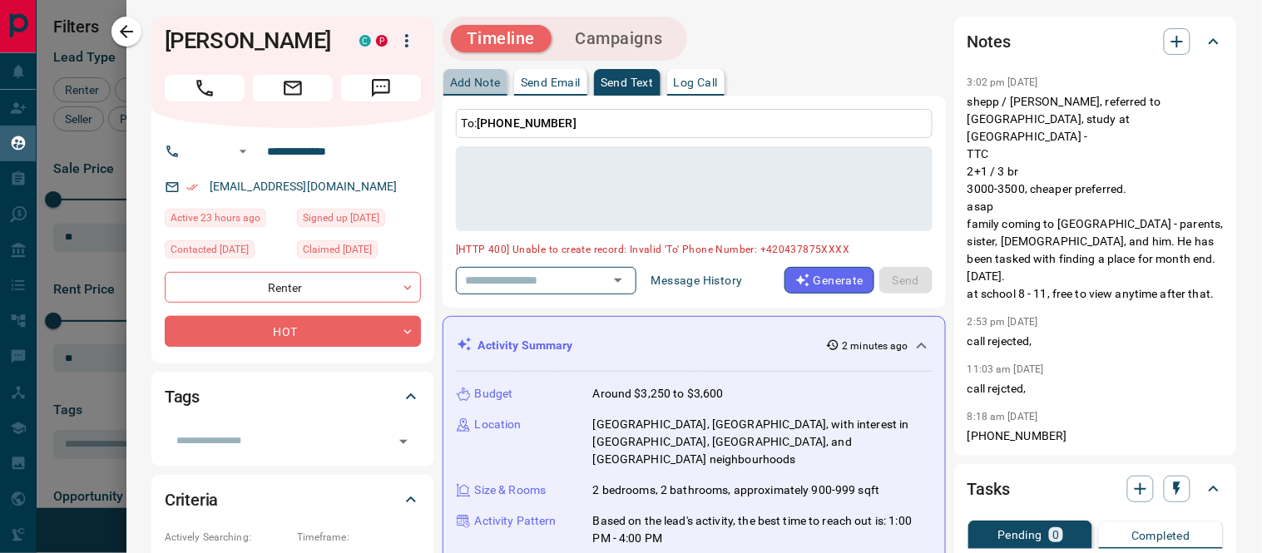
click at [483, 72] on button "Add Note" at bounding box center [475, 82] width 64 height 27
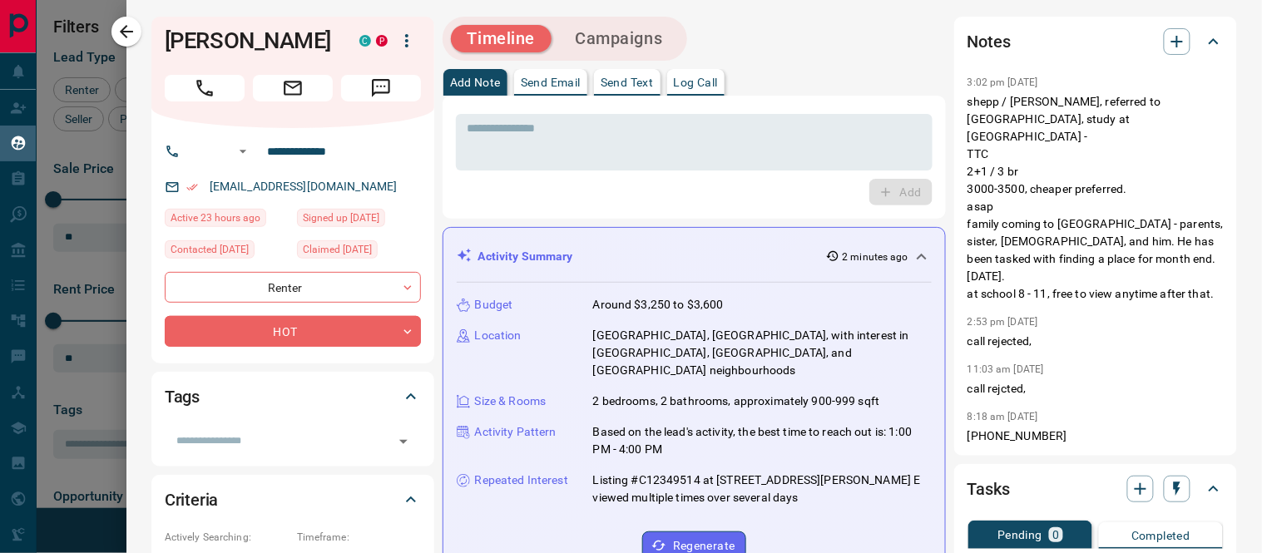
click at [845, 52] on div "Timeline Campaigns" at bounding box center [693, 39] width 503 height 44
click at [642, 77] on p "Send Text" at bounding box center [627, 83] width 53 height 12
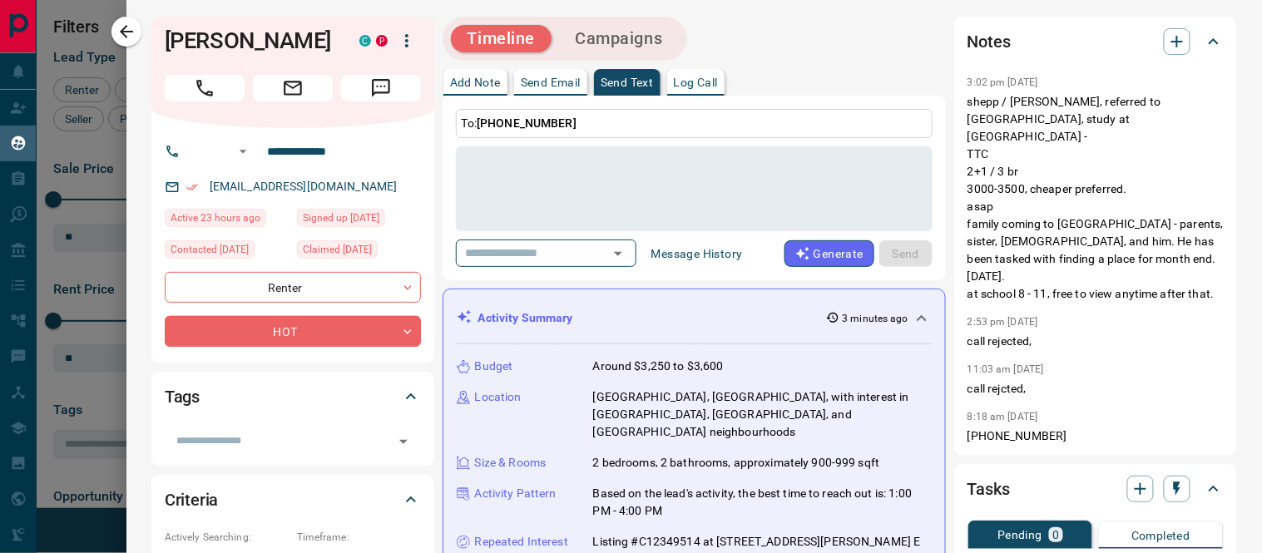
click at [506, 119] on span "[PHONE_NUMBER]" at bounding box center [527, 122] width 100 height 13
click at [542, 82] on p "Send Email" at bounding box center [551, 83] width 60 height 12
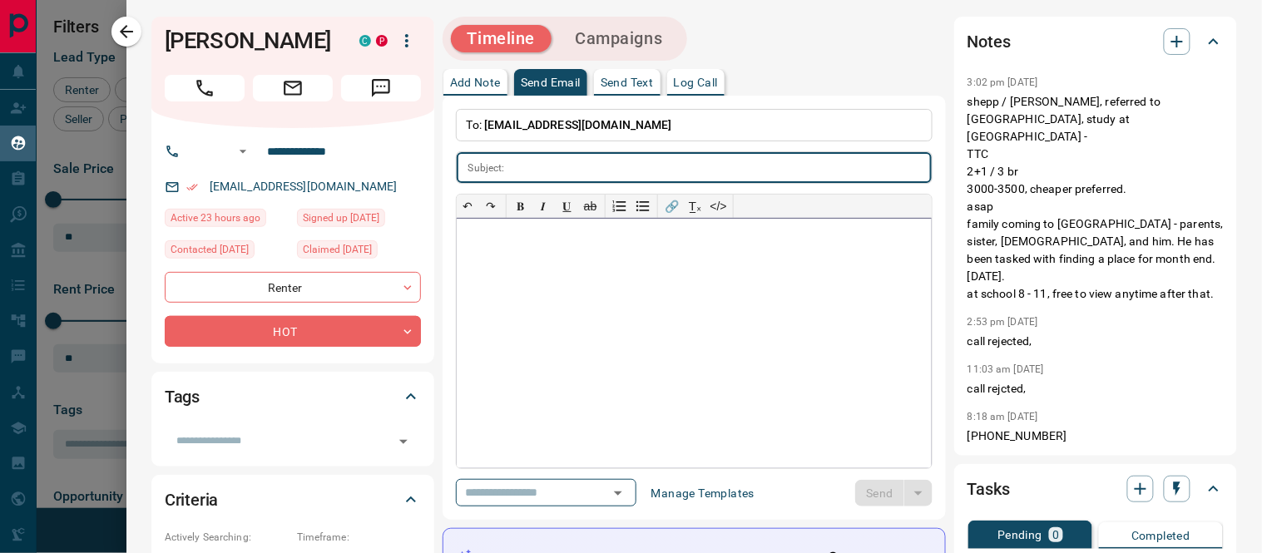
click at [517, 263] on div at bounding box center [694, 344] width 475 height 250
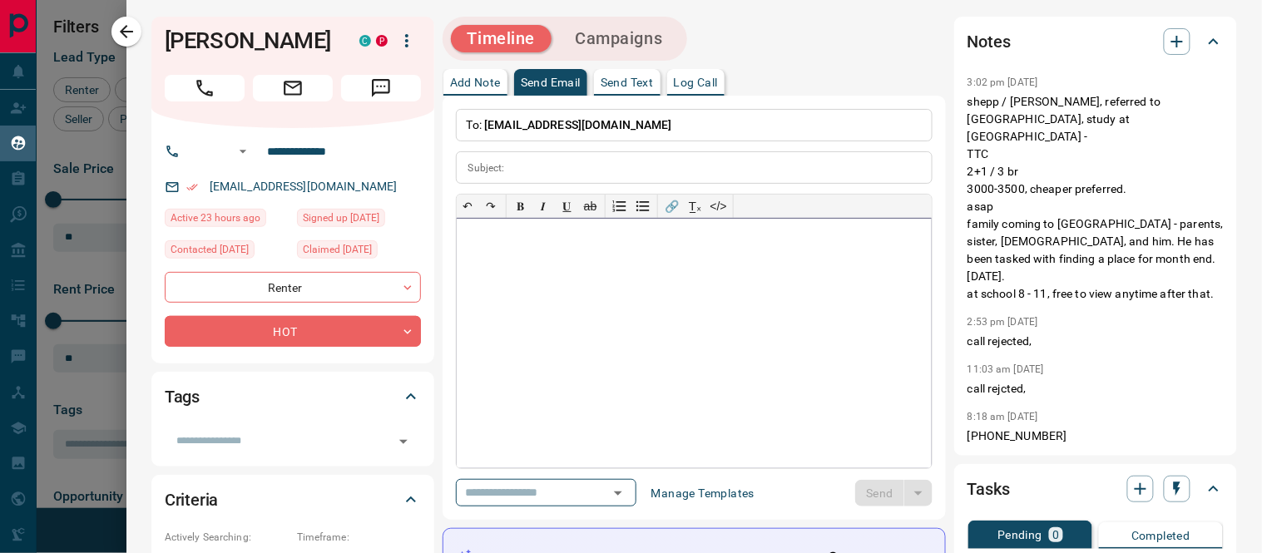
paste div
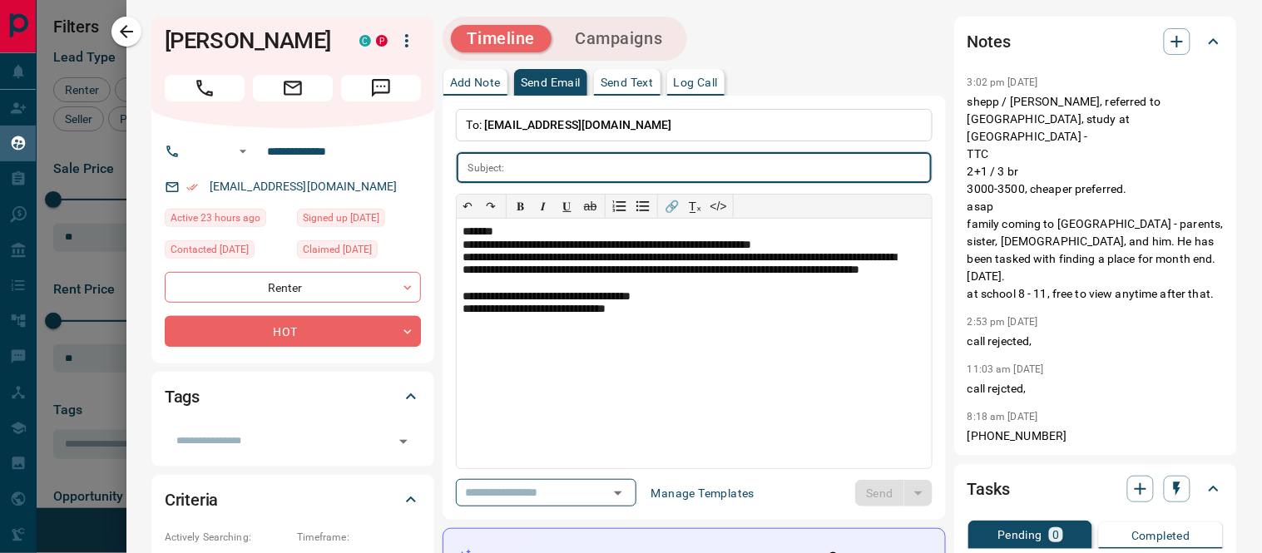
click at [539, 169] on input "text" at bounding box center [722, 167] width 420 height 31
type input "*"
type input "**********"
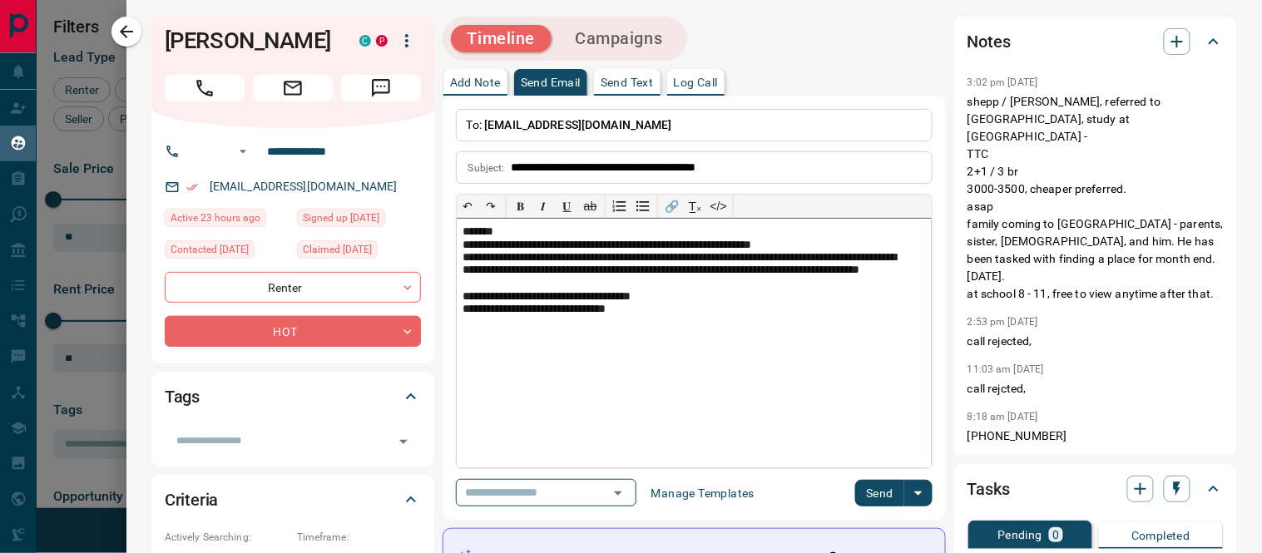
click at [749, 271] on div "**********" at bounding box center [687, 270] width 448 height 39
click at [862, 489] on button "Send" at bounding box center [879, 493] width 49 height 27
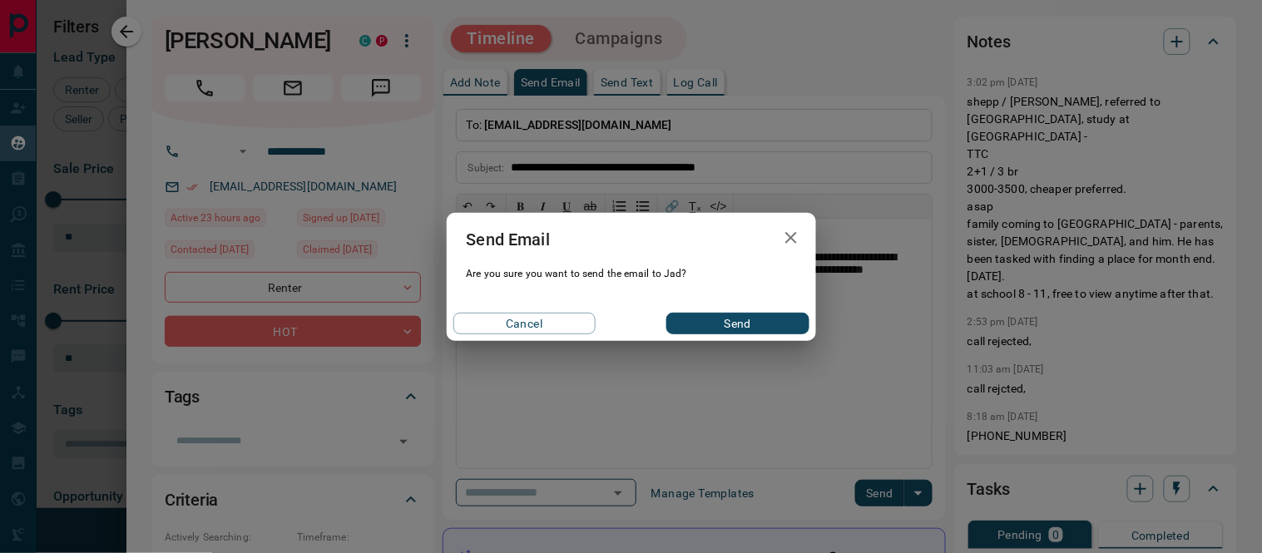
click at [711, 325] on button "Send" at bounding box center [737, 324] width 142 height 22
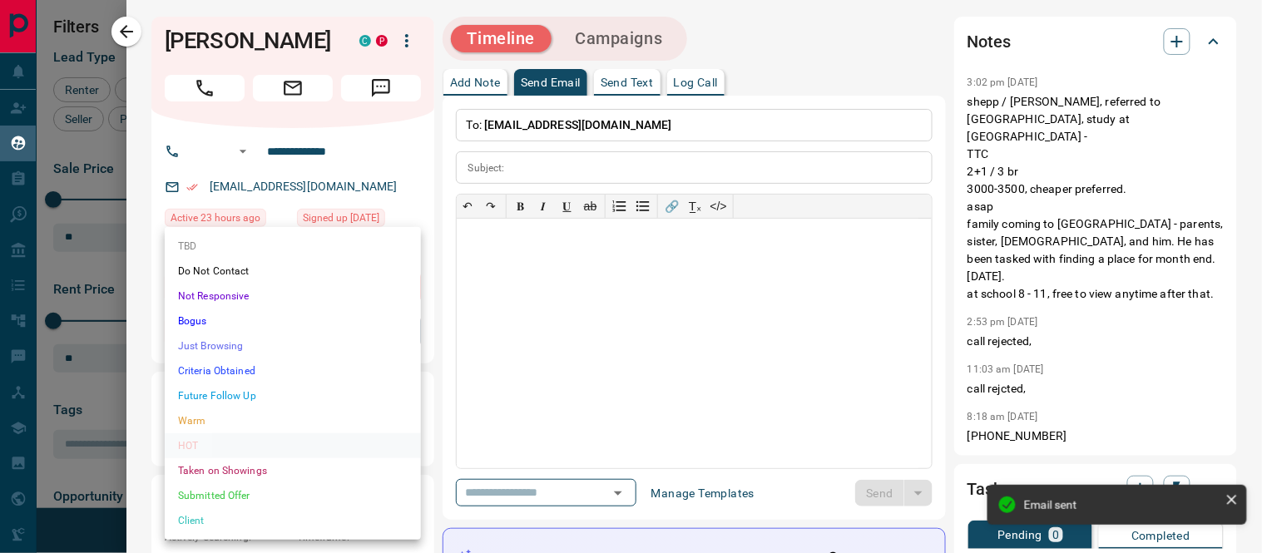
click at [406, 330] on body "Lead Transfers Claim Leads My Leads Tasks Opportunities Deals Campaigns Automat…" at bounding box center [631, 266] width 1262 height 532
click at [256, 393] on li "Future Follow Up" at bounding box center [293, 395] width 256 height 25
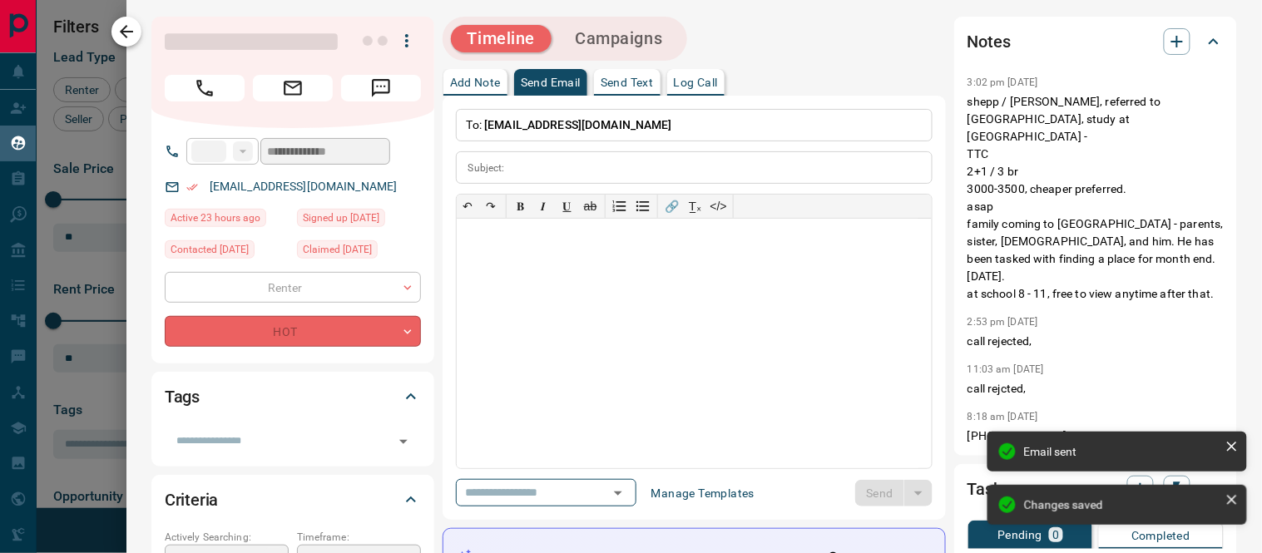
type input "*"
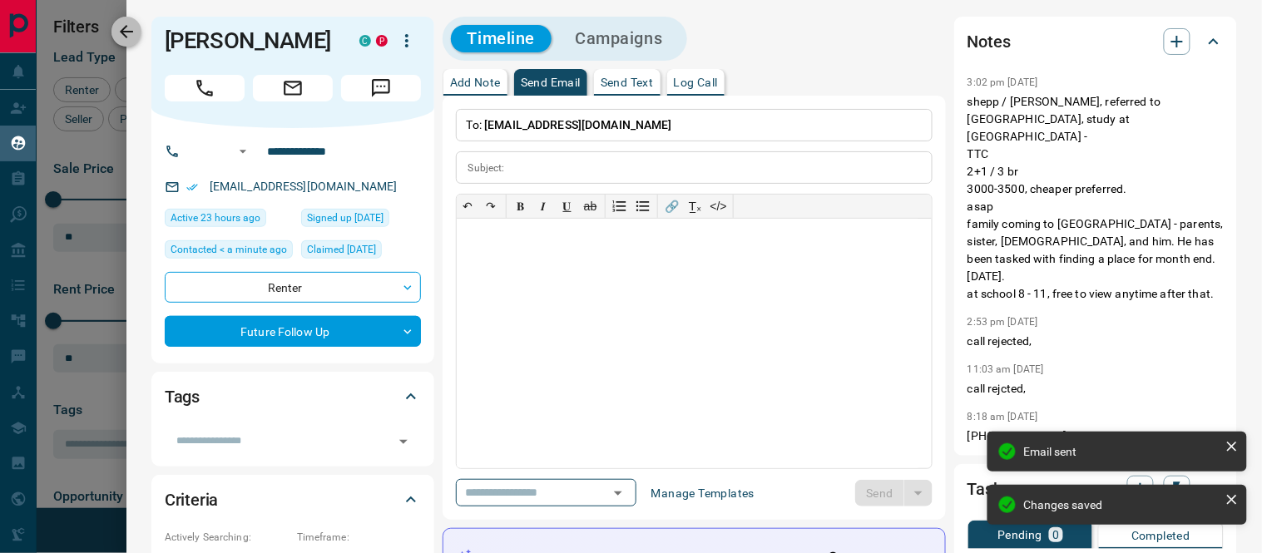
click at [122, 37] on icon "button" at bounding box center [126, 32] width 20 height 20
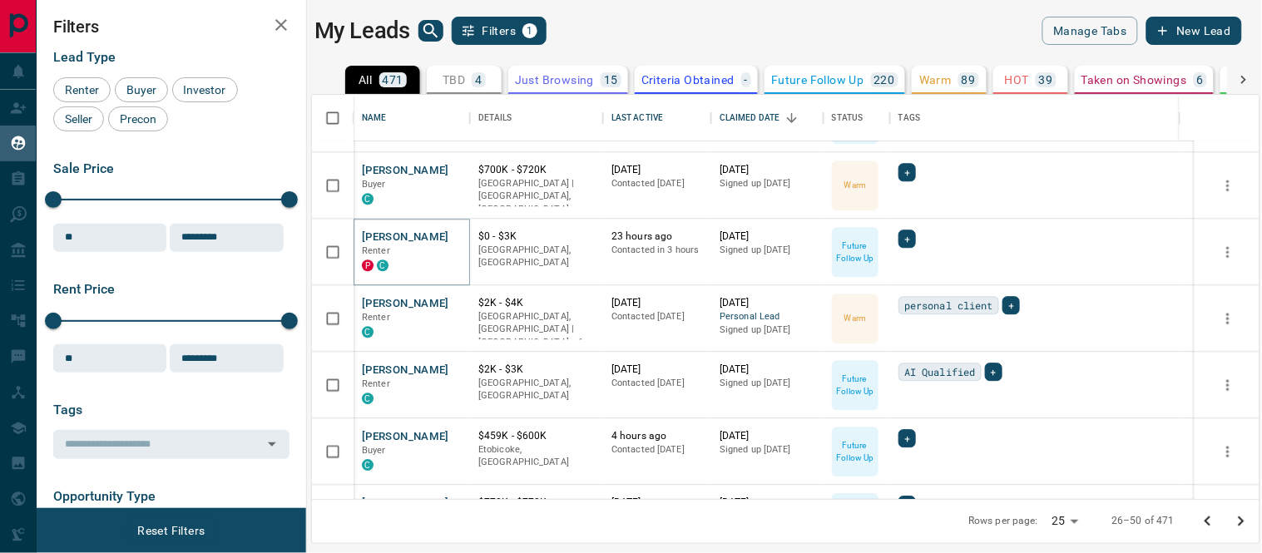
scroll to position [1306, 0]
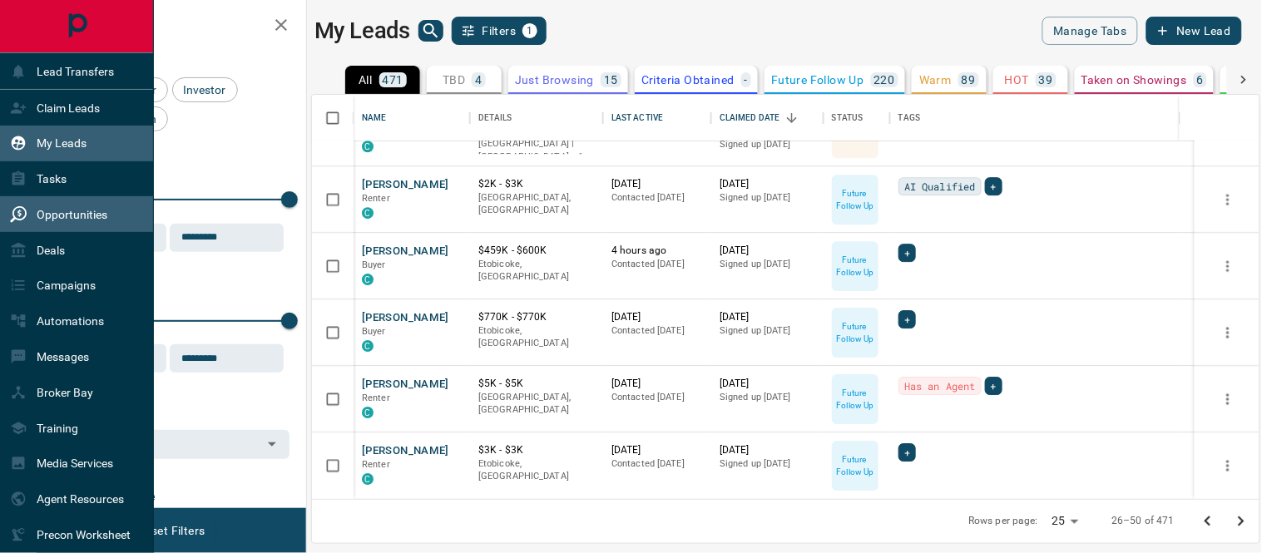
click at [42, 213] on p "Opportunities" at bounding box center [72, 214] width 71 height 13
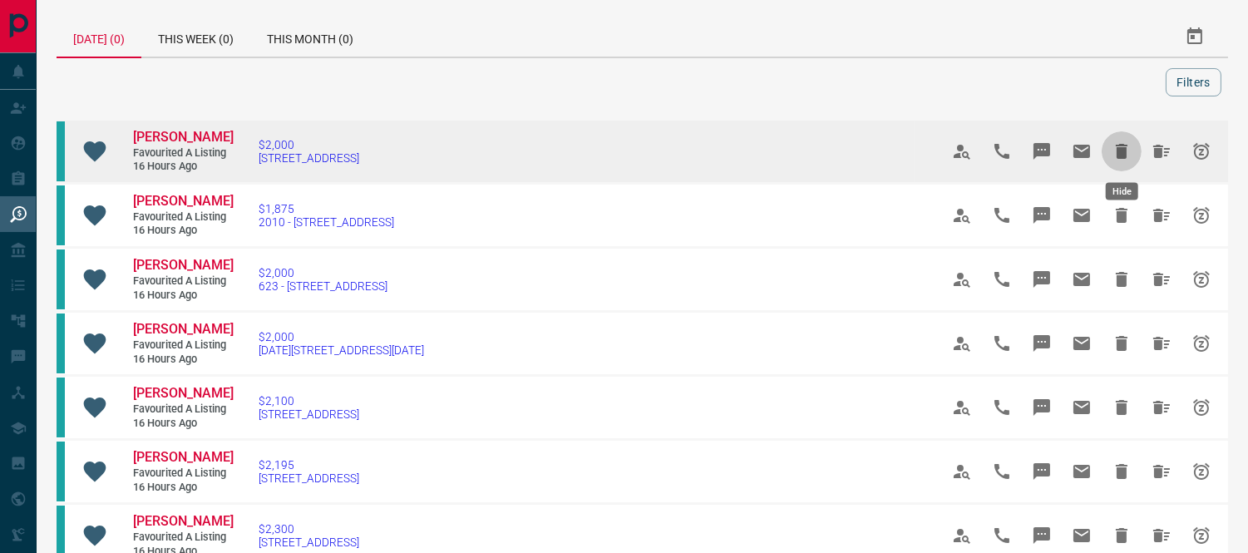
click at [1120, 147] on icon "Hide" at bounding box center [1122, 151] width 12 height 15
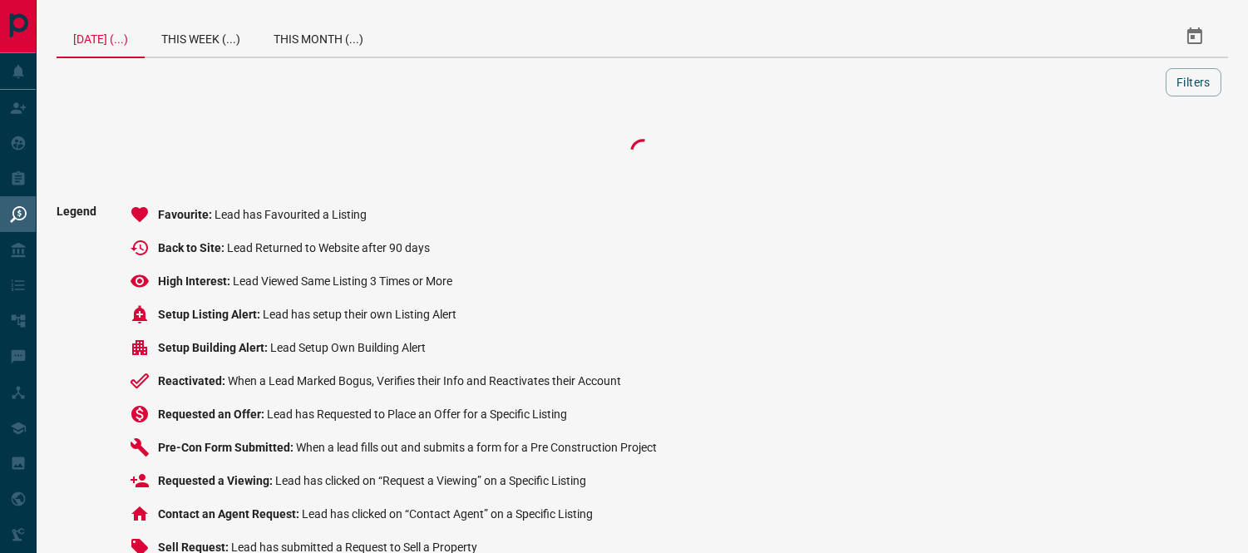
click at [1120, 147] on div at bounding box center [643, 151] width 1172 height 67
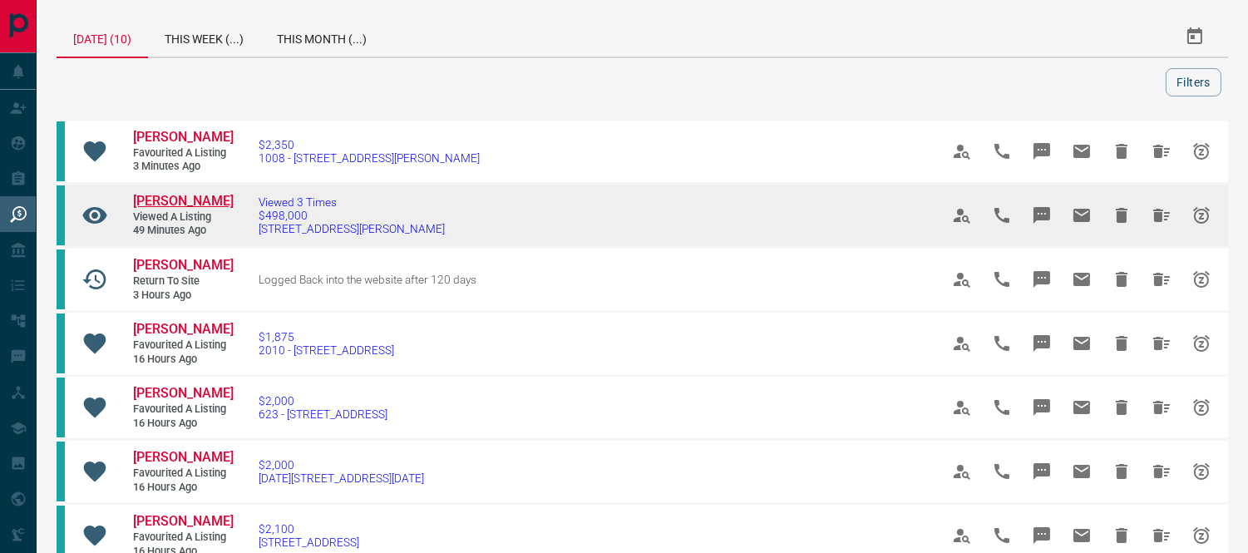
click at [169, 202] on span "[PERSON_NAME]" at bounding box center [183, 201] width 101 height 16
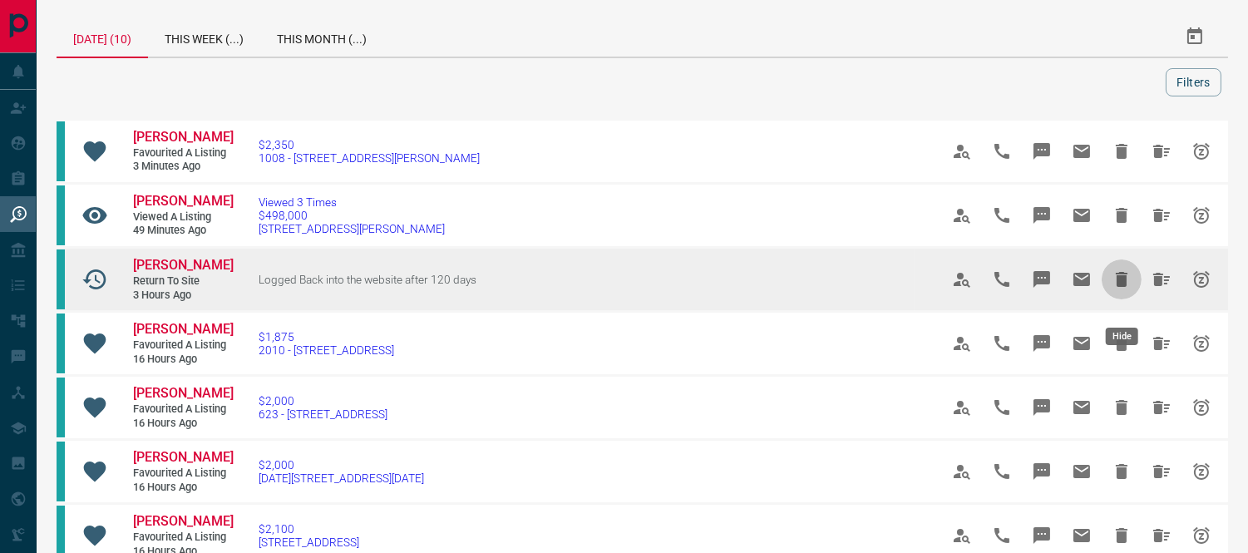
click at [1125, 287] on icon "Hide" at bounding box center [1122, 279] width 12 height 15
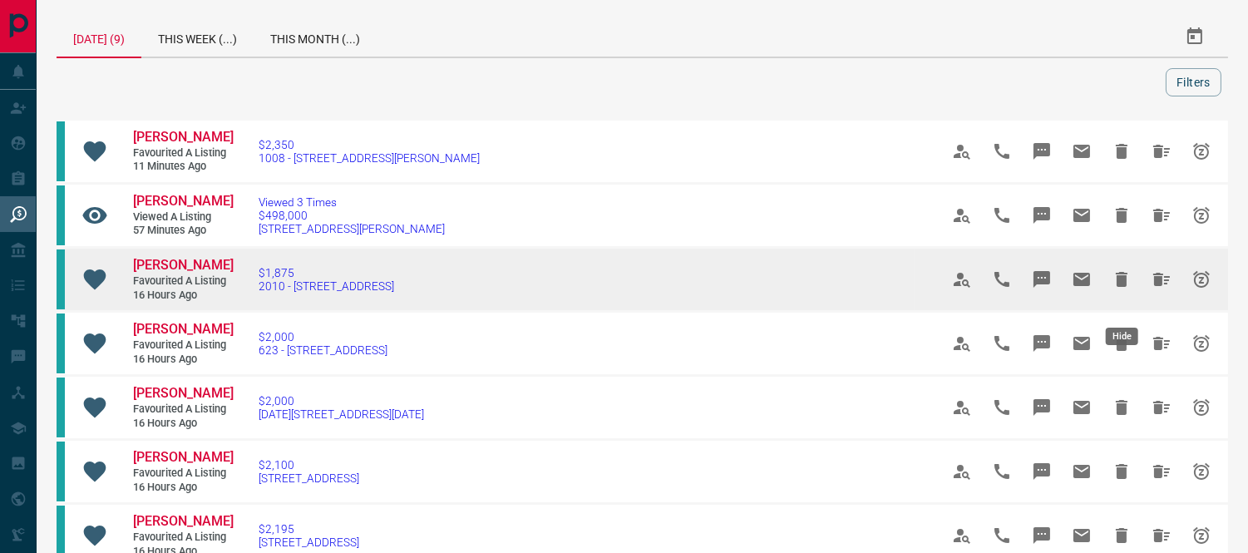
click at [1124, 287] on icon "Hide" at bounding box center [1122, 279] width 12 height 15
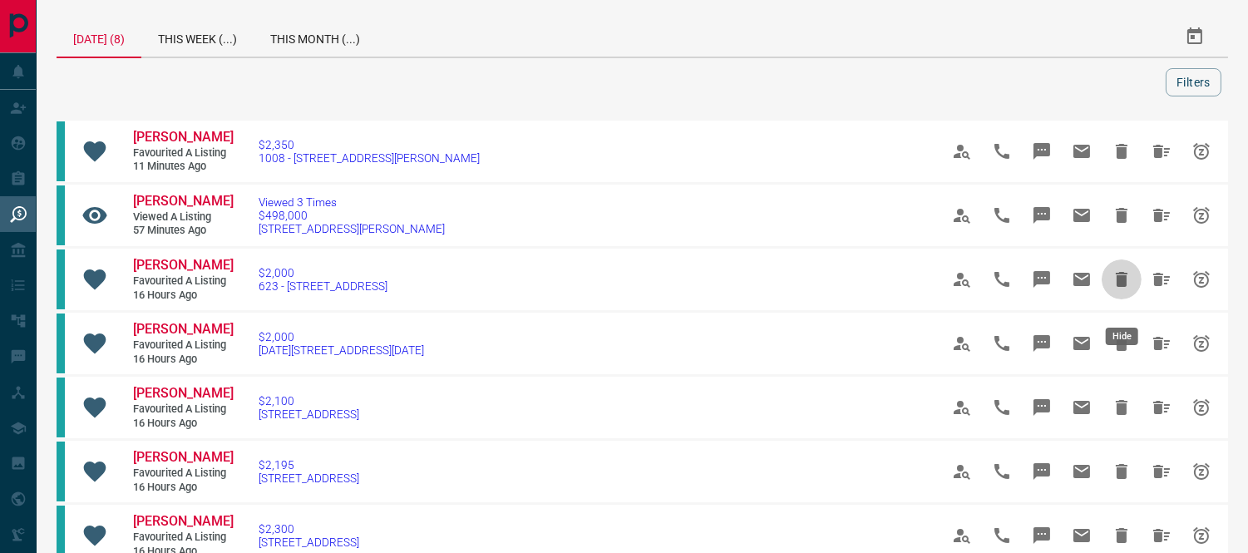
click at [1124, 287] on icon "Hide" at bounding box center [1122, 279] width 12 height 15
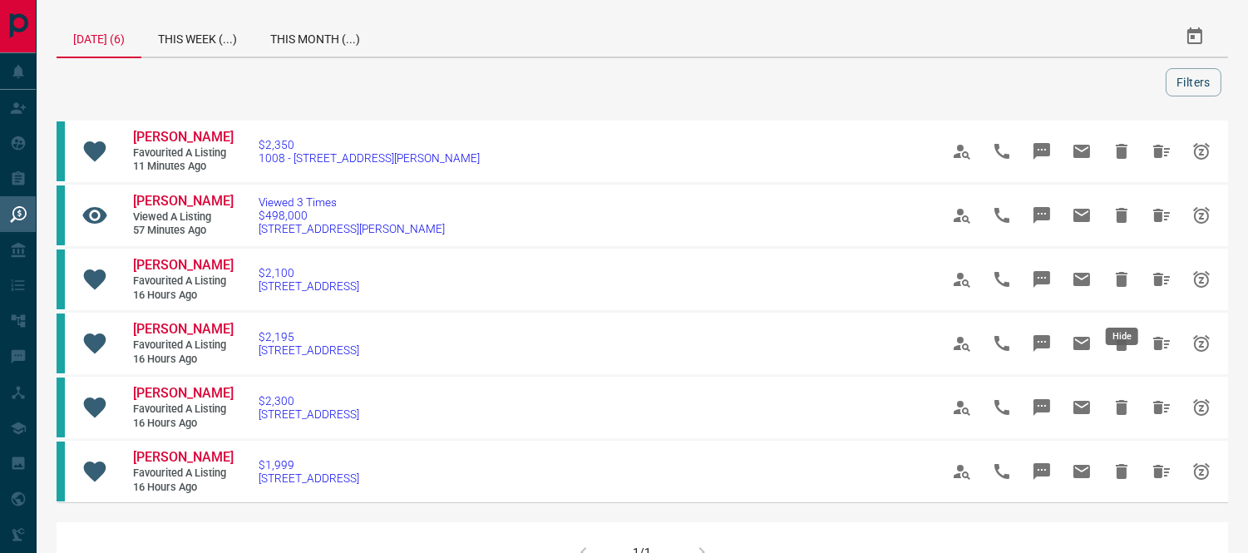
click at [1124, 287] on icon "Hide" at bounding box center [1122, 279] width 12 height 15
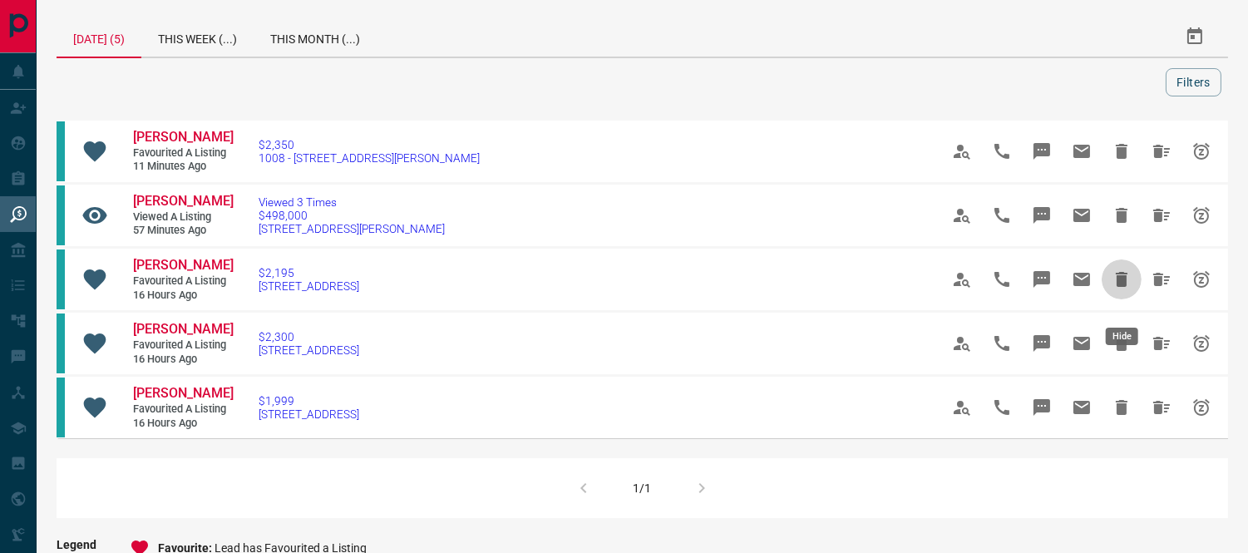
click at [1124, 287] on icon "Hide" at bounding box center [1122, 279] width 12 height 15
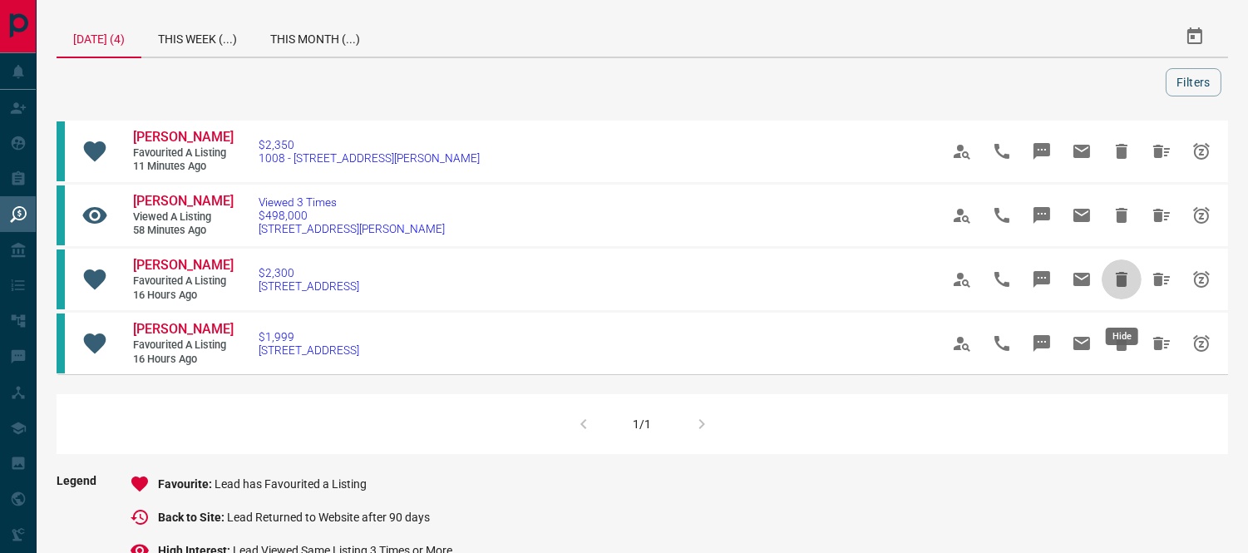
click at [1124, 287] on icon "Hide" at bounding box center [1122, 279] width 12 height 15
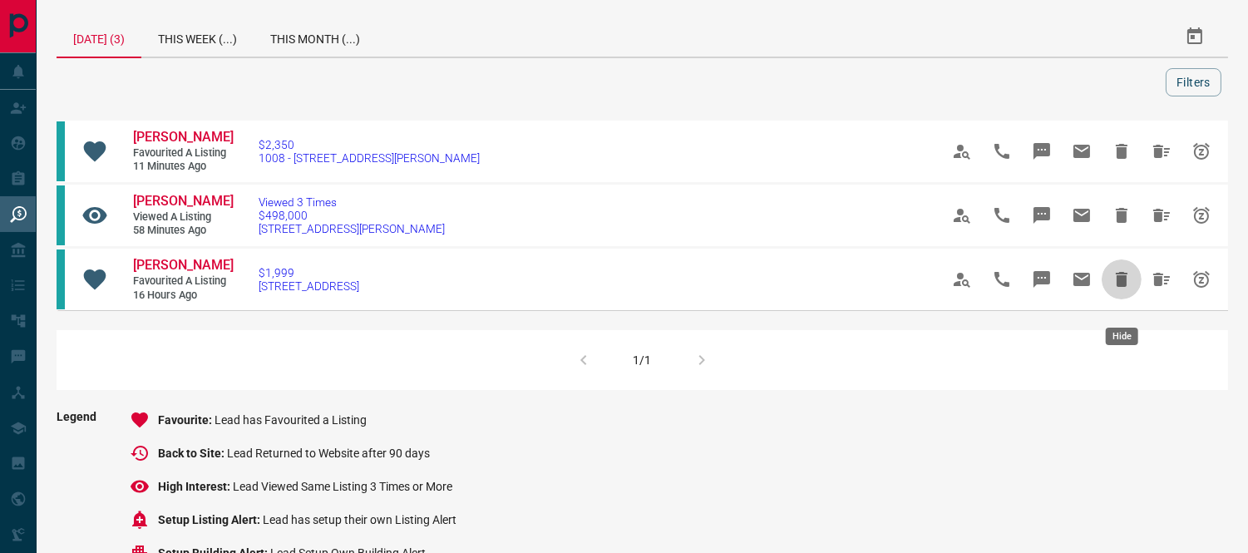
click at [1124, 287] on icon "Hide" at bounding box center [1122, 279] width 12 height 15
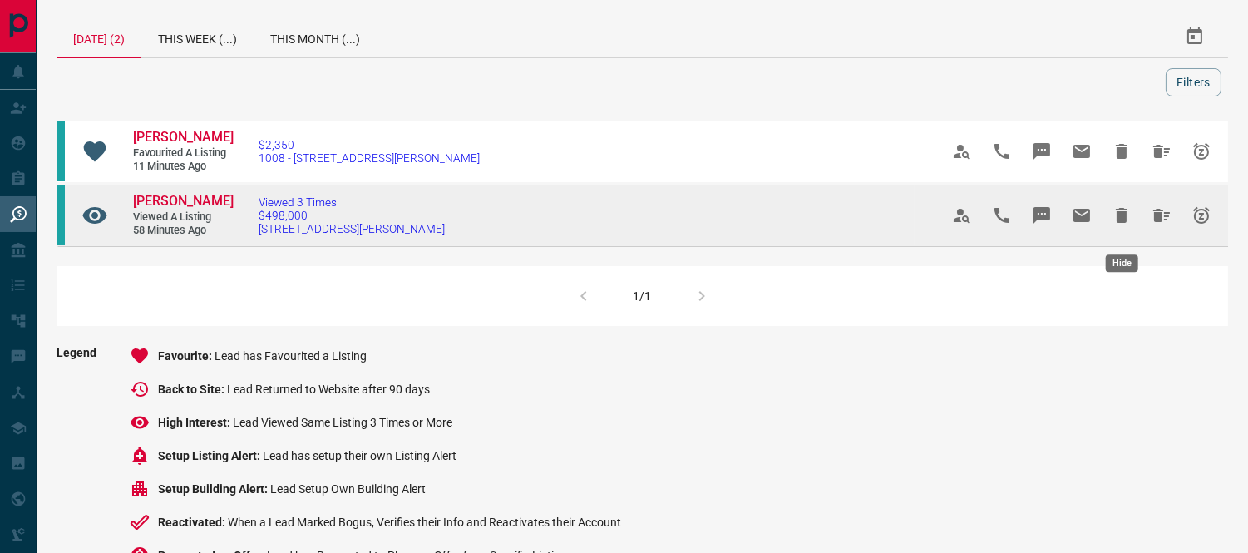
click at [1110, 221] on button "Hide" at bounding box center [1122, 215] width 40 height 40
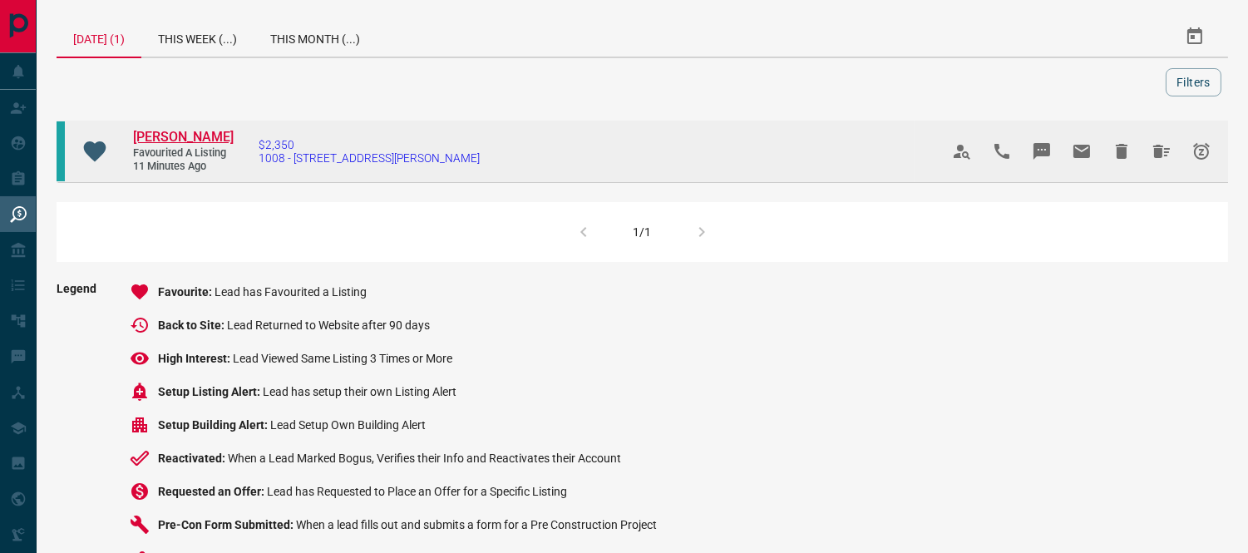
click at [197, 137] on span "[PERSON_NAME]" at bounding box center [183, 137] width 101 height 16
click at [1120, 159] on icon "Hide" at bounding box center [1122, 151] width 20 height 20
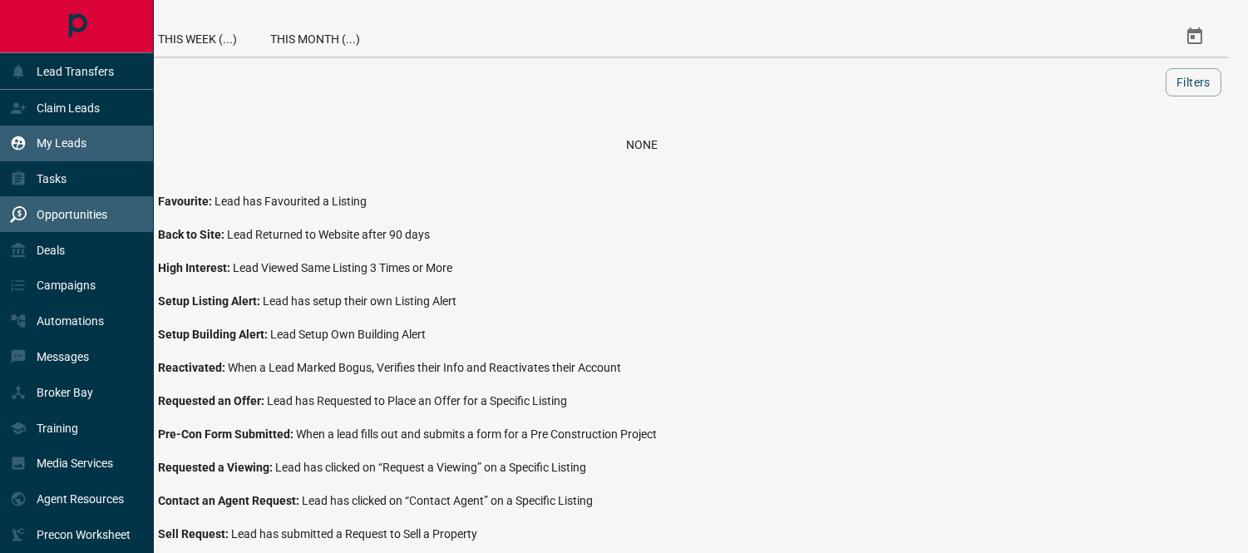
click at [29, 143] on div "My Leads" at bounding box center [48, 143] width 77 height 27
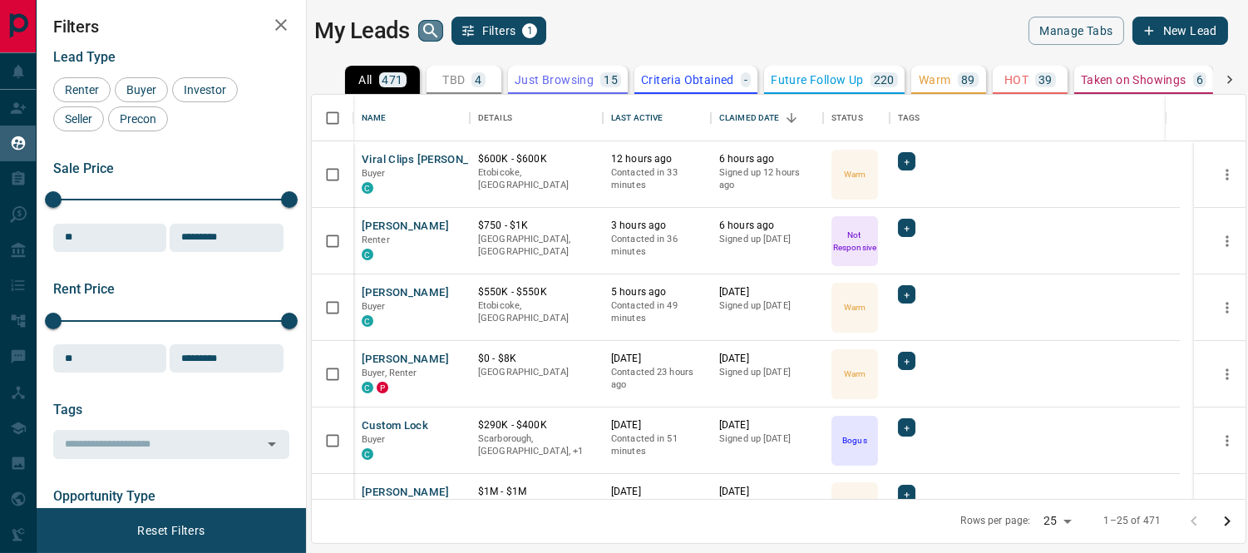
click at [439, 33] on icon "search button" at bounding box center [431, 31] width 20 height 20
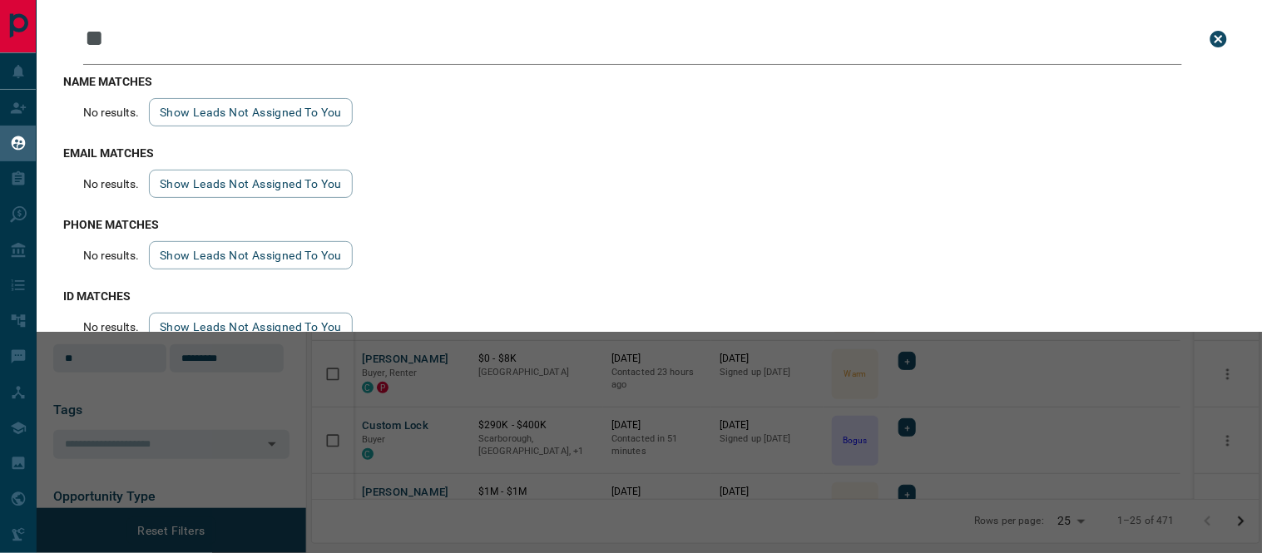
type input "*"
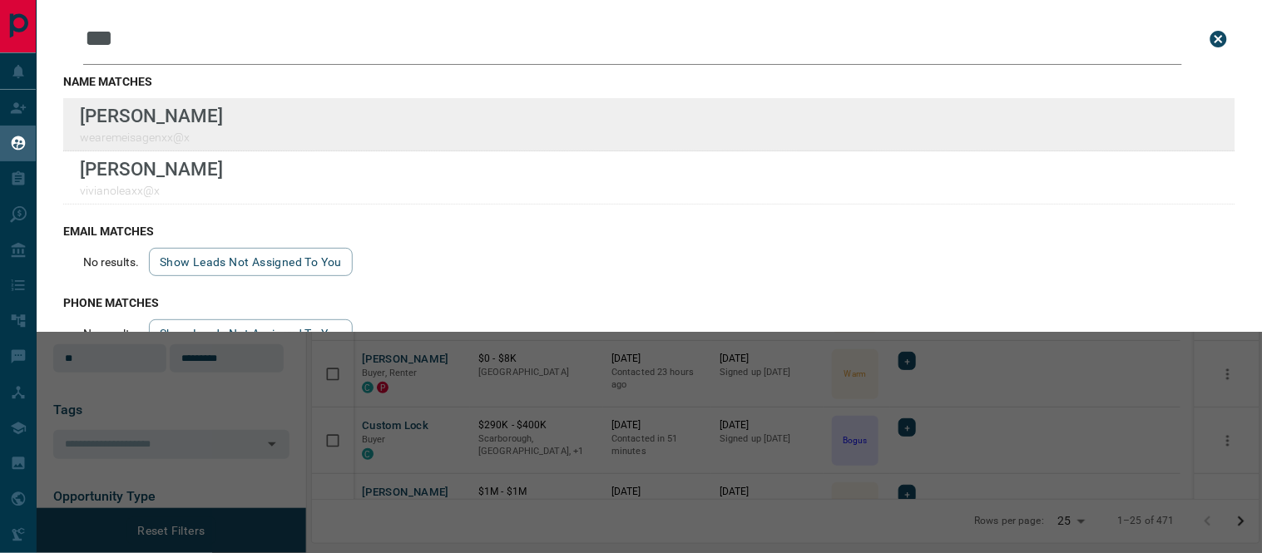
type input "***"
